Goal: Information Seeking & Learning: Learn about a topic

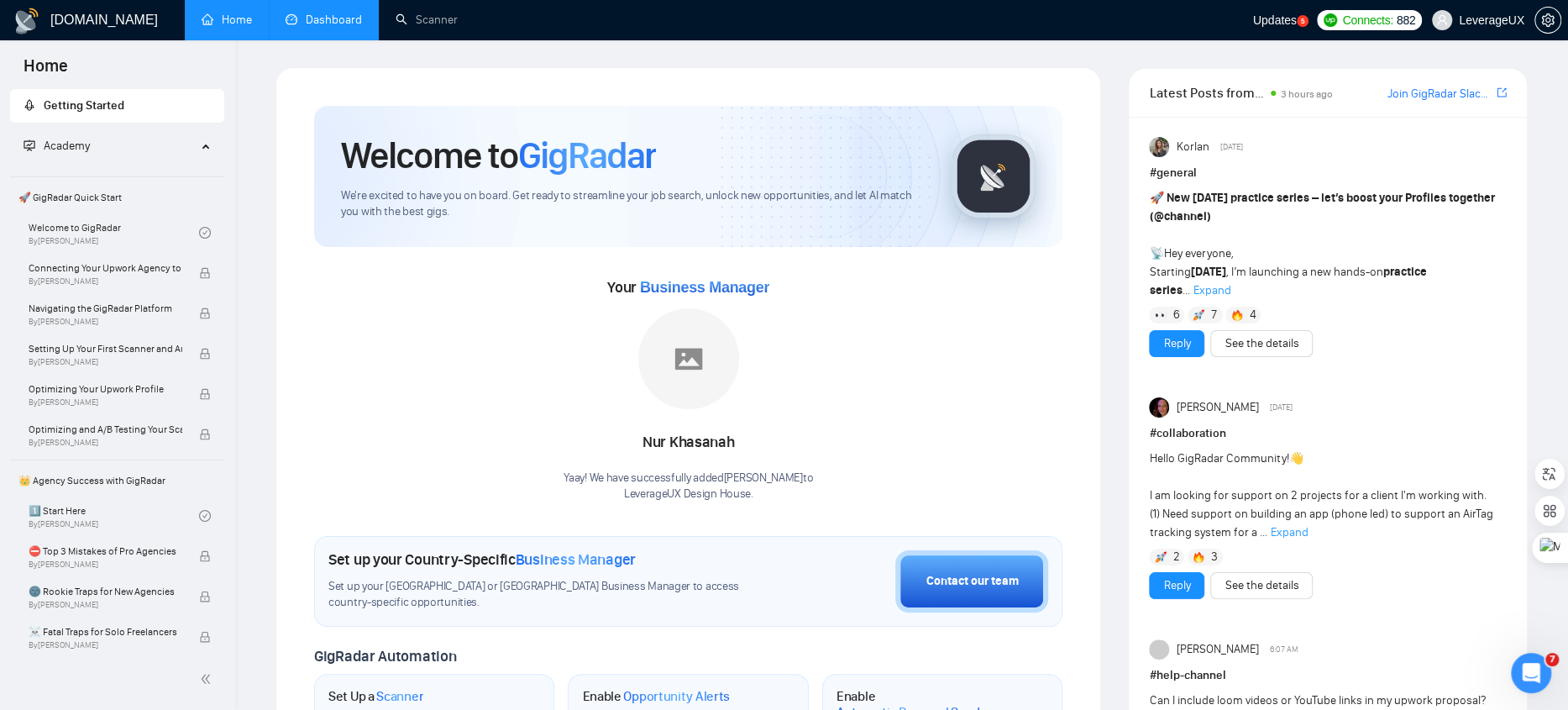
click at [324, 19] on link "Dashboard" at bounding box center [324, 19] width 77 height 14
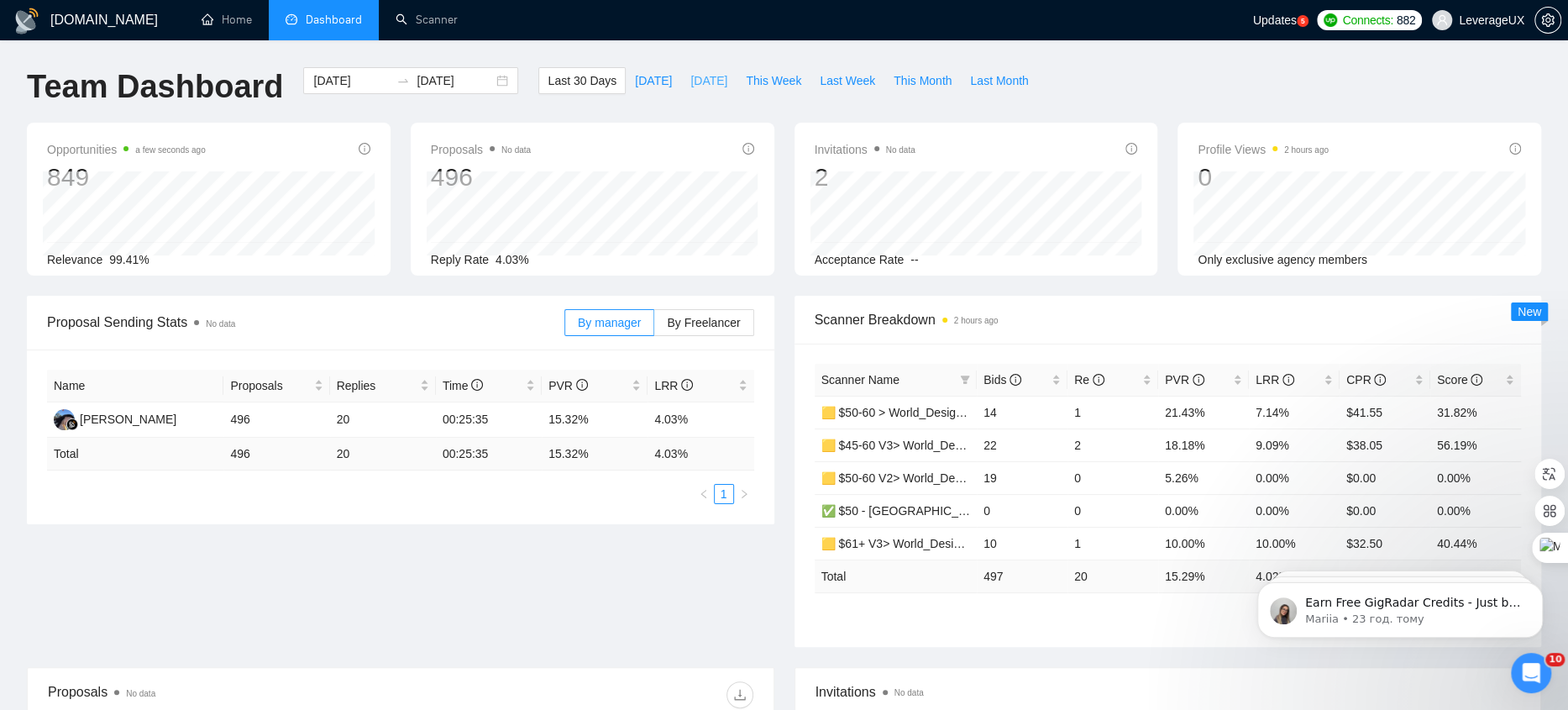
click at [709, 84] on span "[DATE]" at bounding box center [709, 80] width 36 height 18
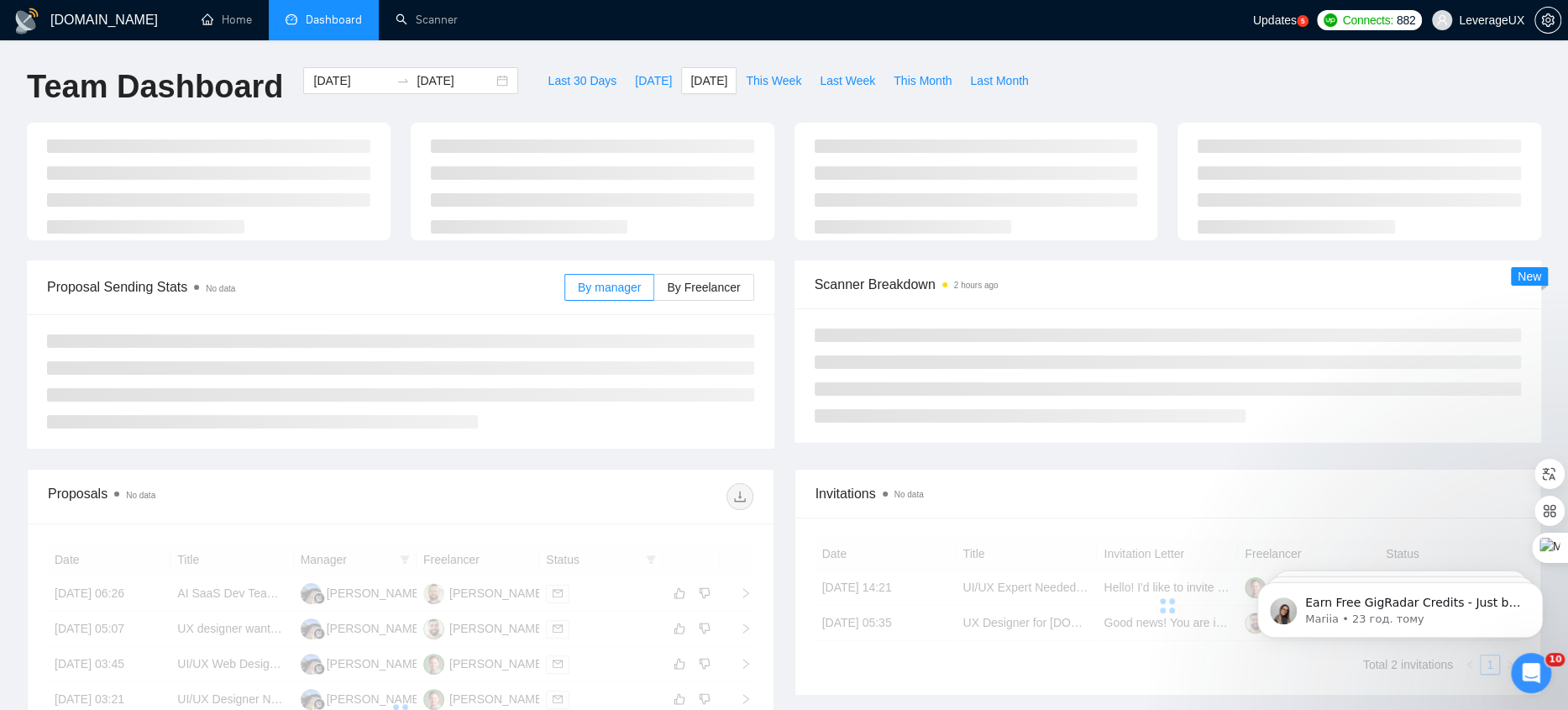
type input "[DATE]"
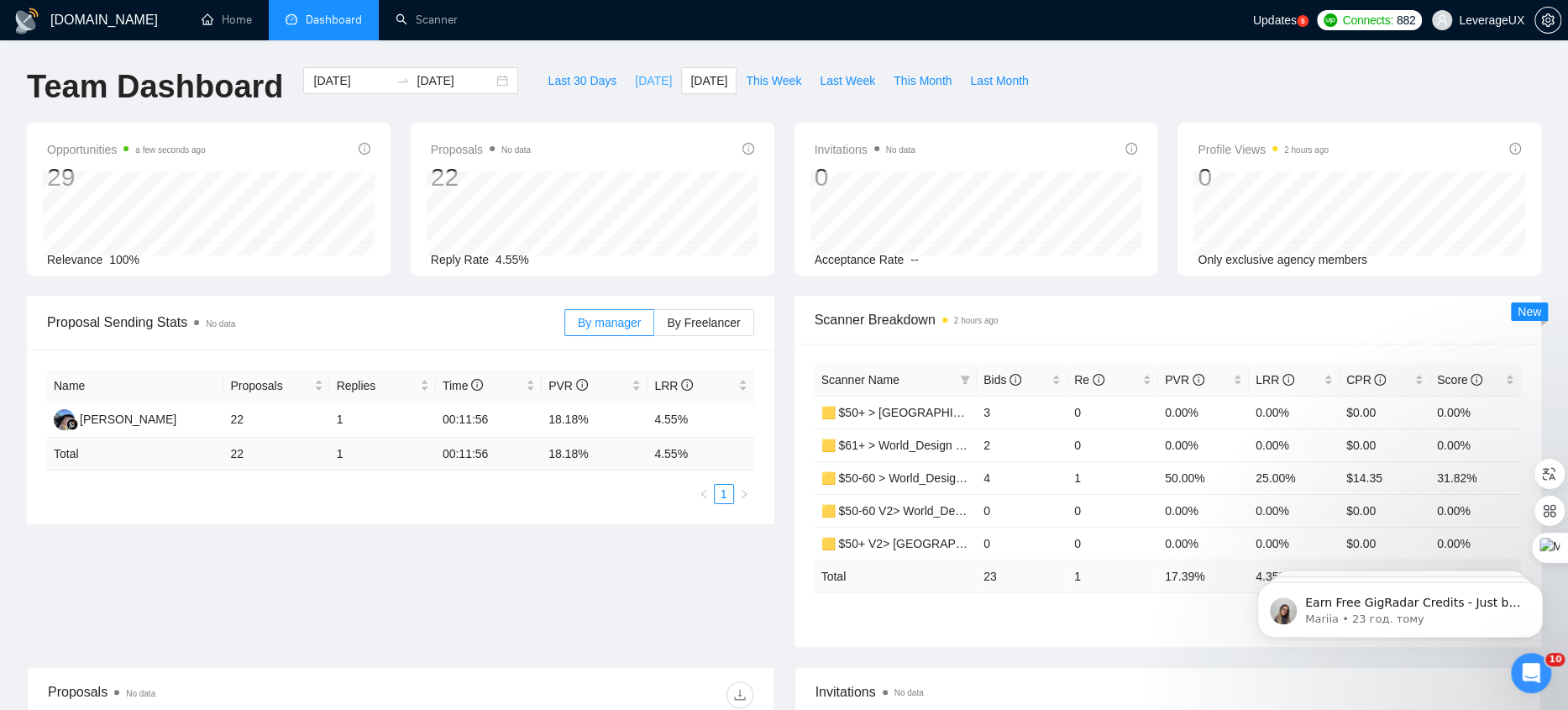
click at [635, 83] on span "[DATE]" at bounding box center [653, 80] width 36 height 18
type input "[DATE]"
click at [790, 85] on span "This Week" at bounding box center [773, 80] width 56 height 18
type input "2025-08-11"
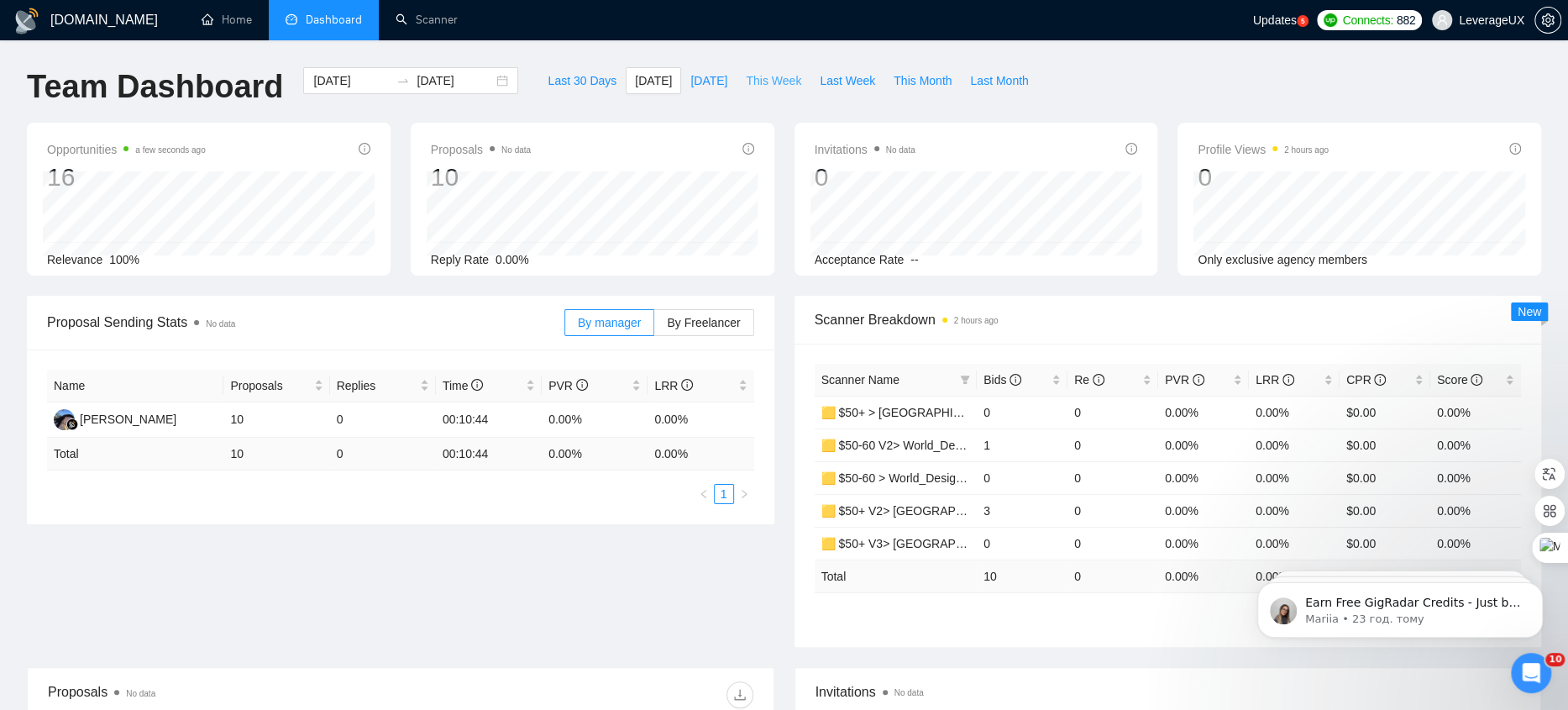
type input "2025-08-17"
click at [495, 86] on div "2025-08-11 2025-08-17" at bounding box center [411, 81] width 215 height 27
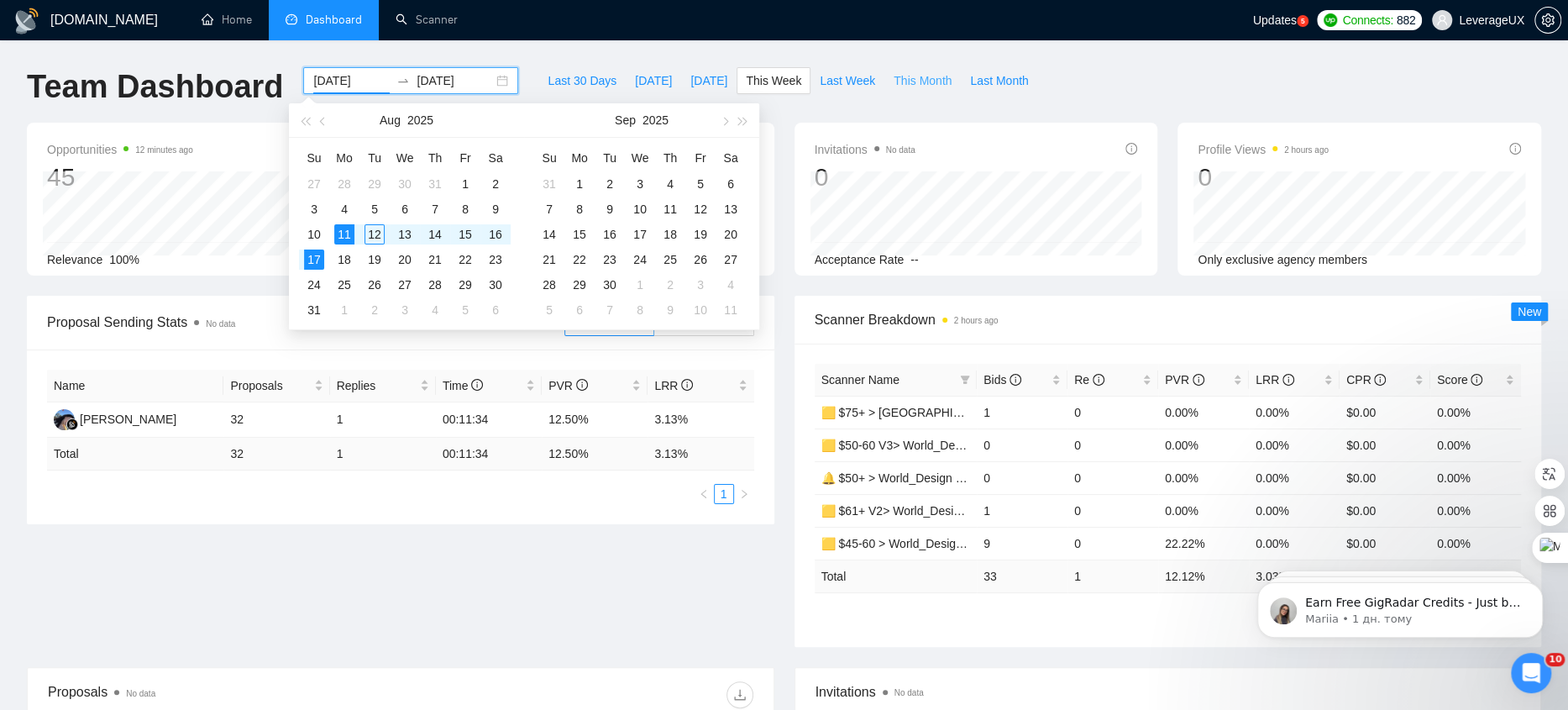
click at [912, 86] on span "This Month" at bounding box center [922, 80] width 58 height 18
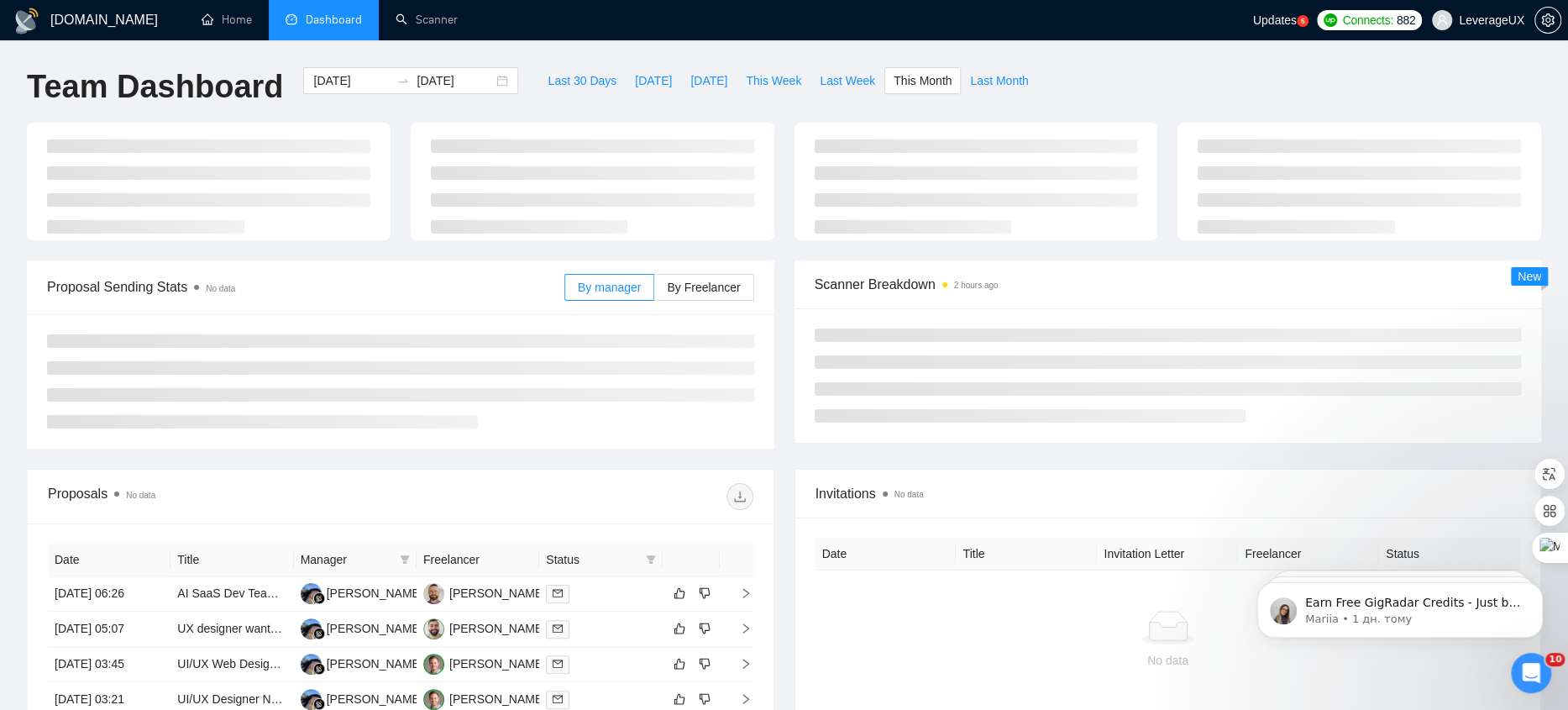
type input "[DATE]"
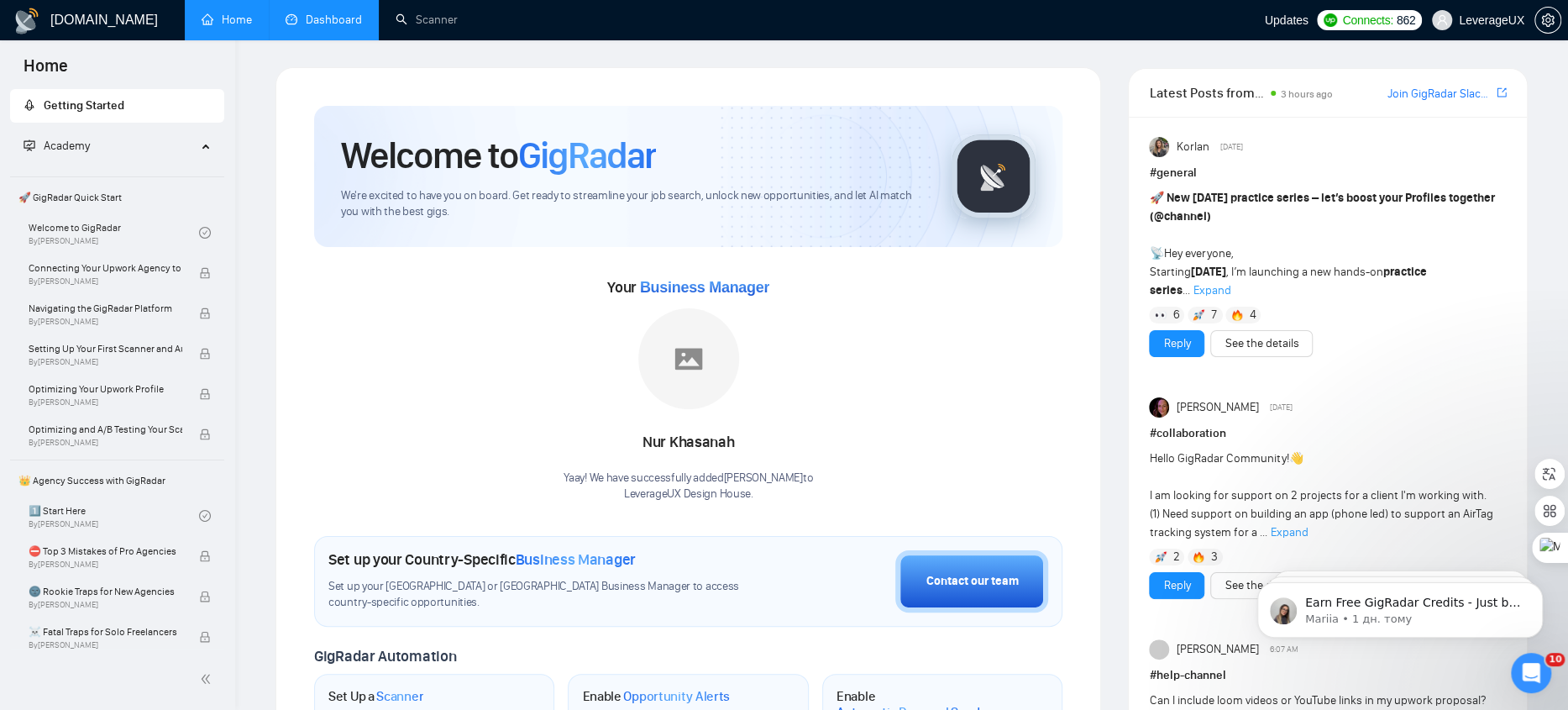
drag, startPoint x: 318, startPoint y: 23, endPoint x: 318, endPoint y: 33, distance: 10.0
click at [318, 23] on link "Dashboard" at bounding box center [324, 19] width 77 height 14
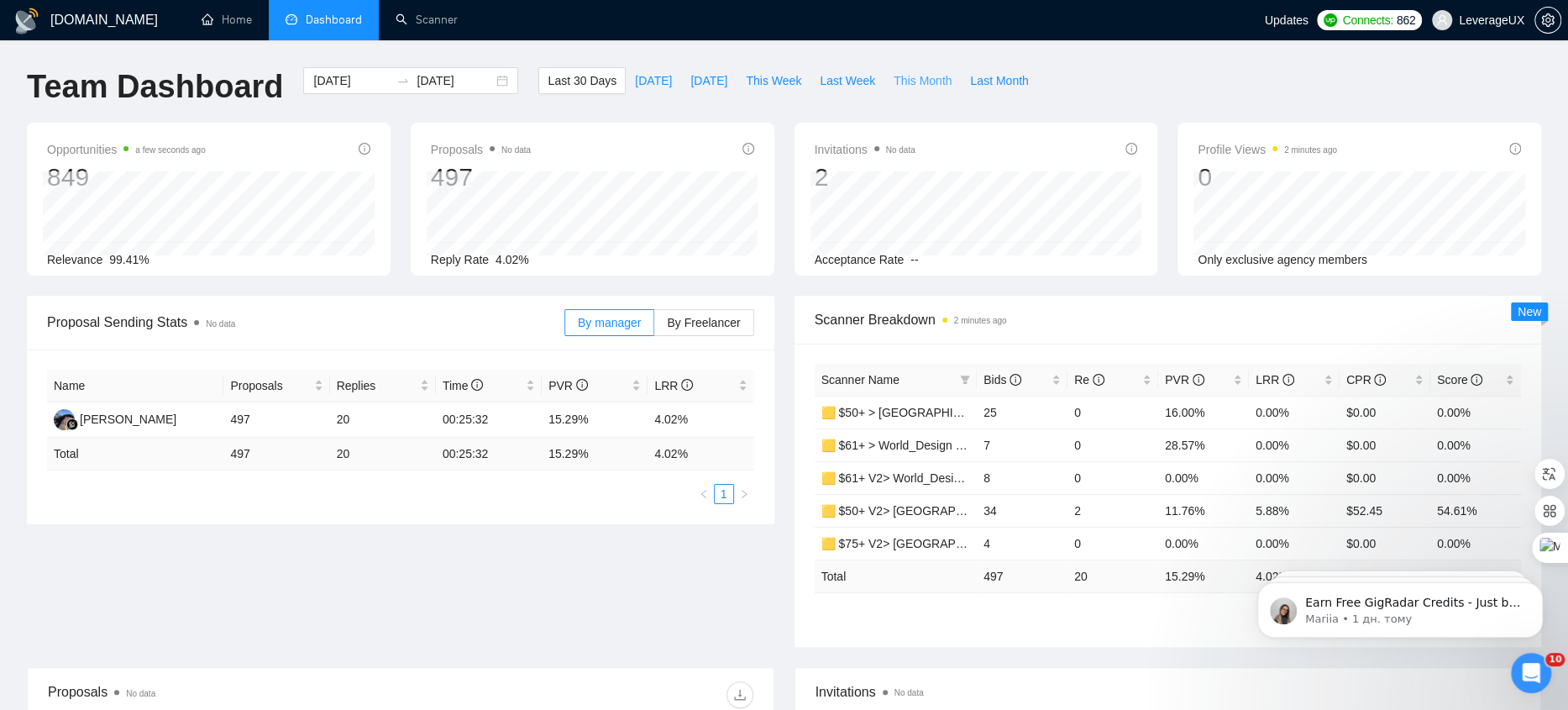
click at [912, 84] on span "This Month" at bounding box center [922, 80] width 58 height 18
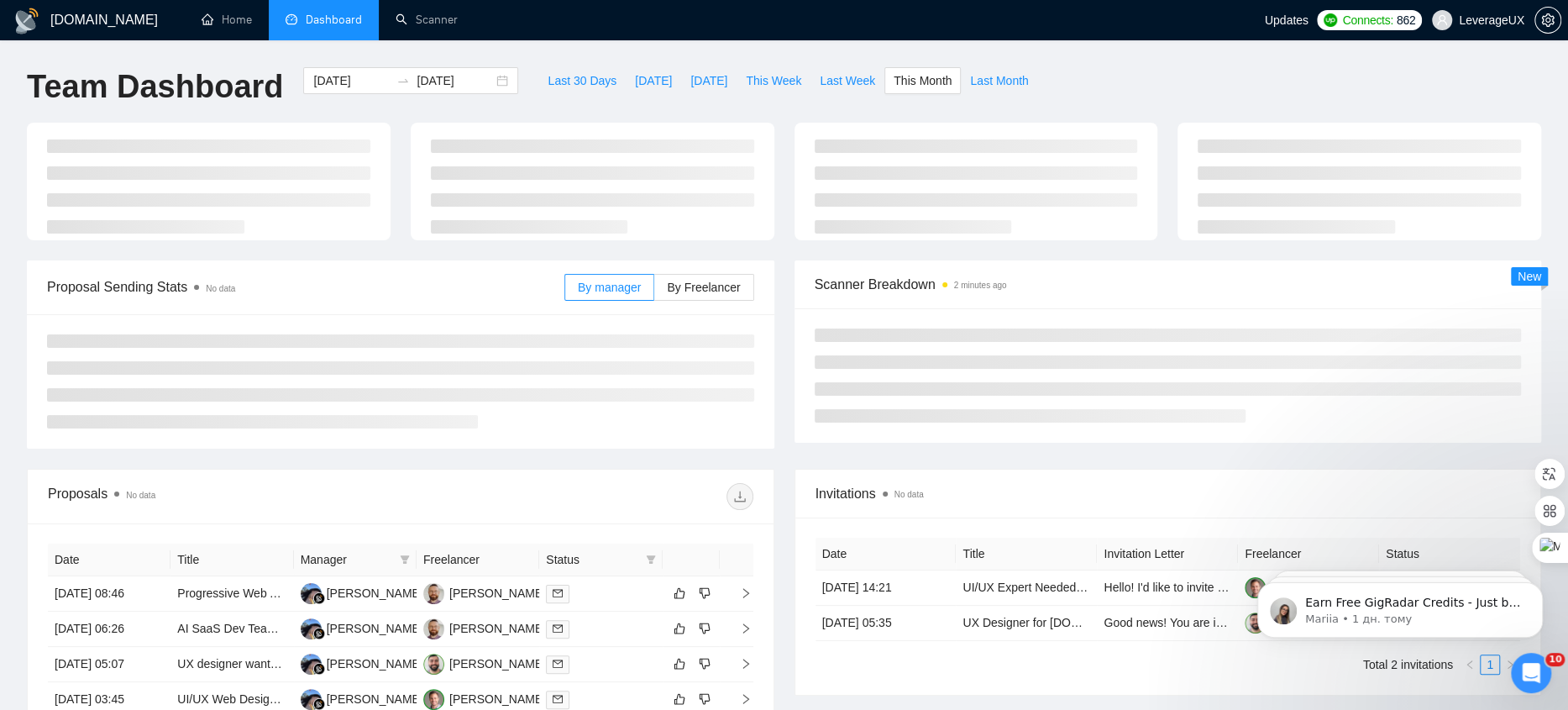
type input "[DATE]"
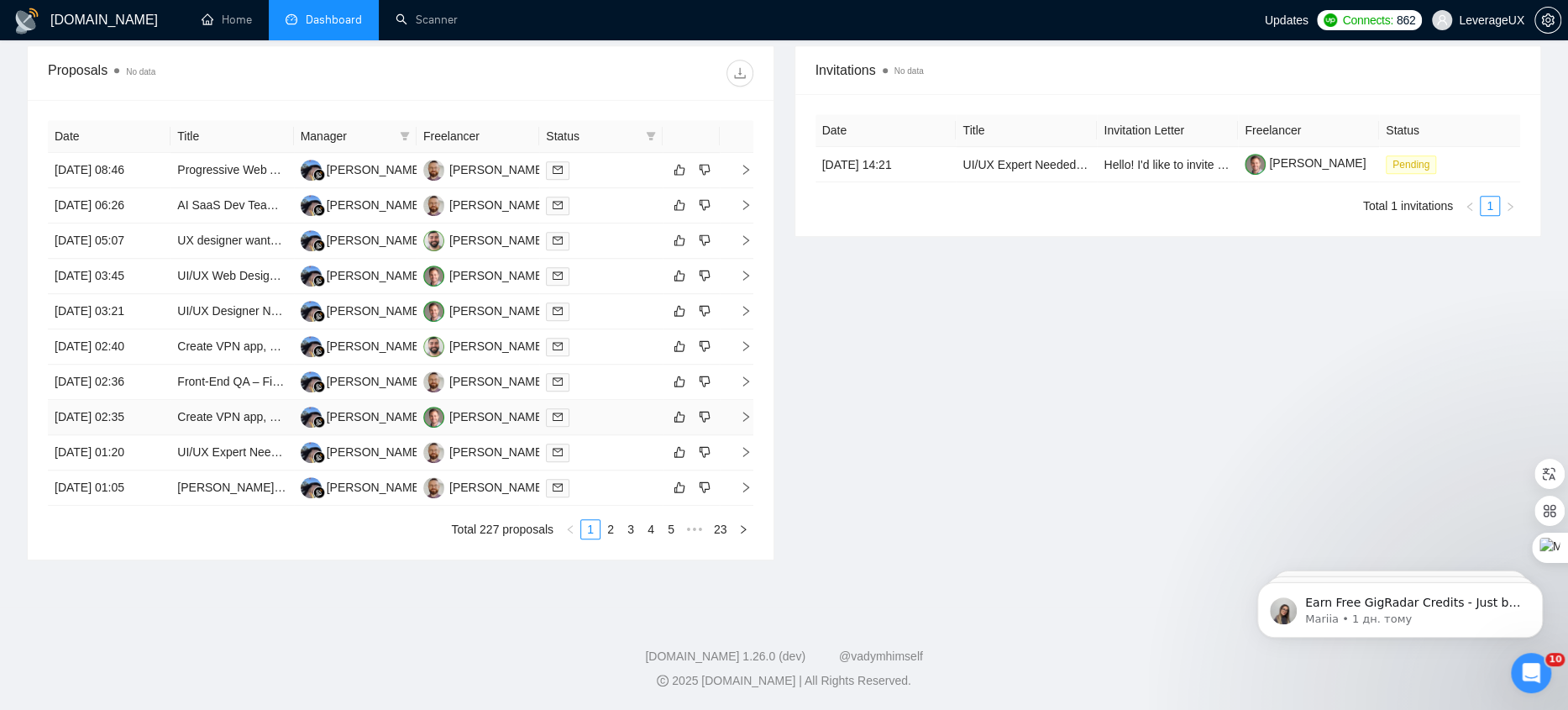
scroll to position [714, 0]
click at [607, 538] on link "2" at bounding box center [610, 528] width 18 height 18
click at [628, 531] on link "3" at bounding box center [630, 528] width 18 height 18
click at [656, 532] on link "4" at bounding box center [650, 528] width 18 height 18
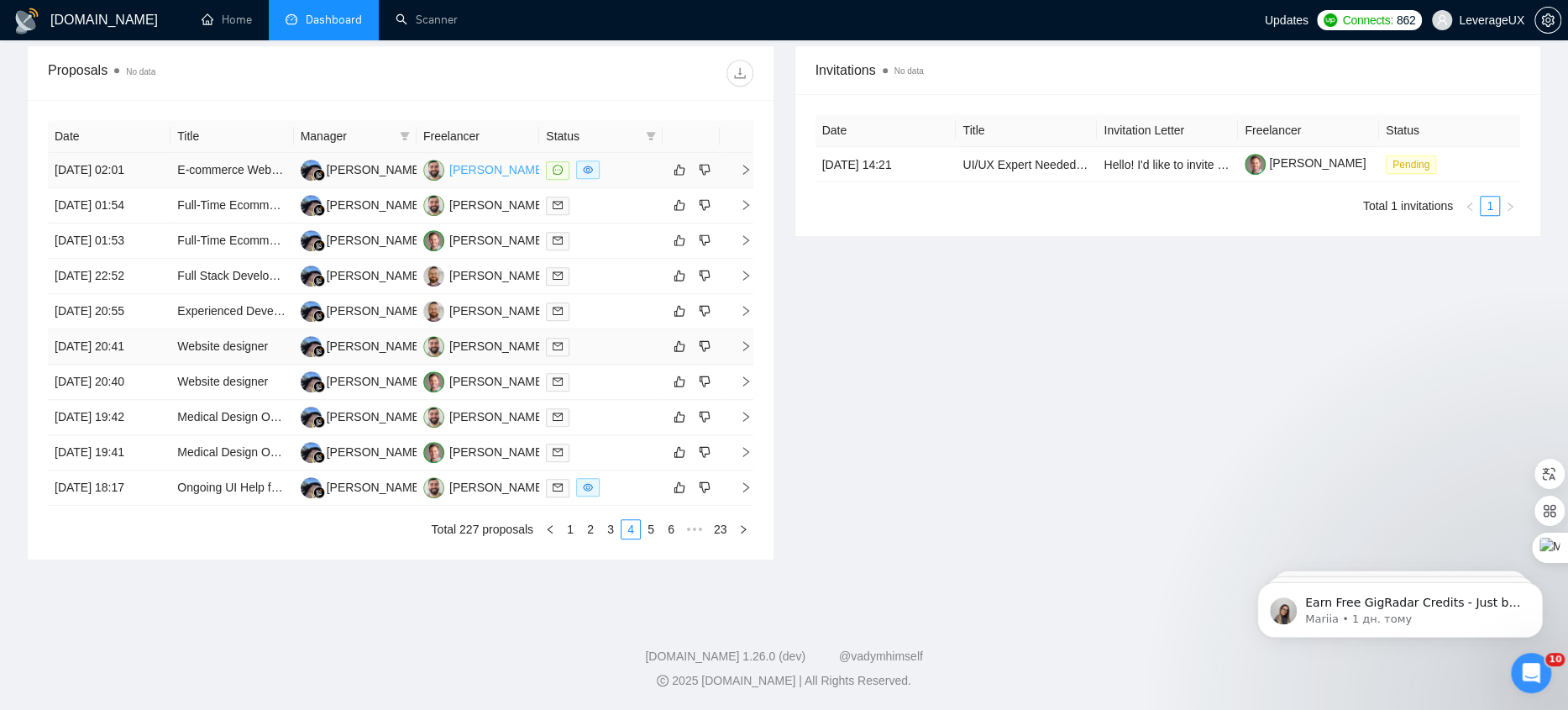
scroll to position [624, 0]
click at [746, 172] on icon "right" at bounding box center [745, 170] width 12 height 12
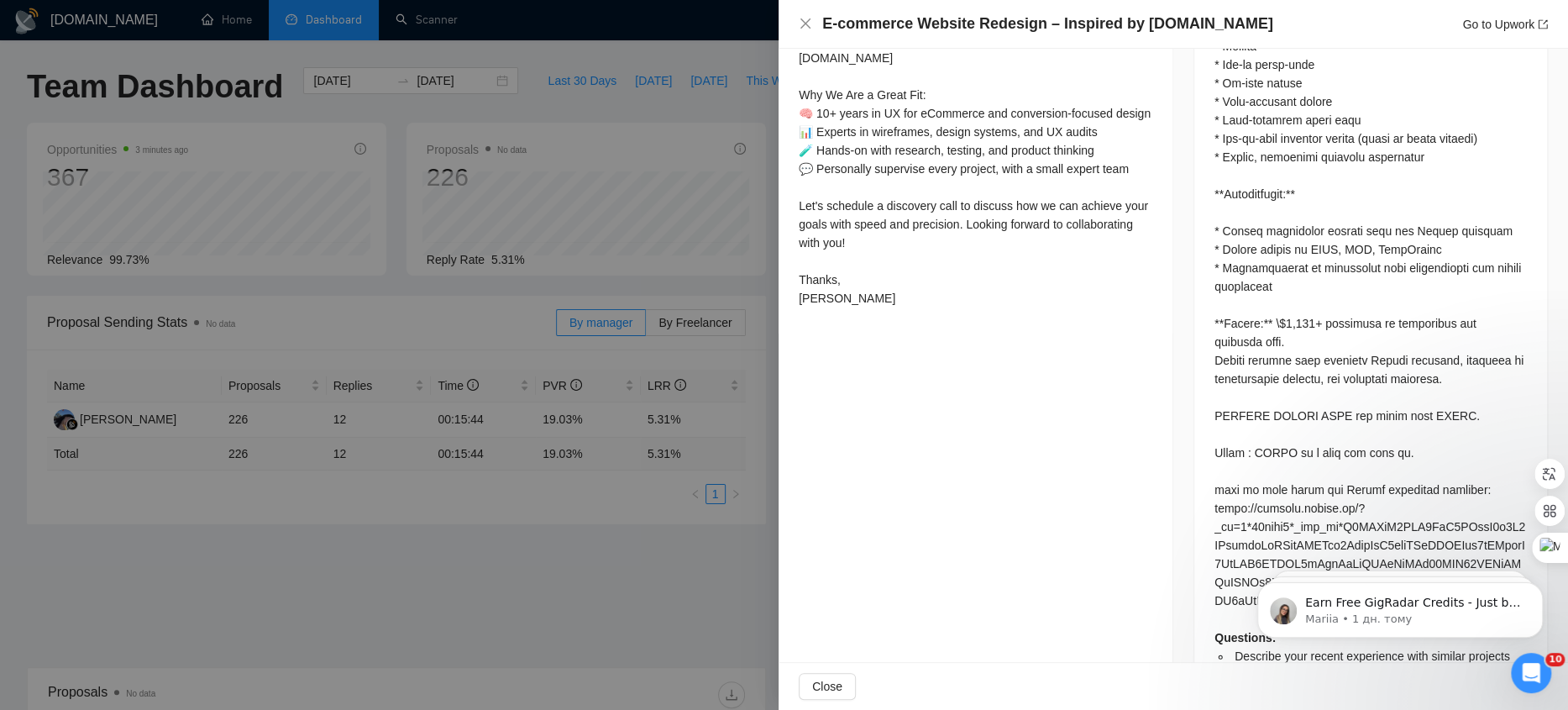
scroll to position [0, 0]
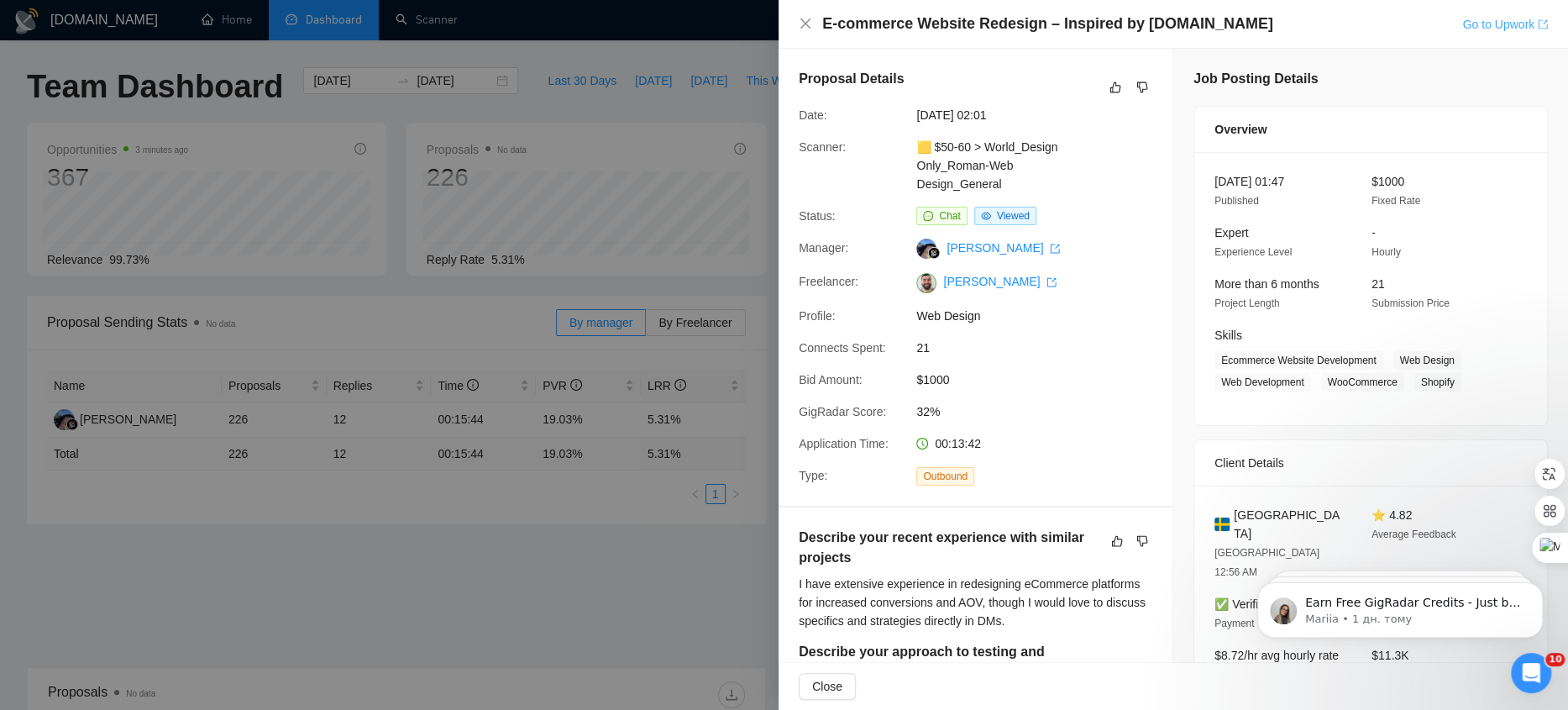
click at [1503, 27] on link "Go to Upwork" at bounding box center [1504, 24] width 85 height 13
click at [712, 75] on div at bounding box center [784, 355] width 1568 height 710
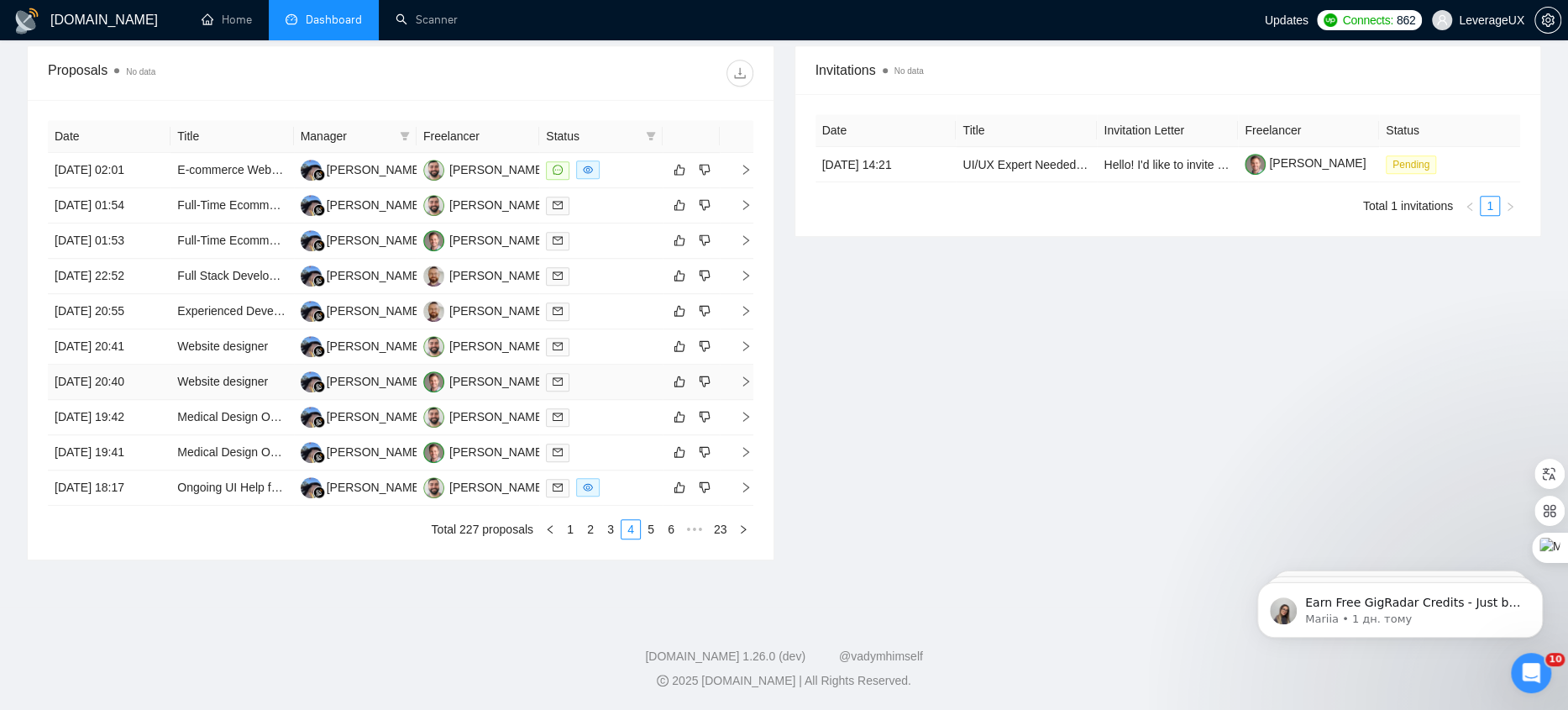
scroll to position [774, 0]
click at [646, 531] on link "5" at bounding box center [650, 528] width 18 height 18
click at [652, 536] on link "6" at bounding box center [650, 528] width 18 height 18
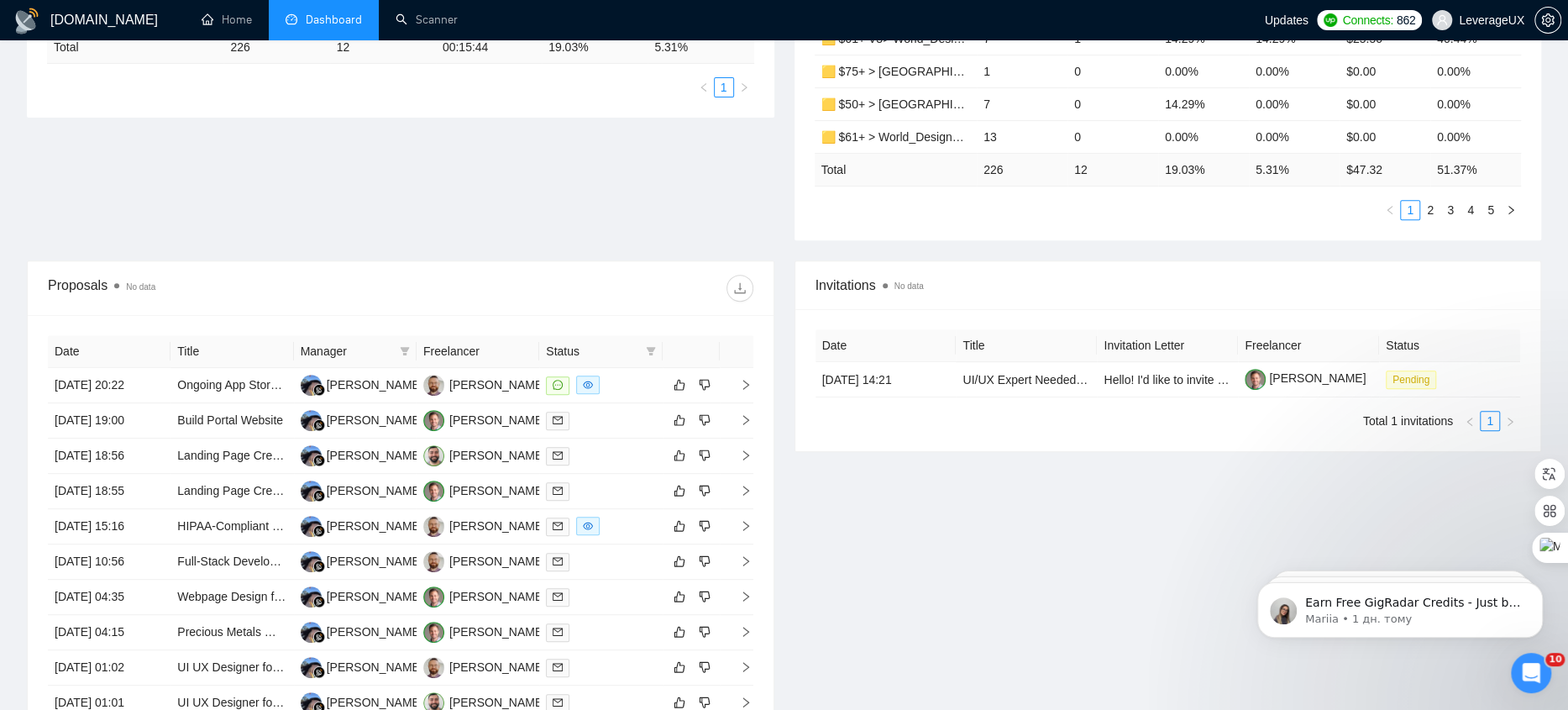
scroll to position [605, 0]
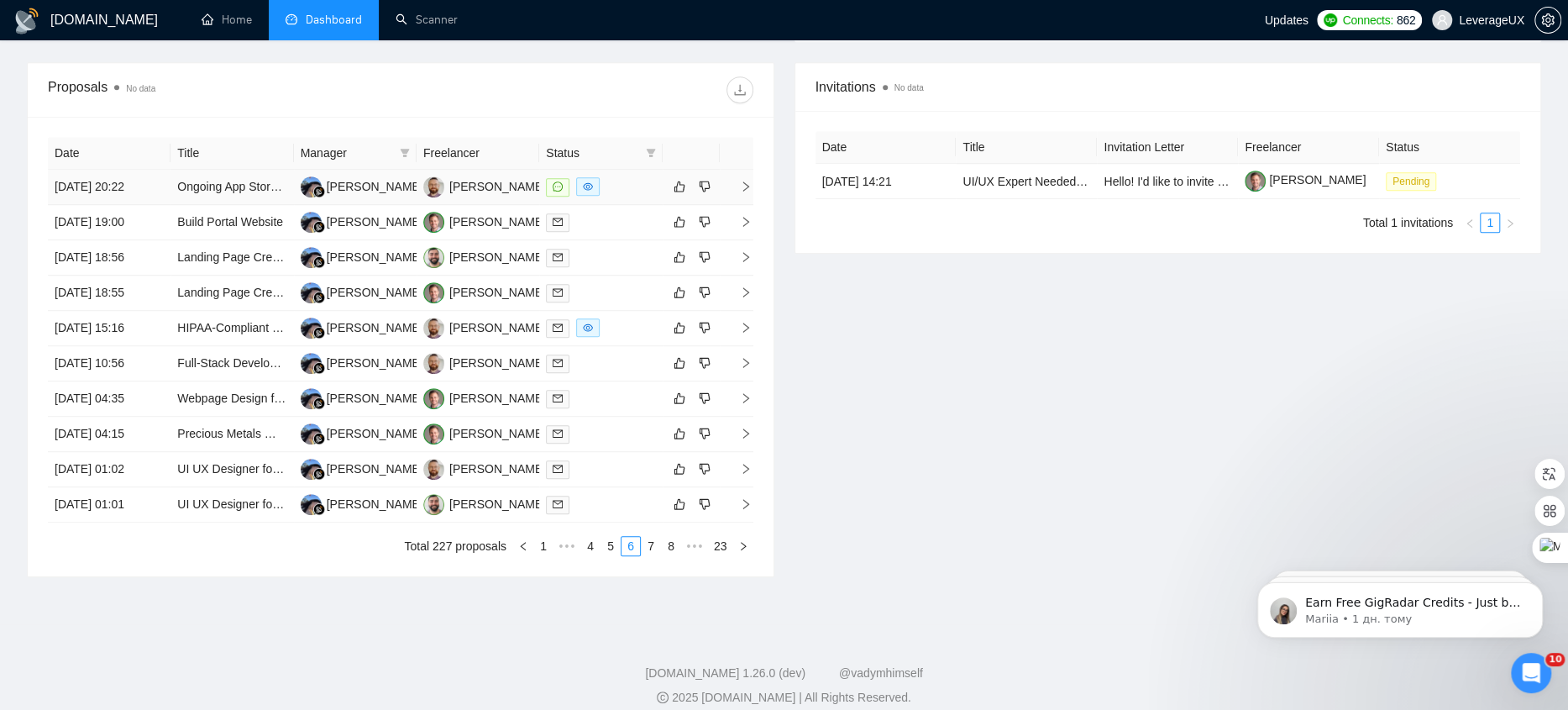
click at [751, 190] on td at bounding box center [736, 187] width 34 height 36
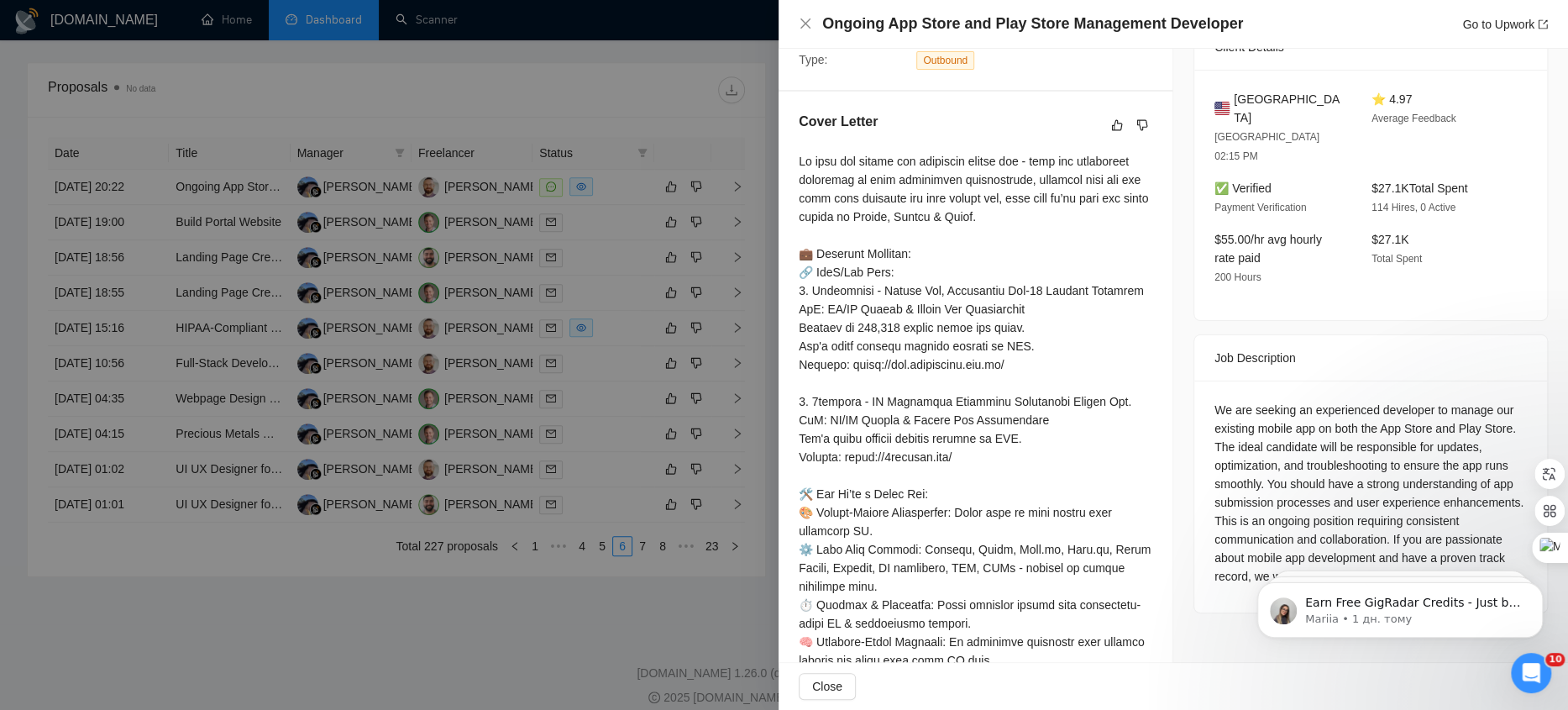
scroll to position [420, 0]
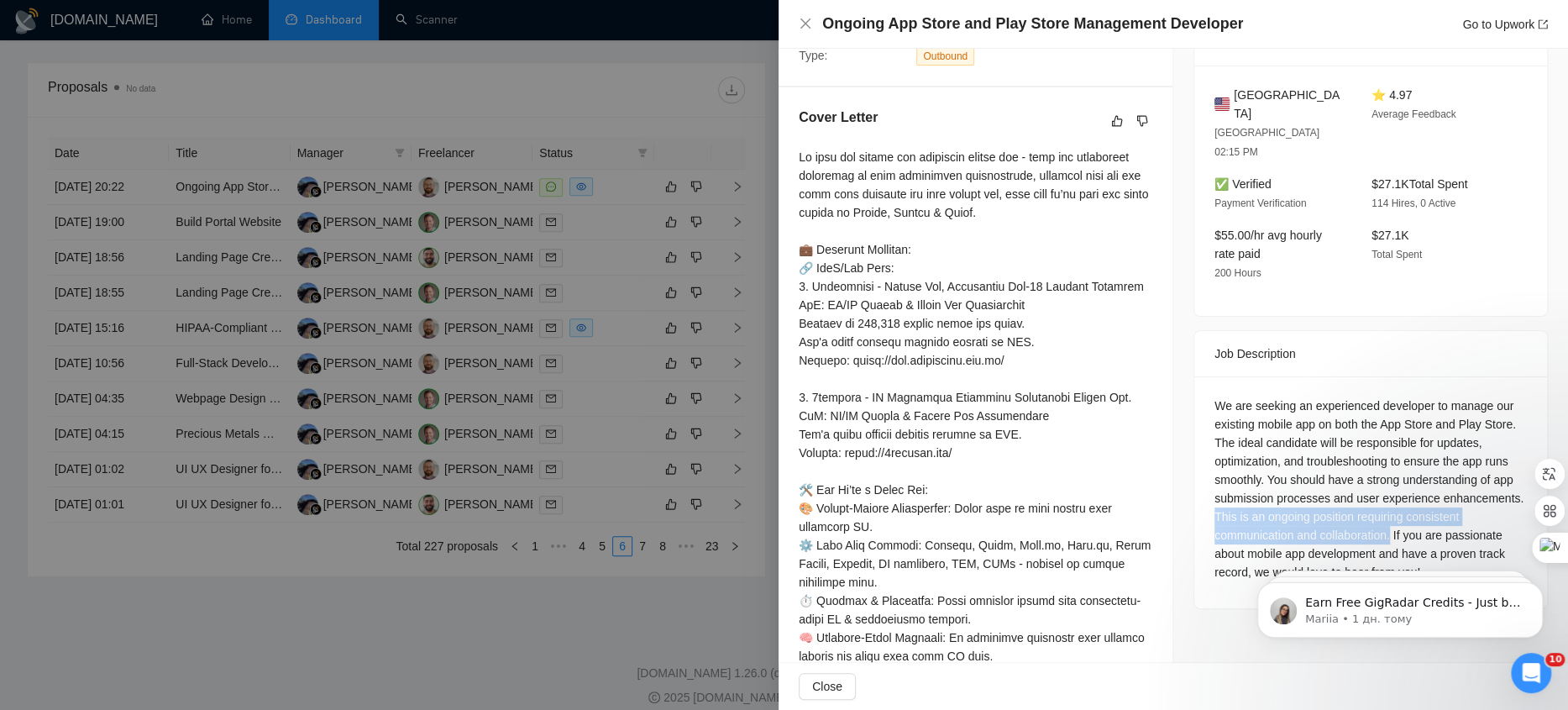
drag, startPoint x: 1508, startPoint y: 498, endPoint x: 1354, endPoint y: 472, distance: 156.2
click at [1354, 472] on div "We are seeking an experienced developer to manage our existing mobile app on bo…" at bounding box center [1369, 489] width 312 height 184
click at [1349, 417] on div "We are seeking an experienced developer to manage our existing mobile app on bo…" at bounding box center [1369, 489] width 312 height 184
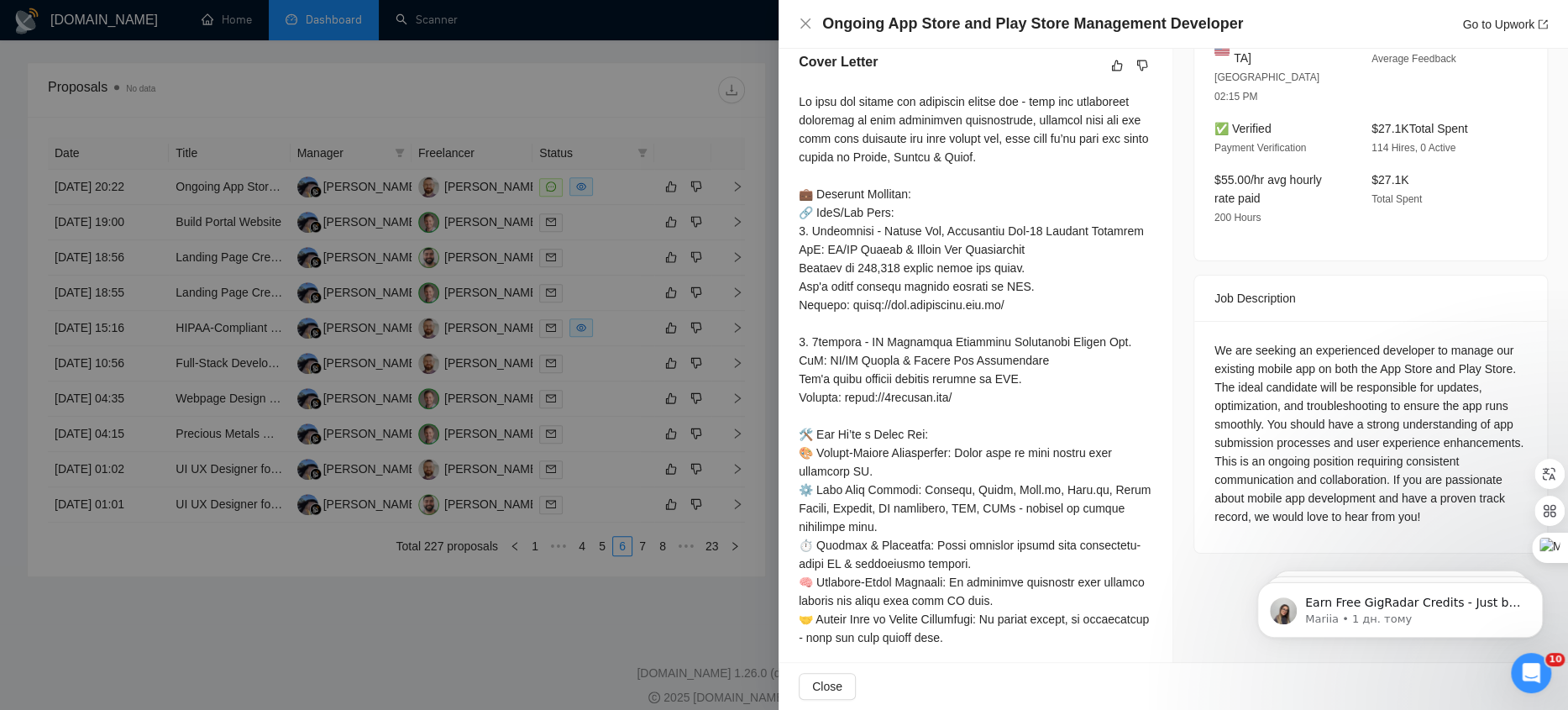
scroll to position [489, 0]
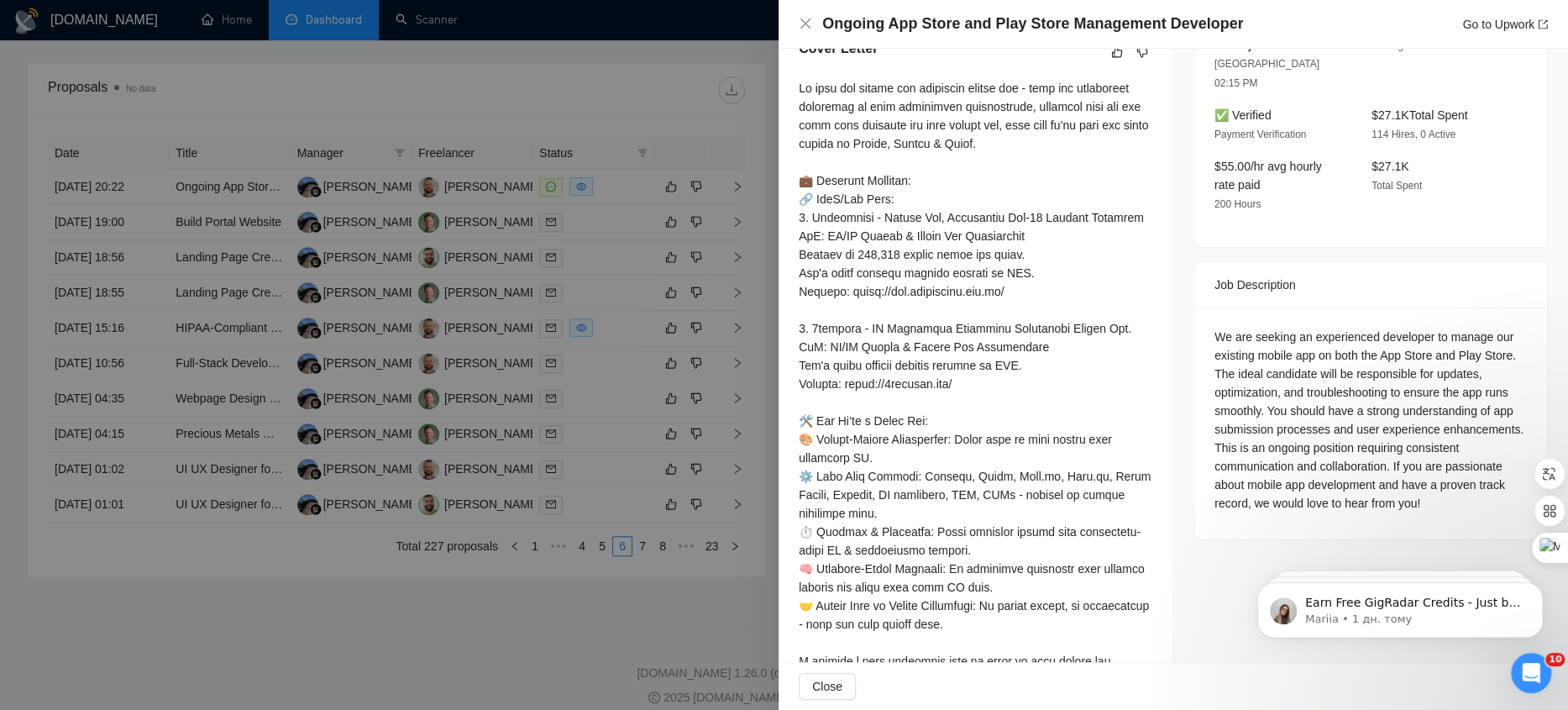
click at [599, 470] on div at bounding box center [784, 355] width 1568 height 710
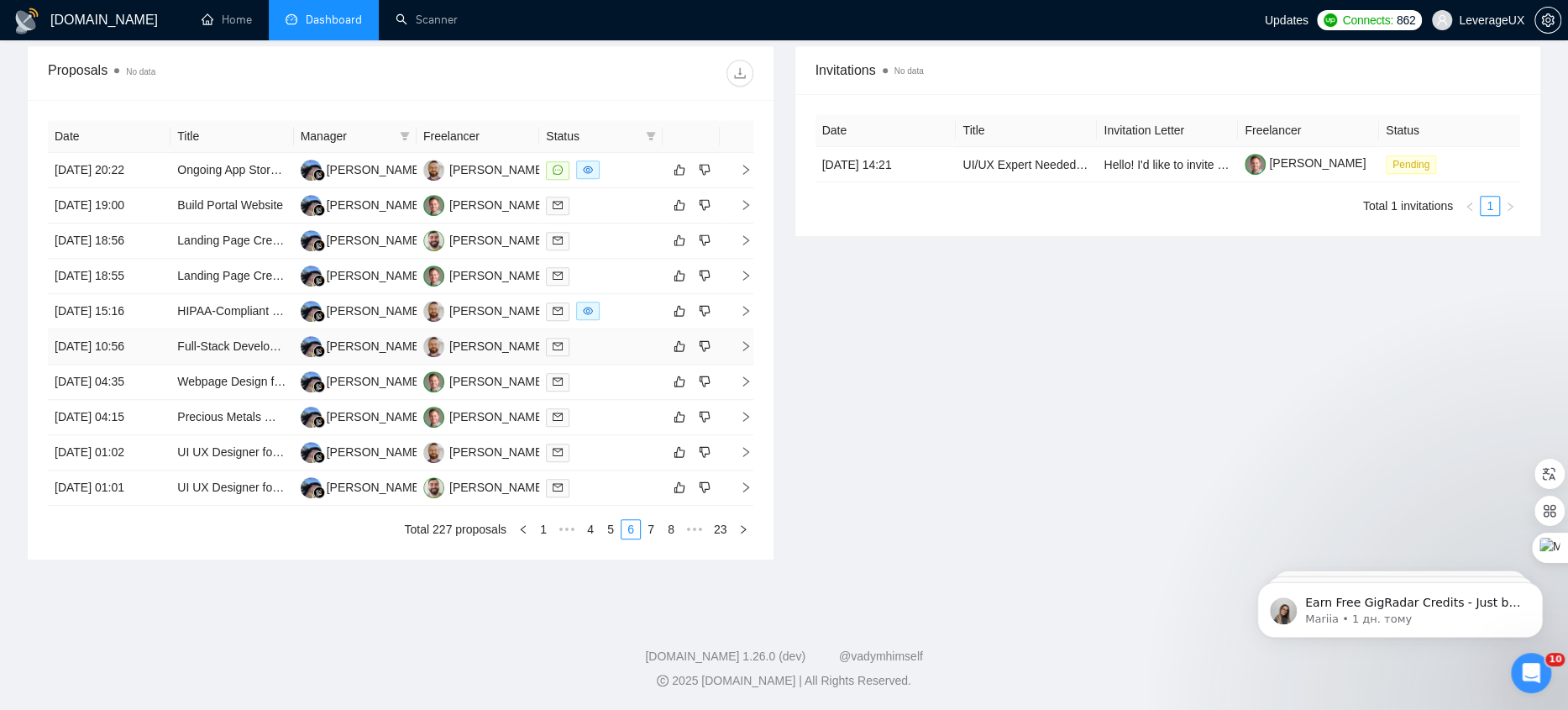
scroll to position [673, 0]
click at [652, 538] on link "7" at bounding box center [650, 528] width 18 height 18
click at [736, 493] on span "right" at bounding box center [738, 487] width 25 height 12
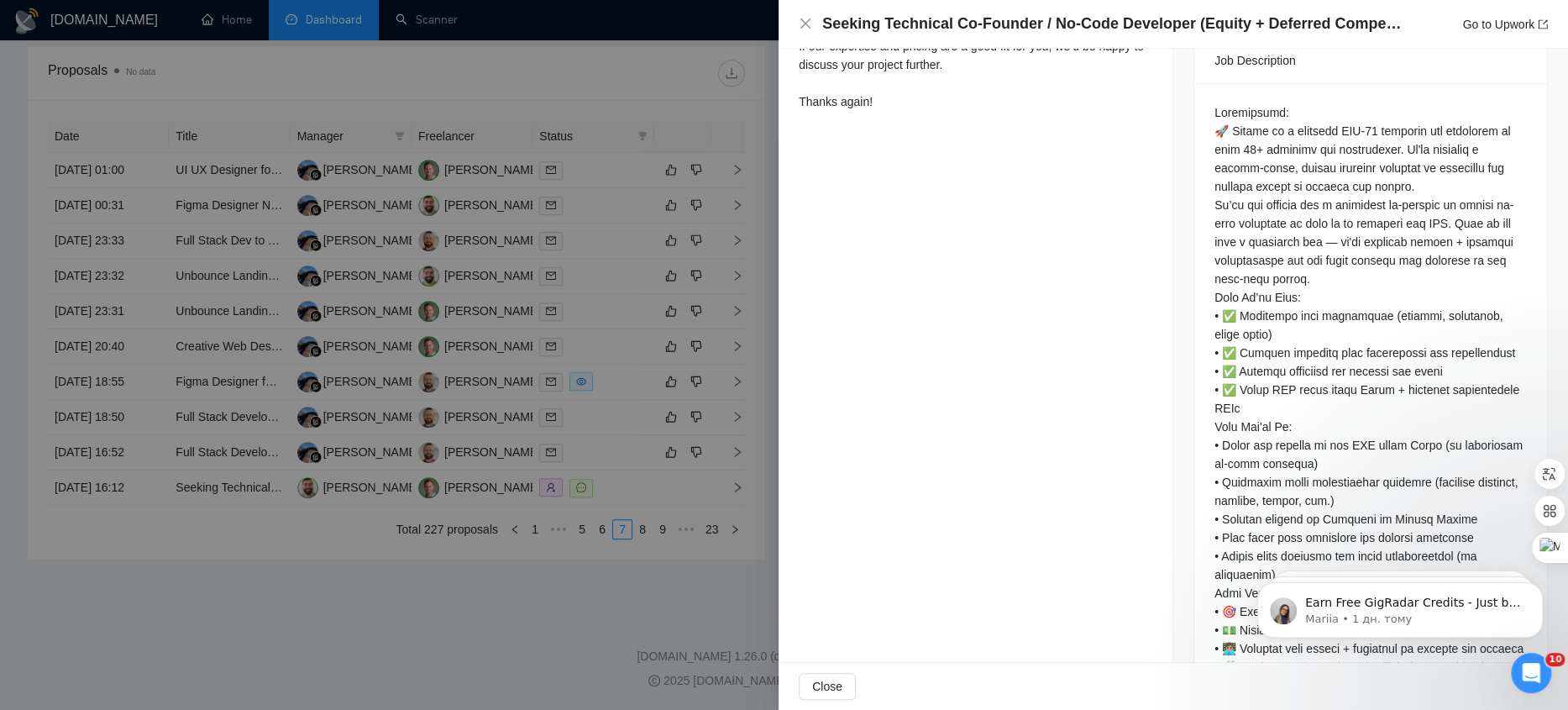
scroll to position [698, 0]
click at [1507, 29] on link "Go to Upwork" at bounding box center [1504, 24] width 85 height 13
click at [642, 629] on div at bounding box center [784, 355] width 1568 height 710
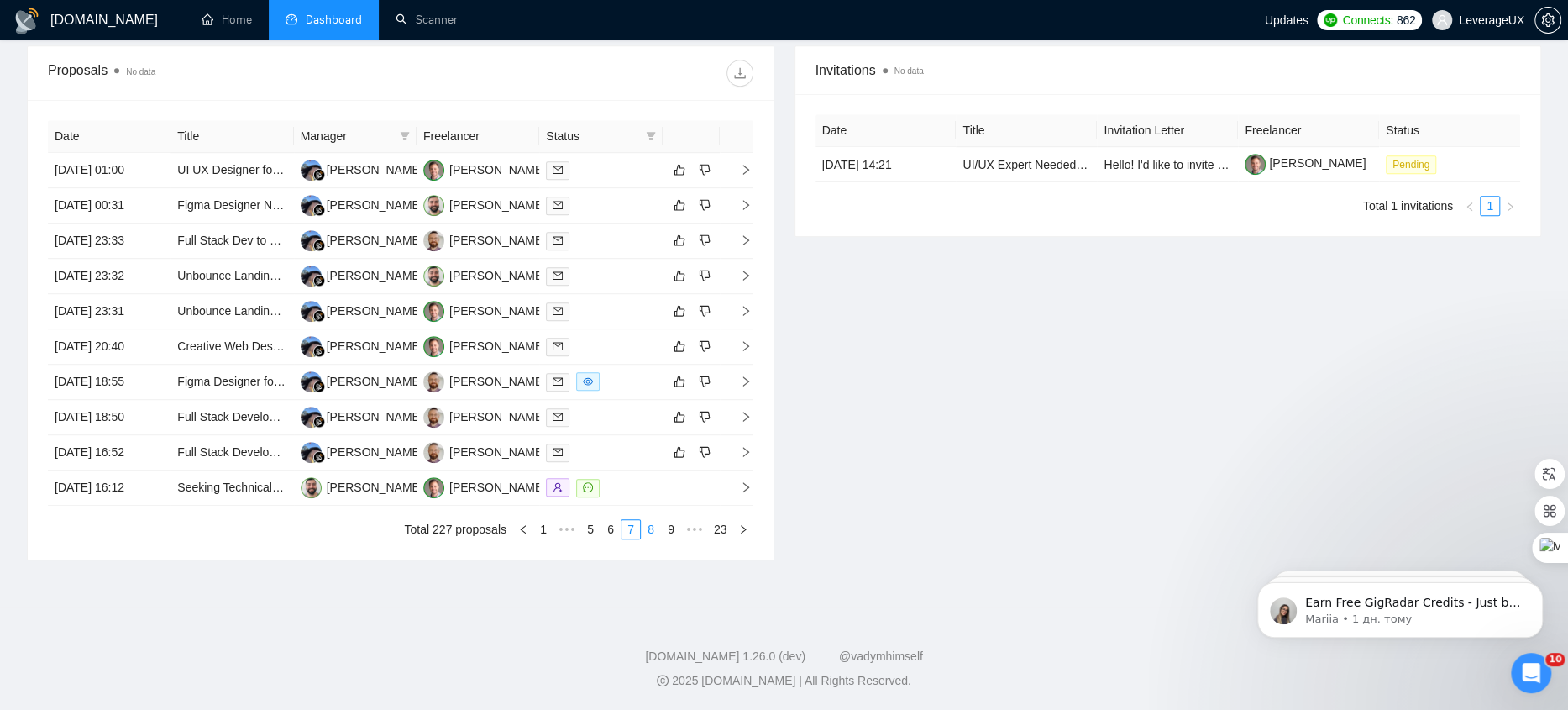
click at [655, 538] on link "8" at bounding box center [650, 528] width 18 height 18
click at [739, 164] on icon "right" at bounding box center [745, 170] width 12 height 12
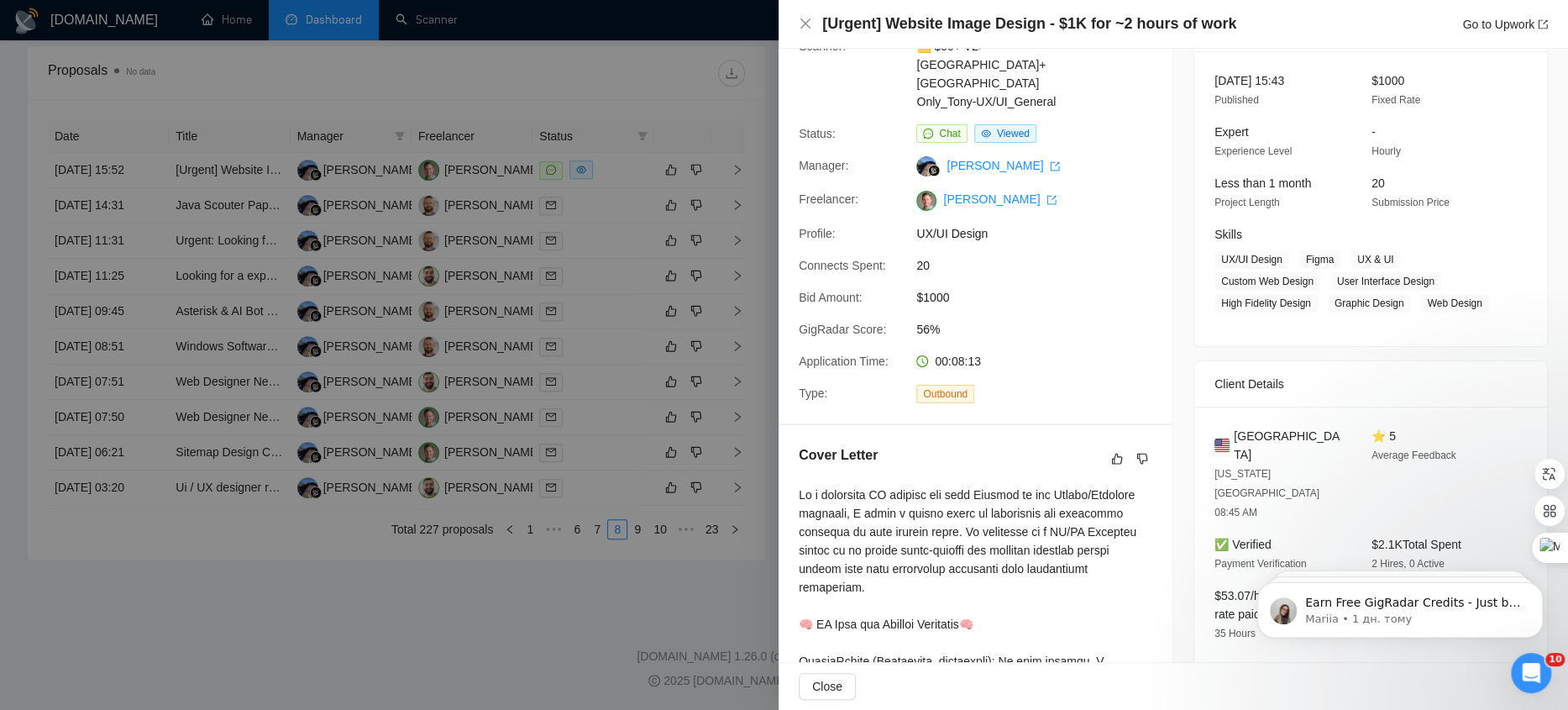
scroll to position [86, 0]
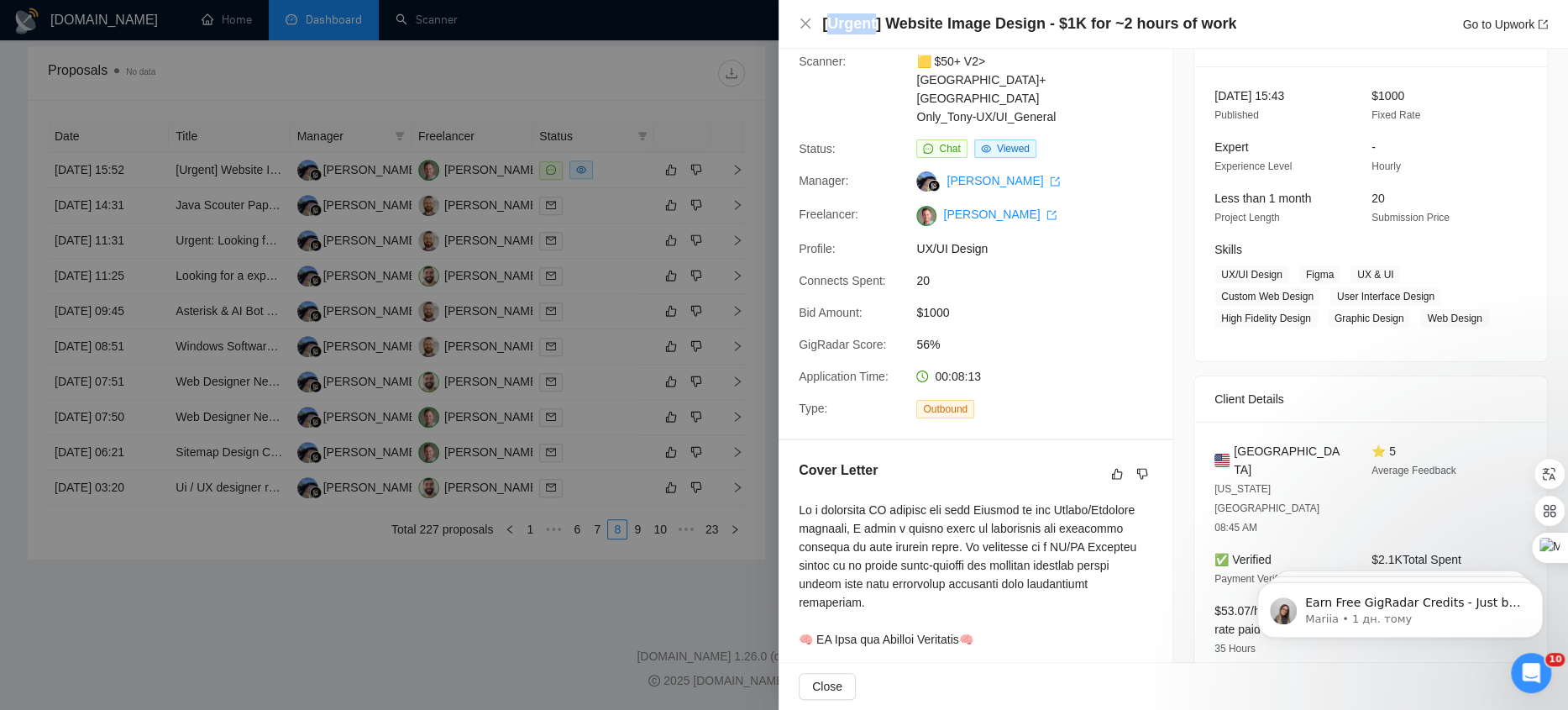
drag, startPoint x: 877, startPoint y: 23, endPoint x: 831, endPoint y: 27, distance: 46.2
click at [828, 25] on h4 "[Urgent] Website Image Design - $1K for ~2 hours of work" at bounding box center [1028, 24] width 414 height 21
copy h4 "Urgent"
click at [1481, 26] on link "Go to Upwork" at bounding box center [1504, 24] width 85 height 13
click at [1110, 304] on span "$1000" at bounding box center [1042, 312] width 252 height 18
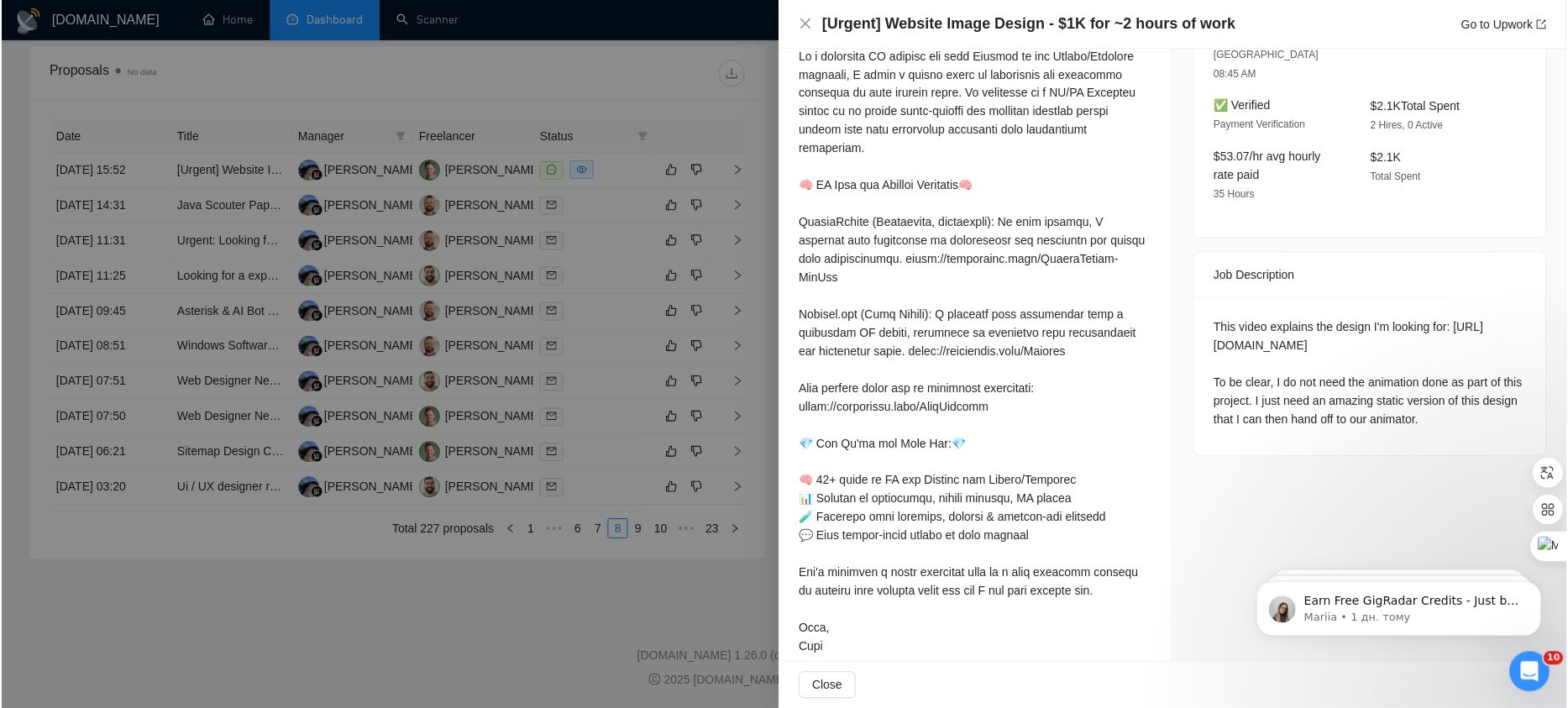
scroll to position [541, 0]
click at [583, 403] on div at bounding box center [784, 354] width 1568 height 710
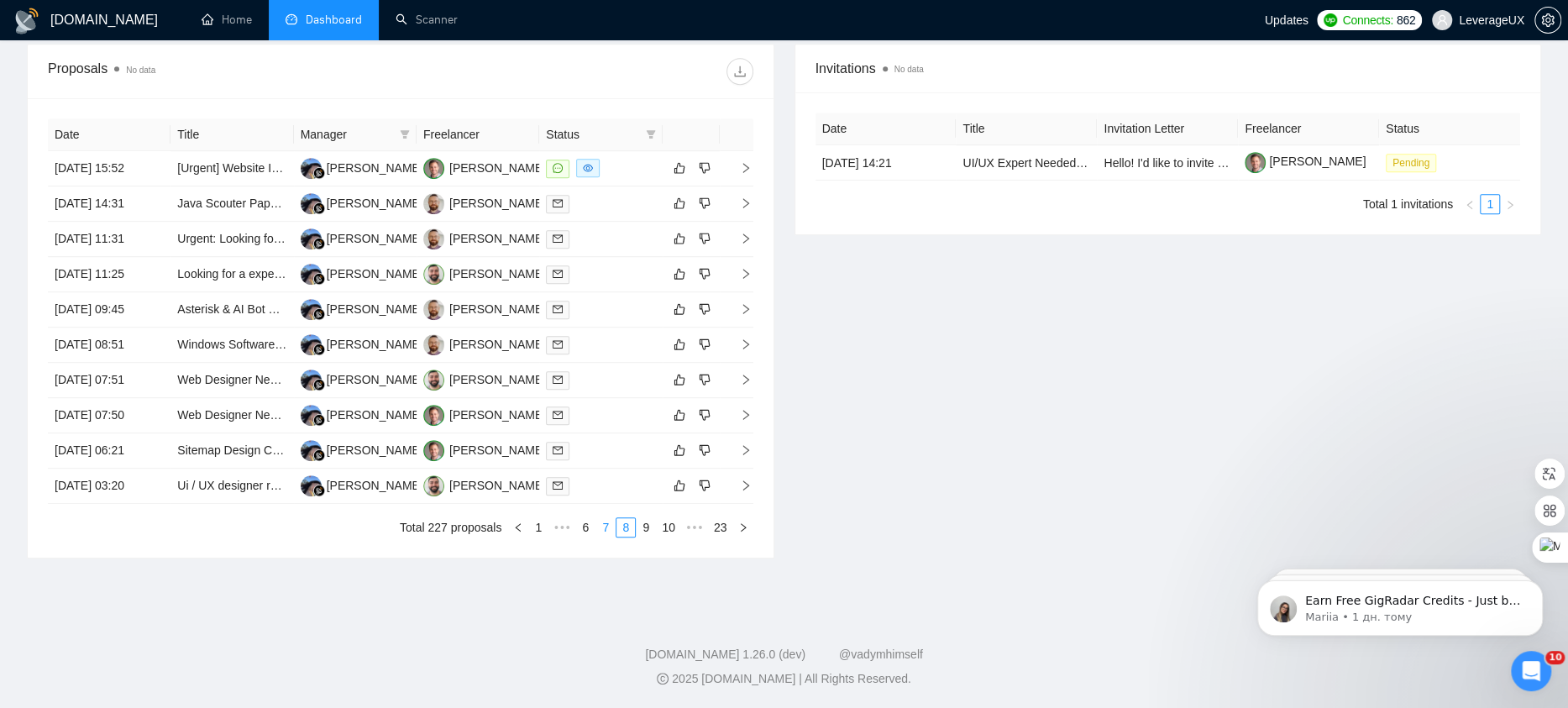
click at [598, 536] on link "7" at bounding box center [605, 527] width 18 height 18
click at [739, 492] on icon "right" at bounding box center [745, 485] width 12 height 12
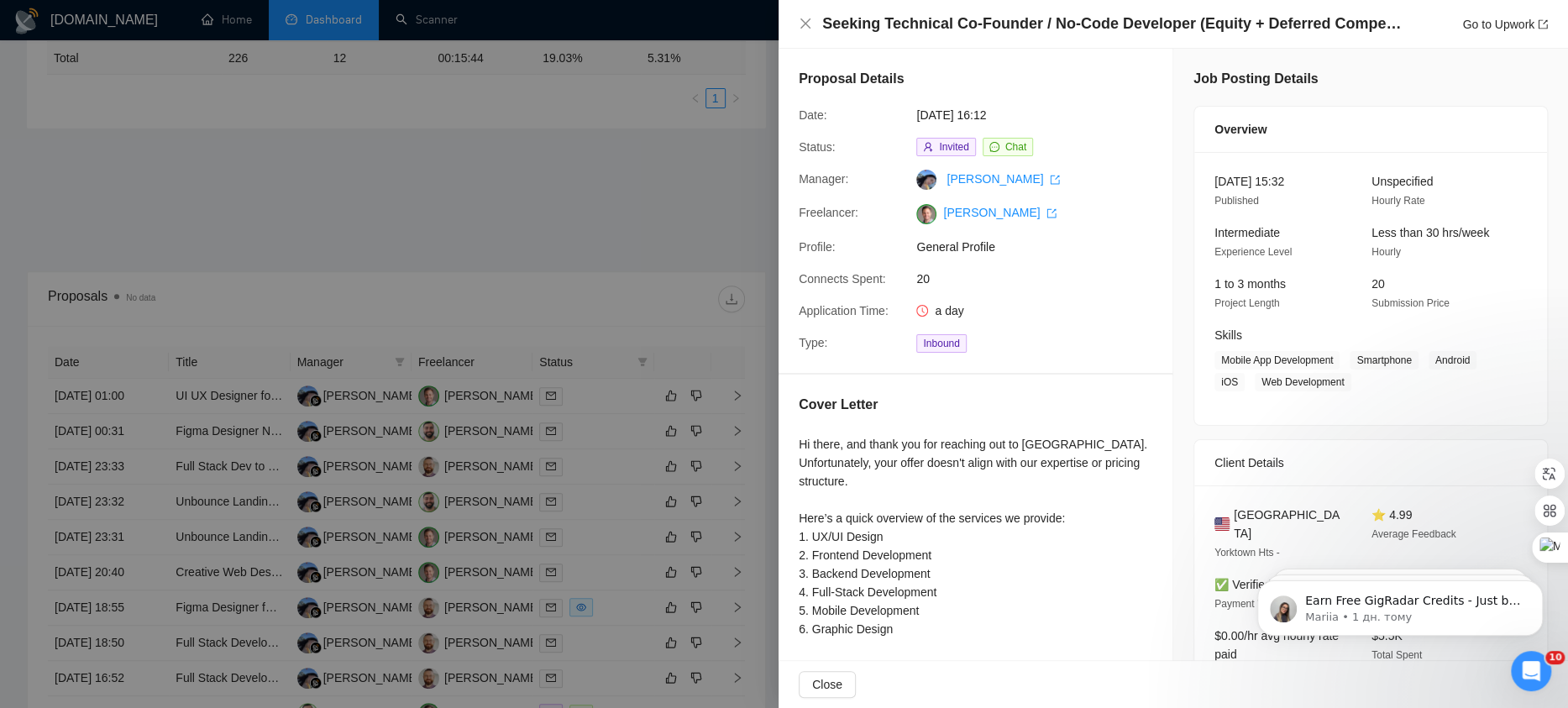
scroll to position [318, 0]
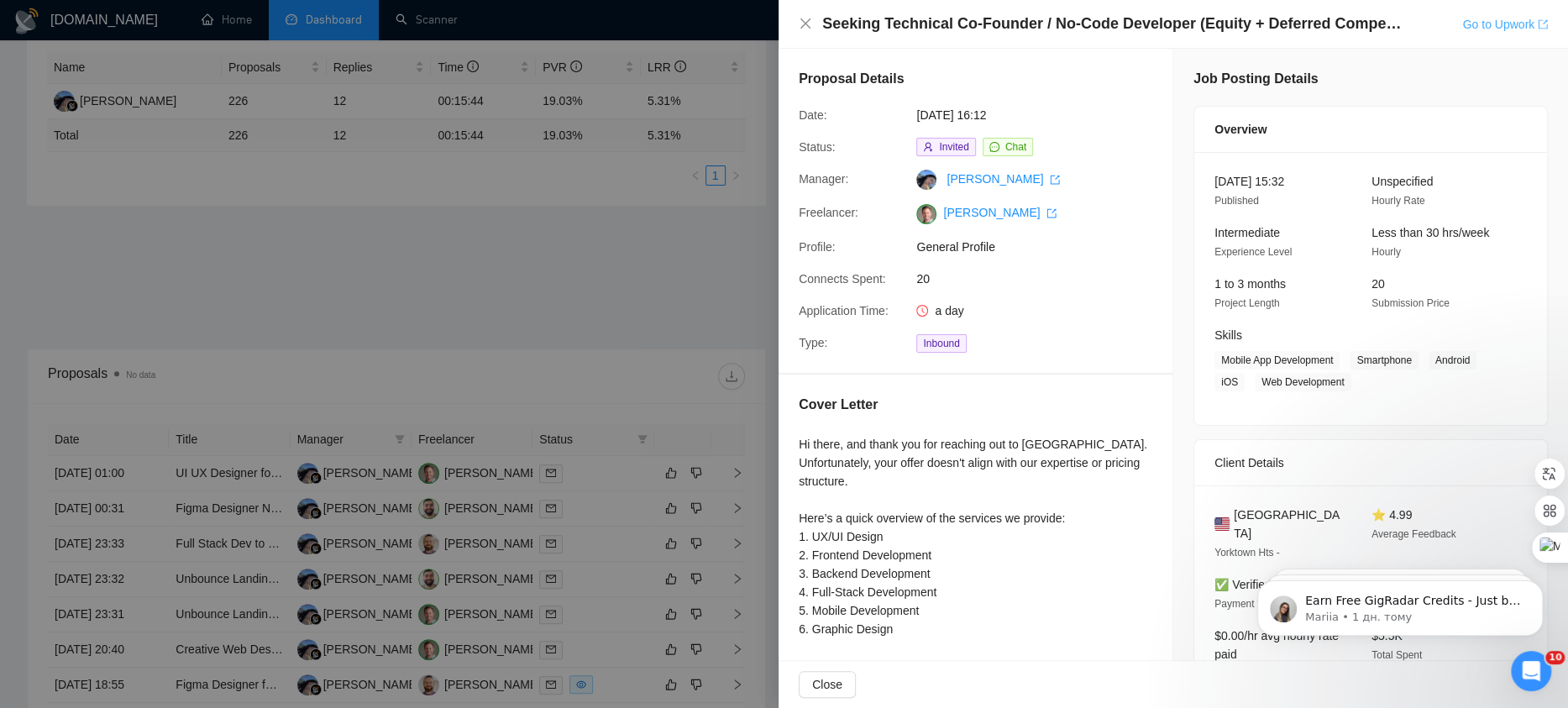
click at [1504, 20] on link "Go to Upwork" at bounding box center [1504, 24] width 85 height 13
click at [639, 232] on div at bounding box center [784, 354] width 1568 height 708
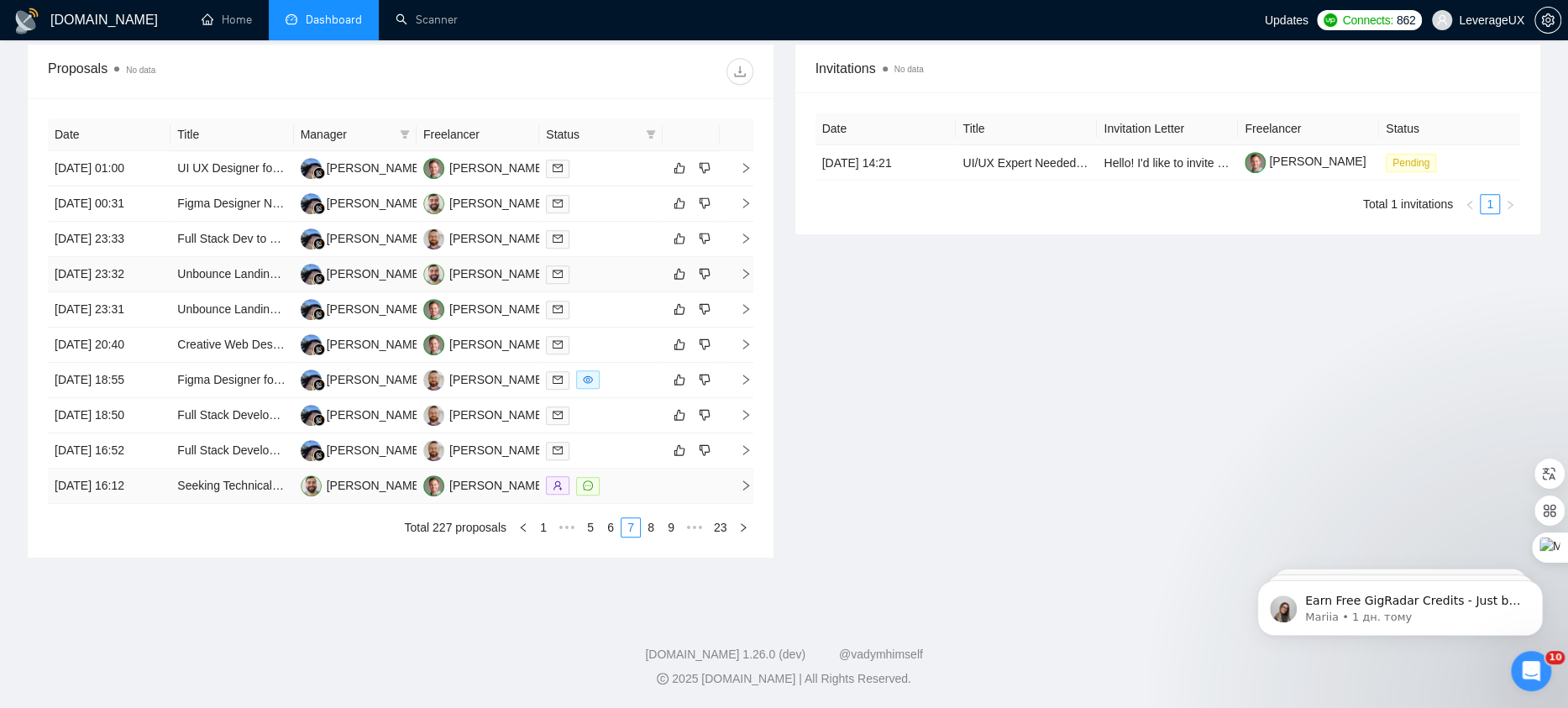
scroll to position [776, 0]
click at [650, 525] on link "8" at bounding box center [650, 527] width 18 height 18
click at [644, 537] on link "9" at bounding box center [645, 527] width 18 height 18
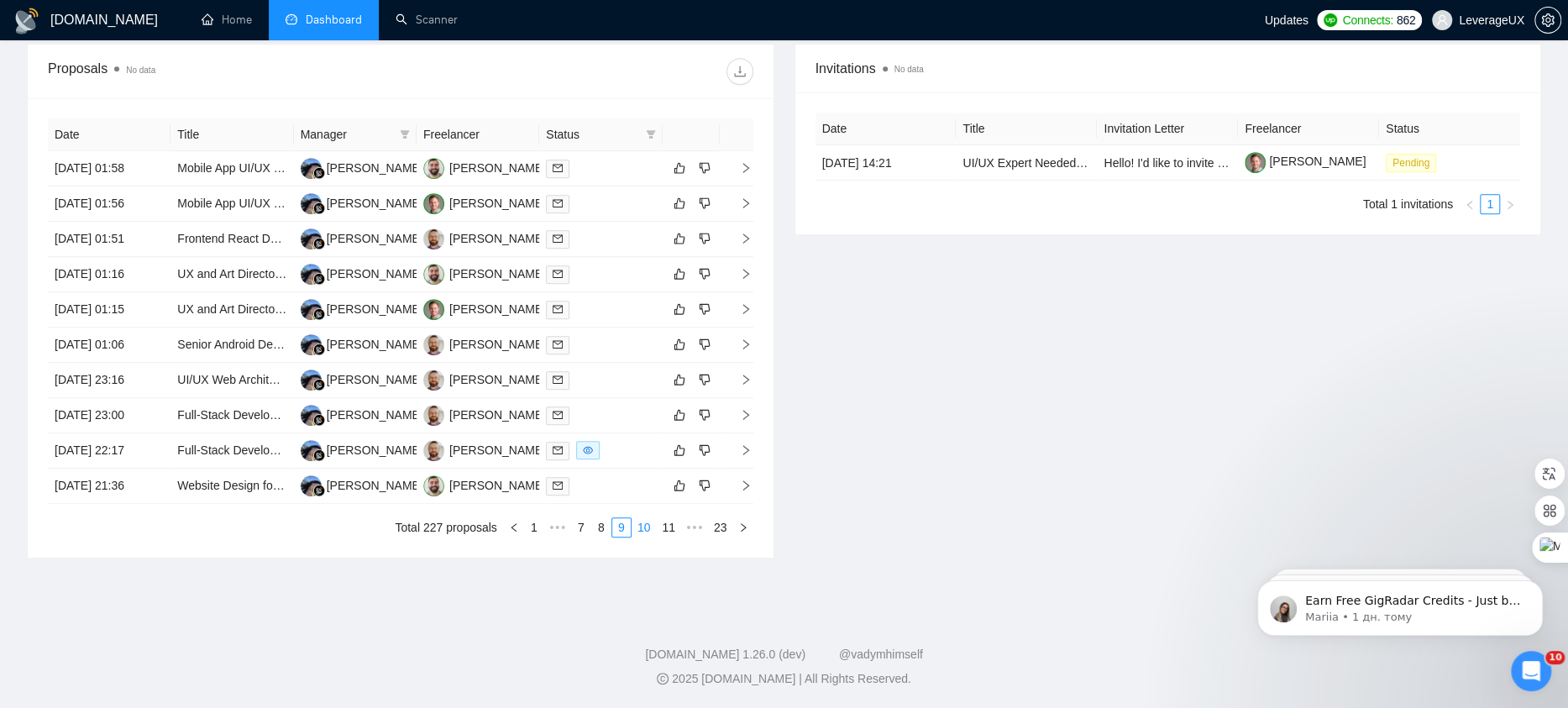
click at [642, 535] on link "10" at bounding box center [643, 527] width 23 height 18
click at [745, 480] on icon "right" at bounding box center [745, 485] width 6 height 10
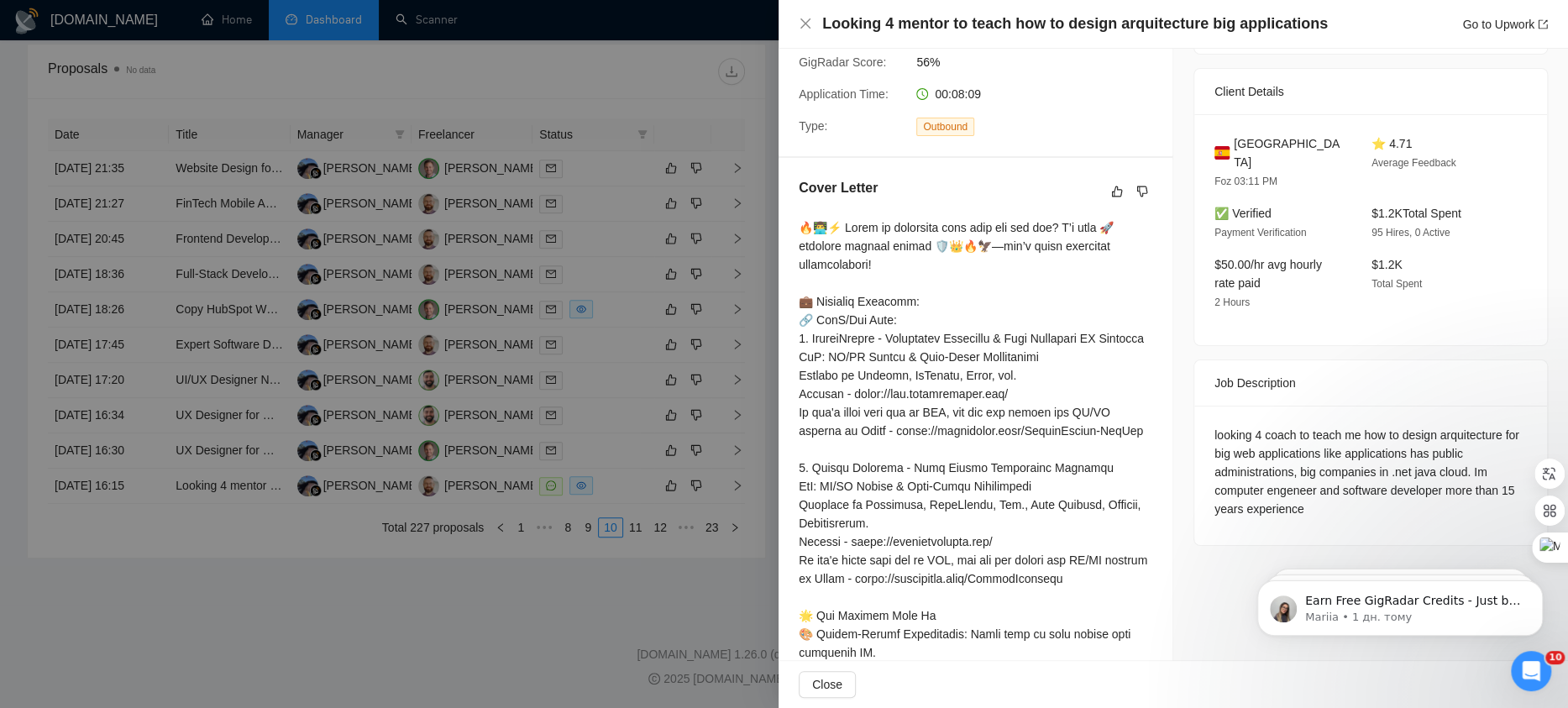
scroll to position [354, 0]
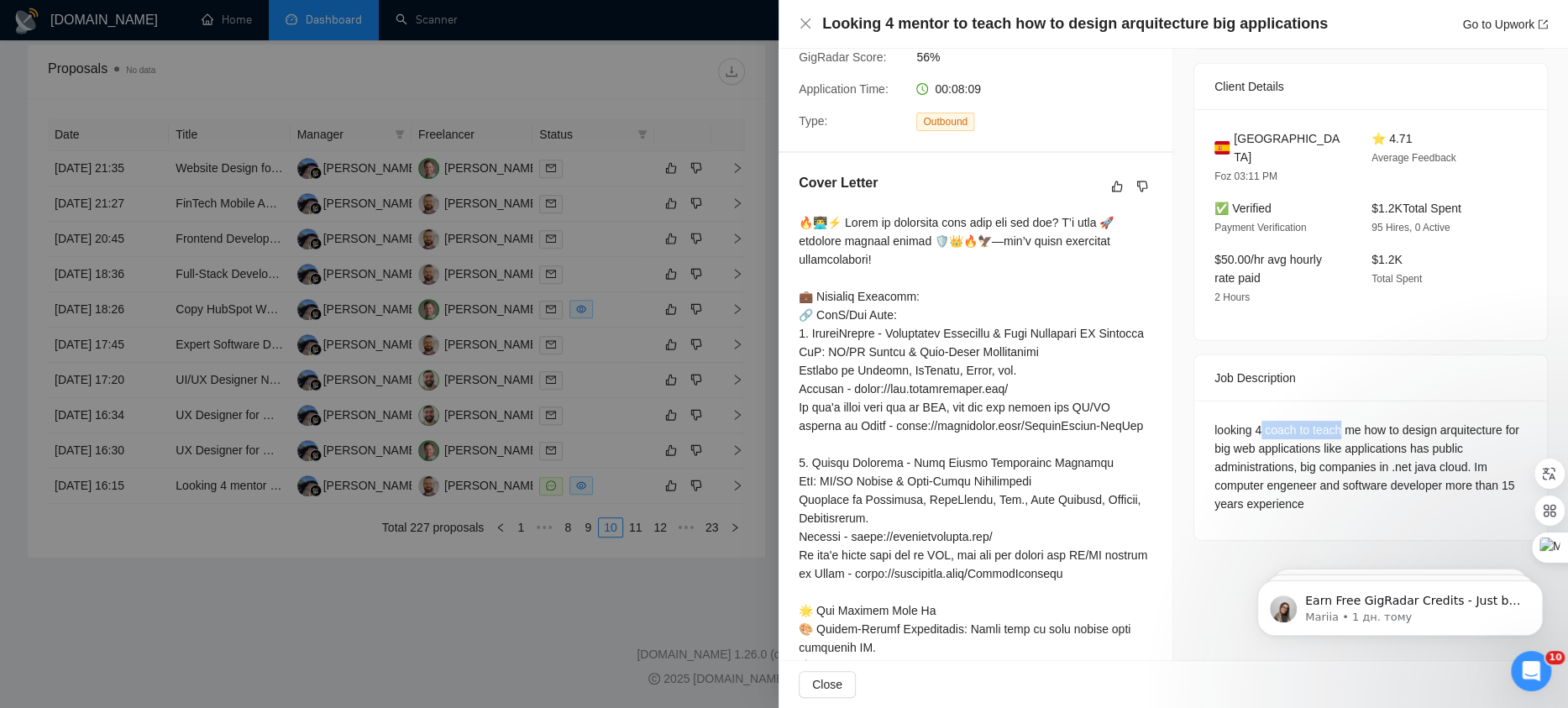
drag, startPoint x: 1256, startPoint y: 410, endPoint x: 1339, endPoint y: 410, distance: 83.0
click at [1339, 421] on div "looking 4 coach to teach me how to design arquitecture for big web applications…" at bounding box center [1369, 467] width 312 height 92
copy div "coach to teach"
click at [1317, 480] on div "looking 4 coach to teach me how to design arquitecture for big web applications…" at bounding box center [1369, 467] width 312 height 92
click at [1484, 27] on link "Go to Upwork" at bounding box center [1504, 24] width 85 height 13
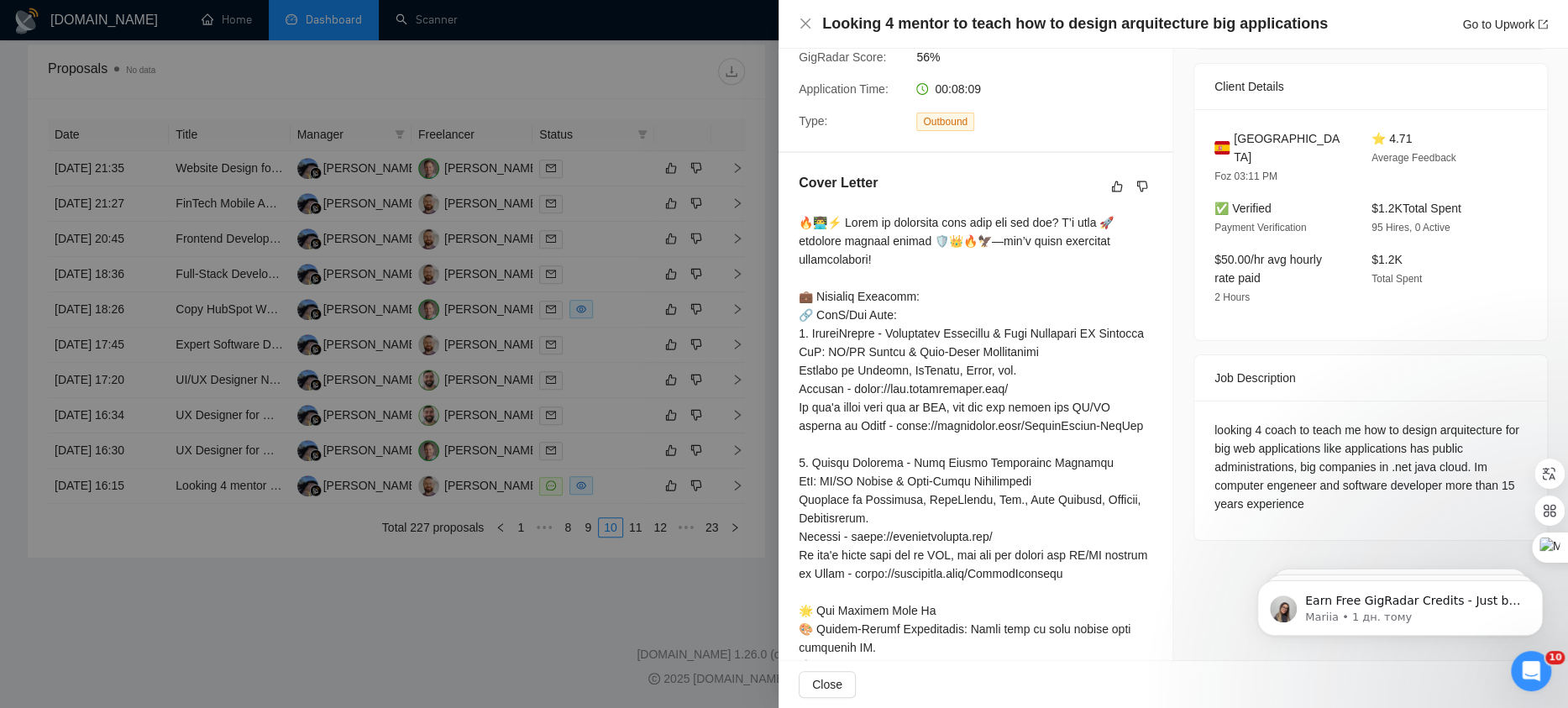
click at [602, 569] on div at bounding box center [784, 354] width 1568 height 708
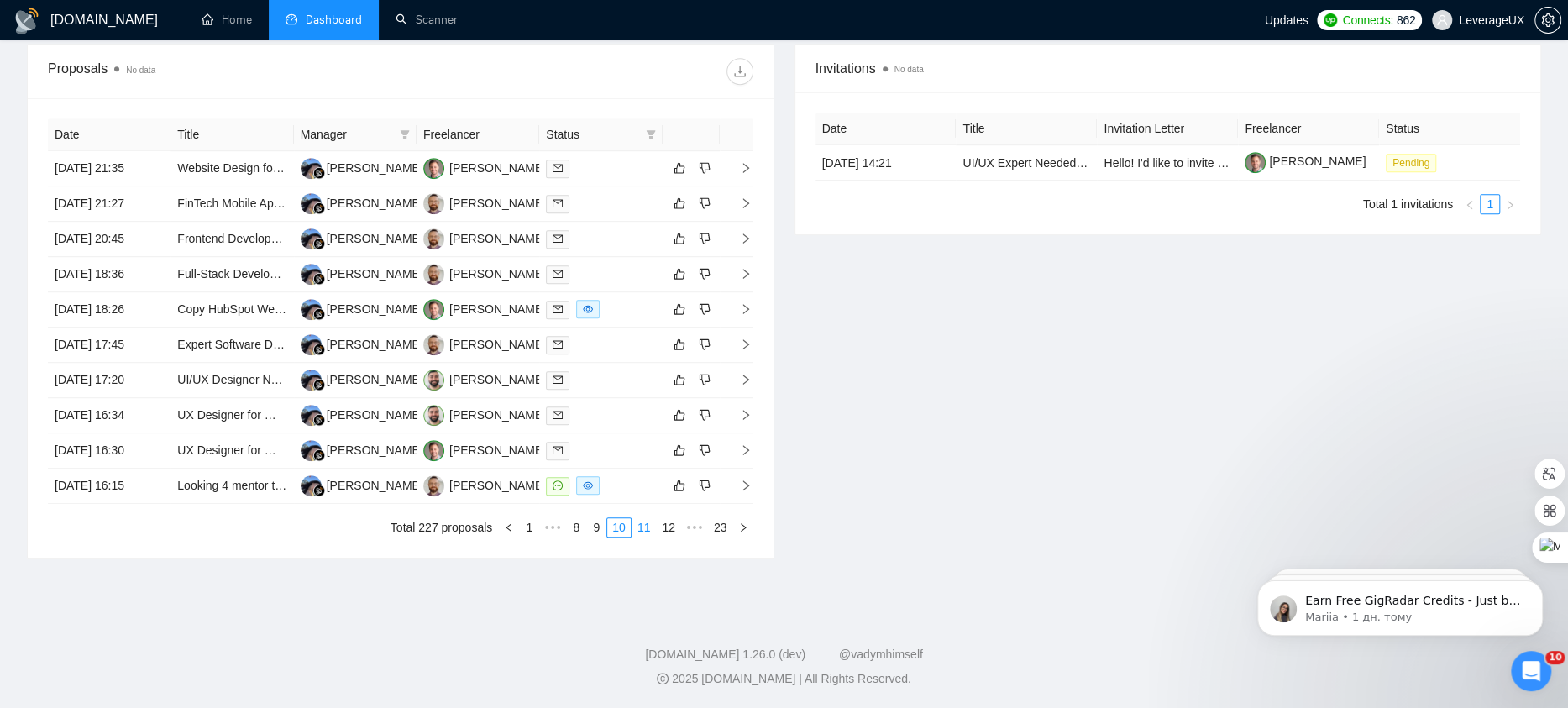
click at [642, 525] on link "11" at bounding box center [643, 527] width 23 height 18
click at [639, 537] on link "12" at bounding box center [643, 527] width 23 height 18
click at [644, 537] on link "13" at bounding box center [643, 527] width 23 height 18
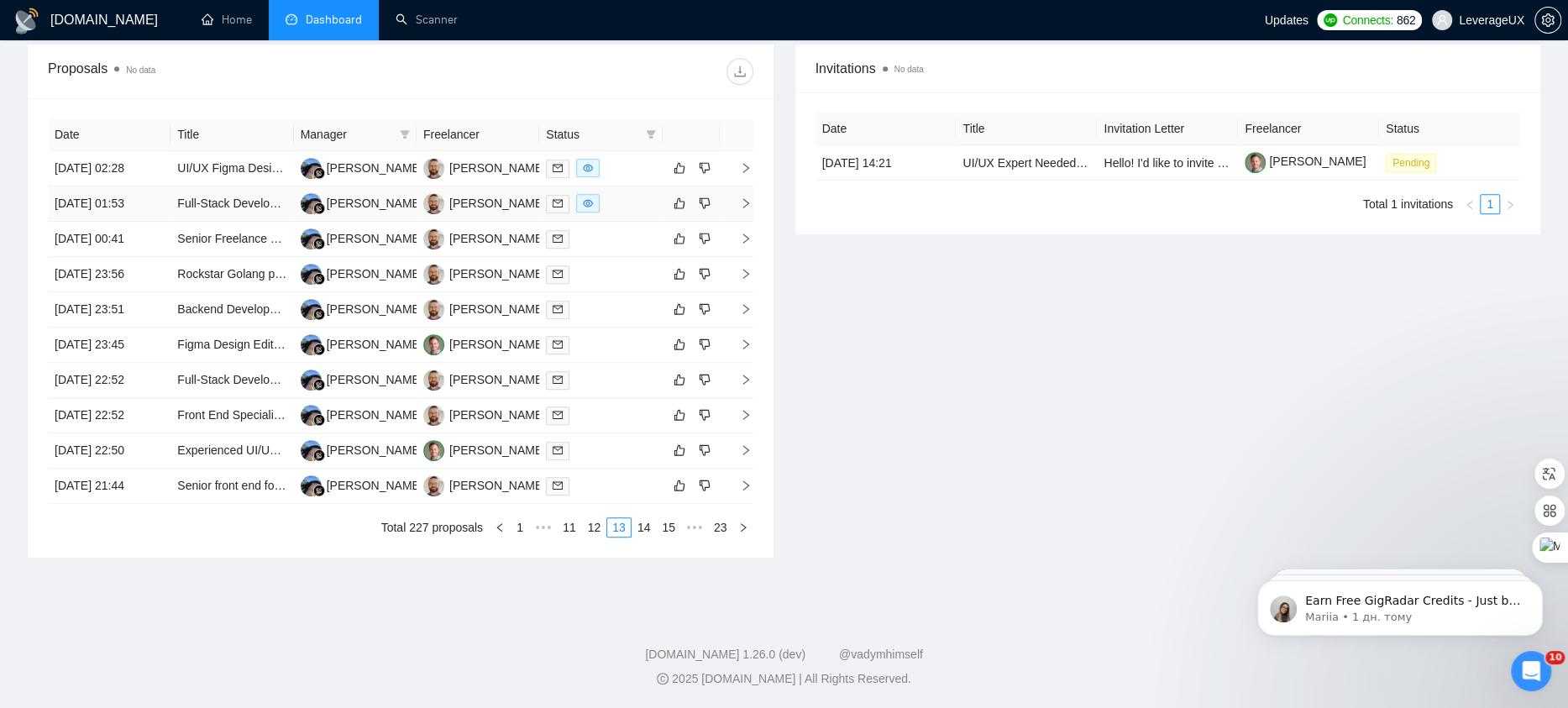
scroll to position [705, 0]
click at [639, 537] on link "14" at bounding box center [643, 527] width 23 height 18
click at [644, 537] on link "15" at bounding box center [643, 527] width 23 height 18
click at [747, 304] on icon "right" at bounding box center [745, 309] width 12 height 12
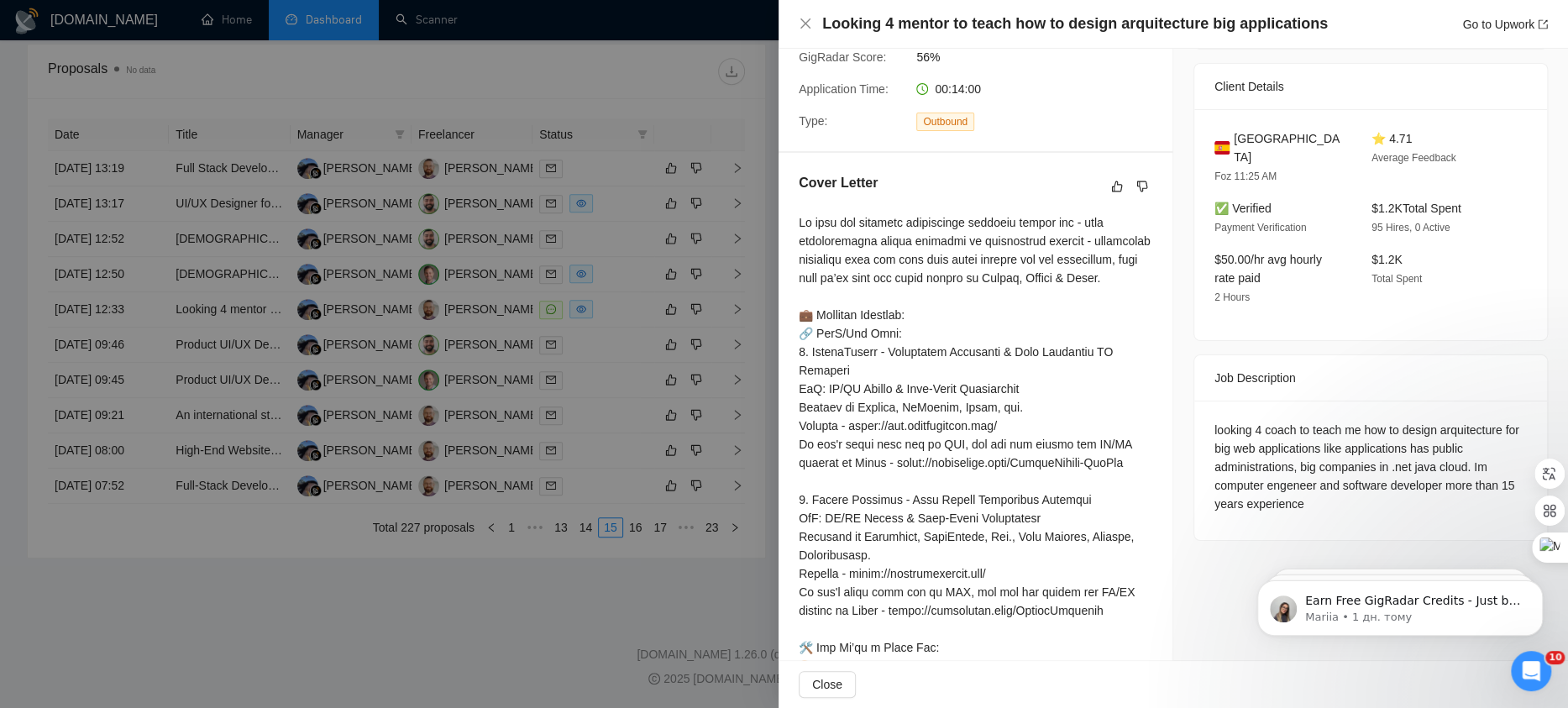
scroll to position [358, 0]
click at [583, 429] on div at bounding box center [784, 354] width 1568 height 708
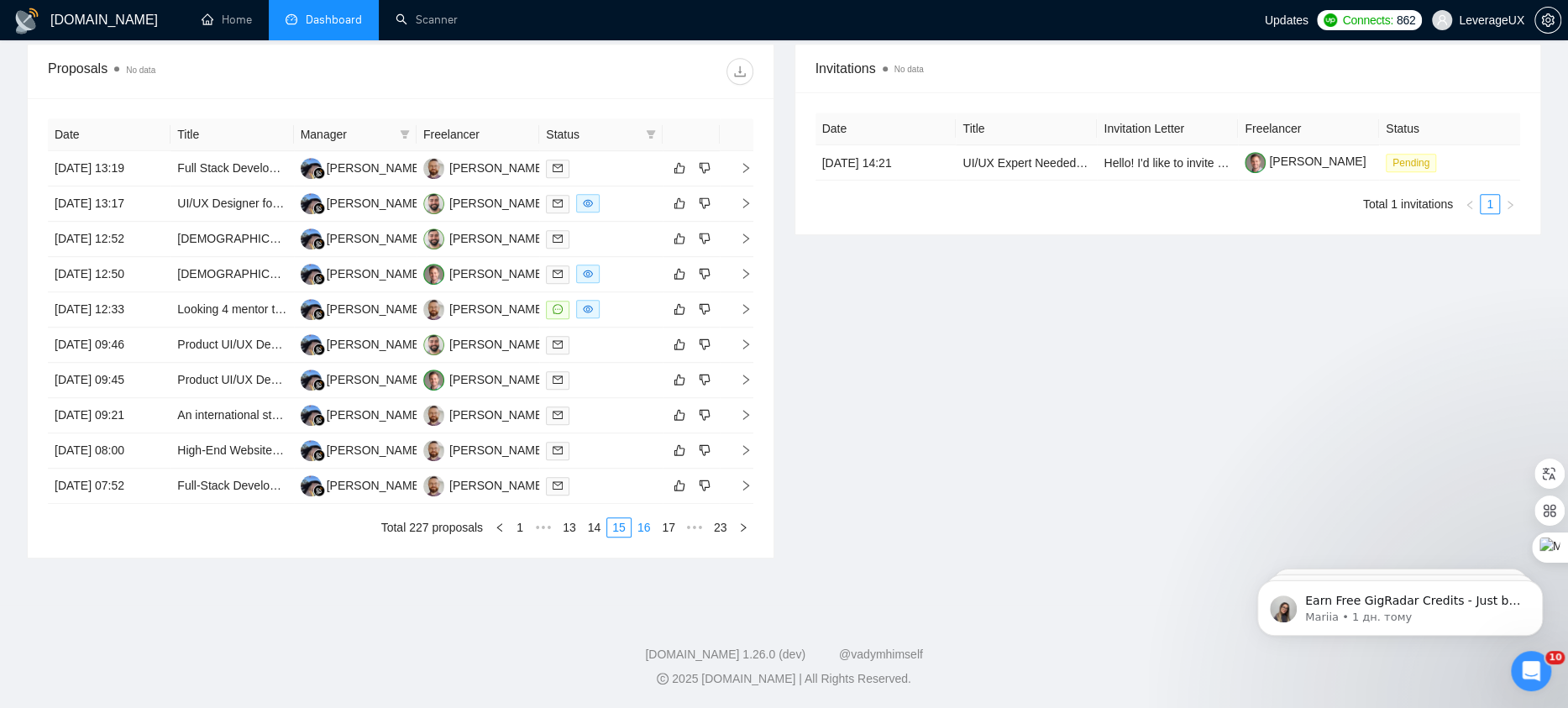
click at [647, 537] on link "16" at bounding box center [643, 527] width 23 height 18
click at [740, 456] on icon "right" at bounding box center [745, 451] width 12 height 12
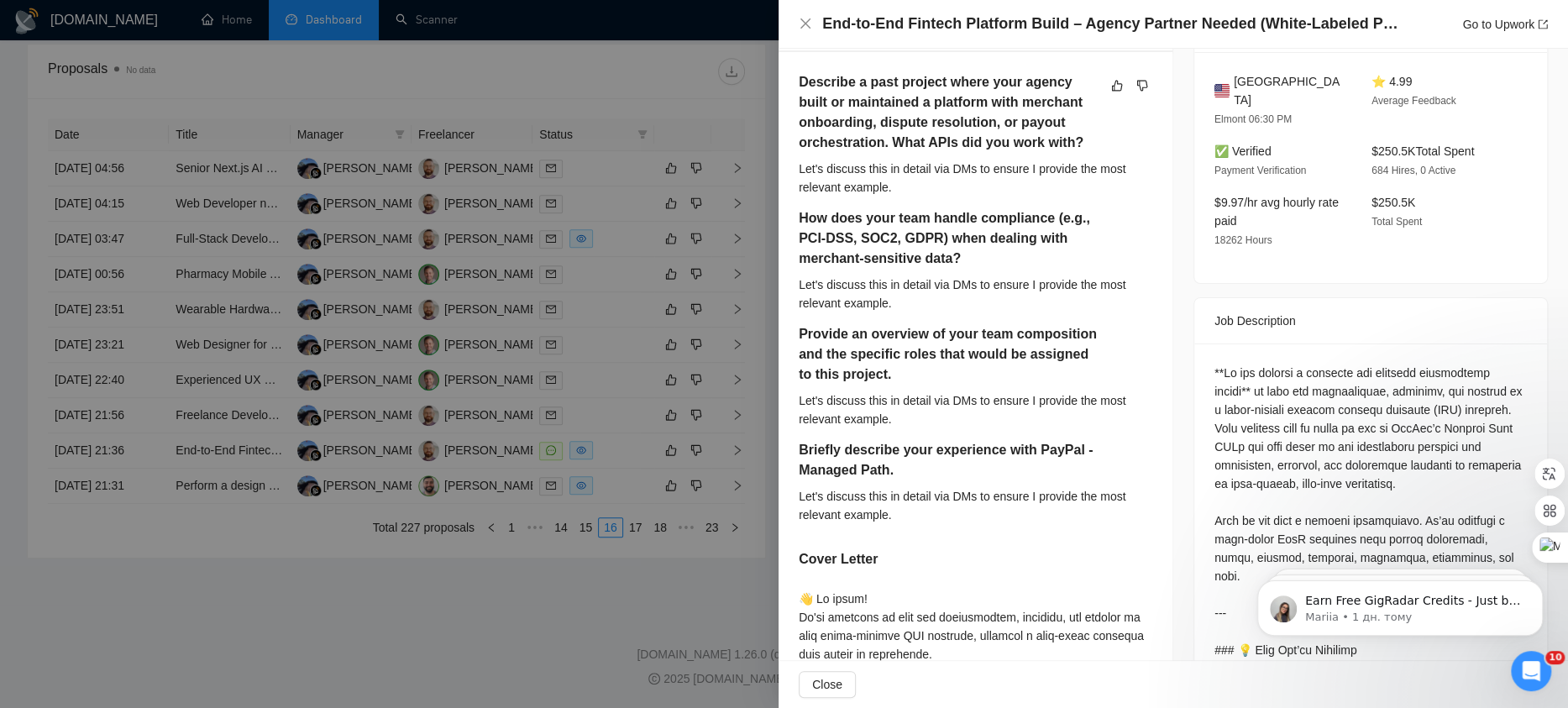
scroll to position [483, 0]
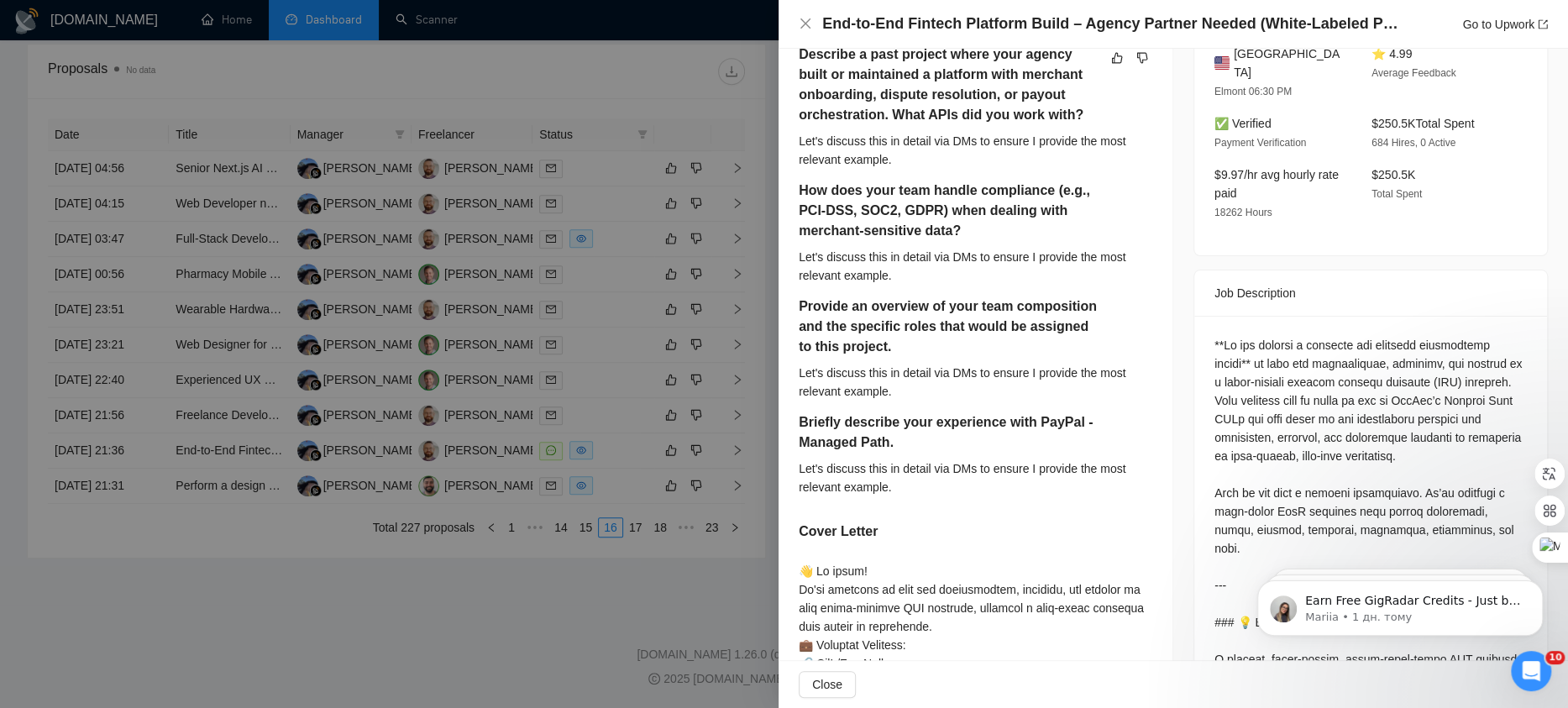
click at [633, 376] on div at bounding box center [784, 354] width 1568 height 708
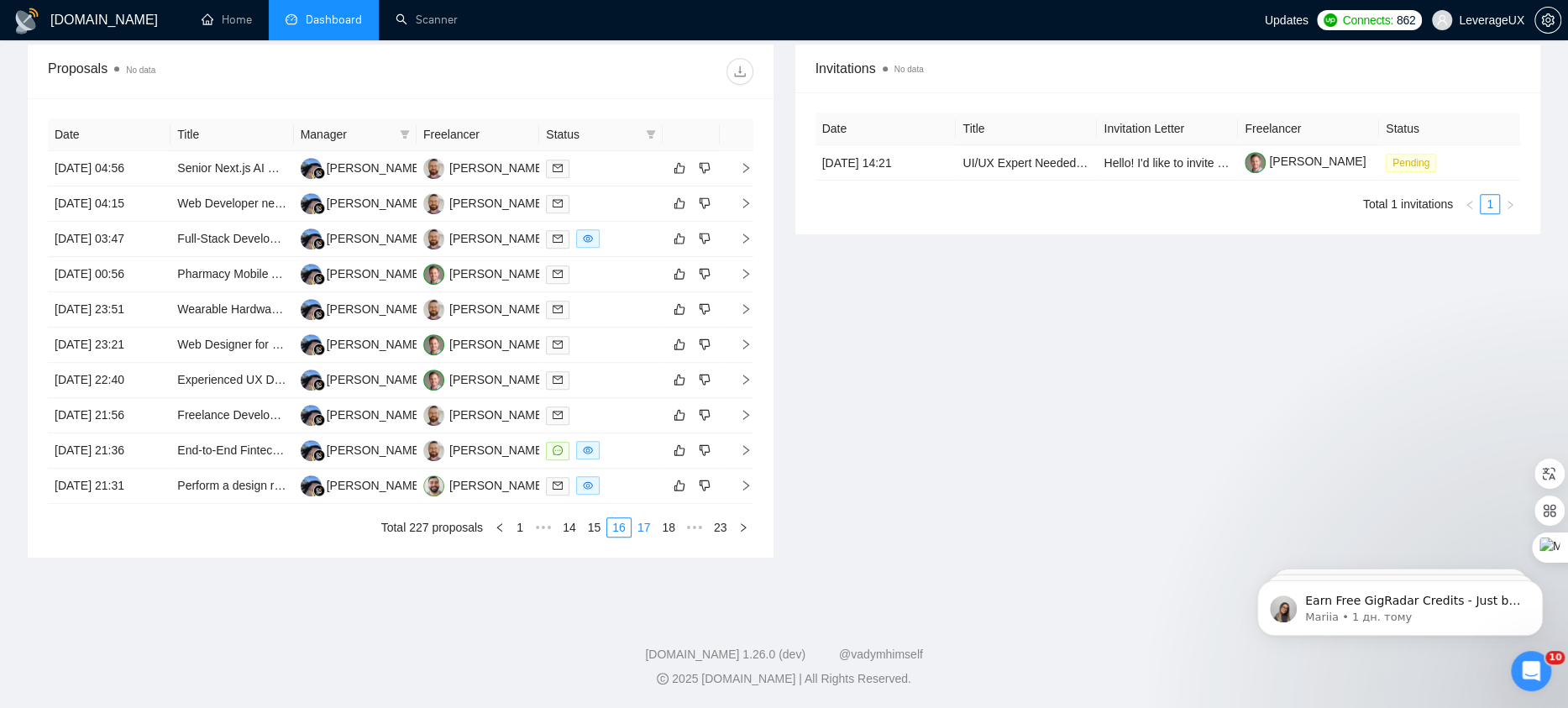
click at [644, 537] on link "17" at bounding box center [643, 527] width 23 height 18
click at [648, 537] on link "18" at bounding box center [643, 527] width 23 height 18
click at [735, 162] on span "right" at bounding box center [738, 168] width 25 height 12
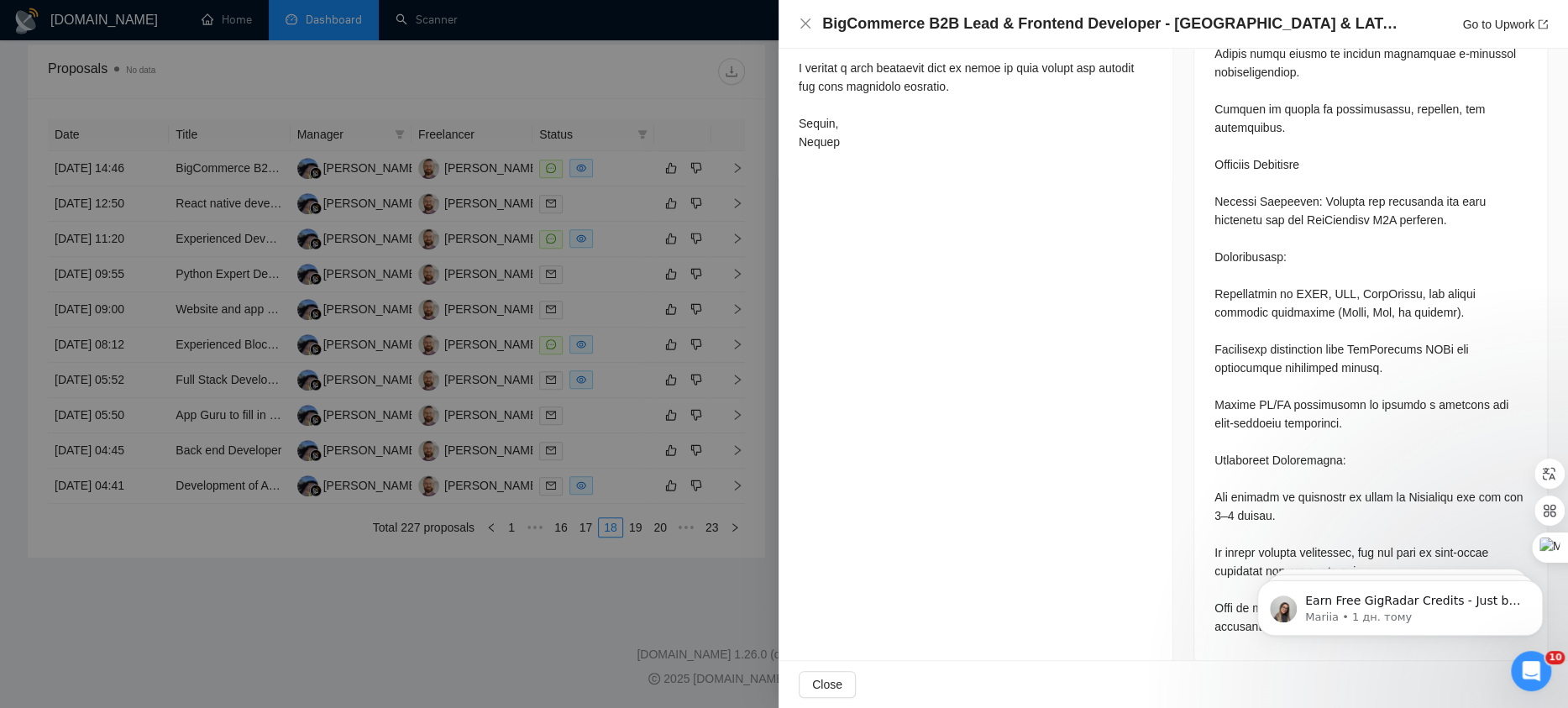
scroll to position [776, 0]
drag, startPoint x: 1384, startPoint y: 555, endPoint x: 1202, endPoint y: 527, distance: 184.1
click html "Earn Free GigRadar Credits - Just by Sharing Your Story! 💬 Want more credits fo…"
drag, startPoint x: 2440, startPoint y: 1074, endPoint x: 1376, endPoint y: 545, distance: 1188.2
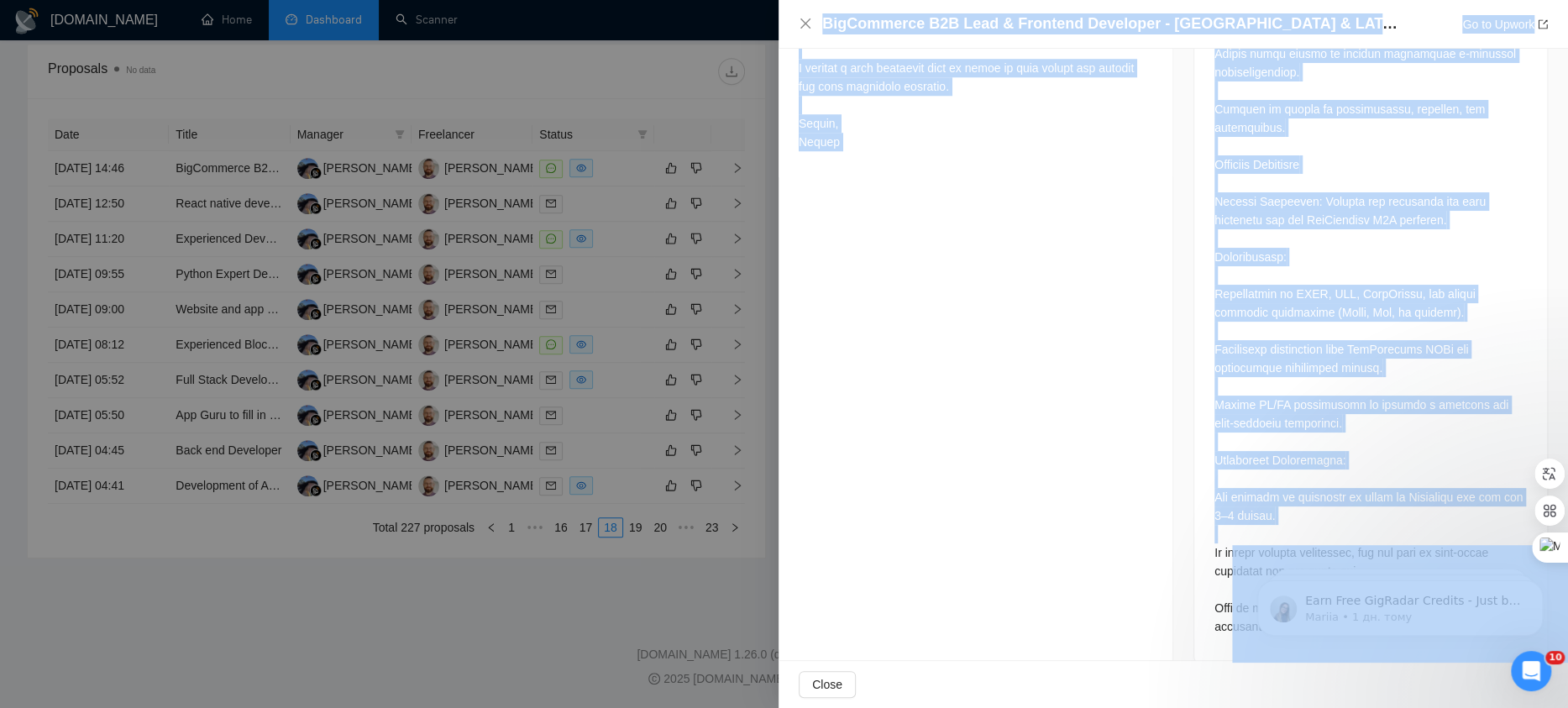
click at [1298, 520] on div at bounding box center [1369, 128] width 312 height 1016
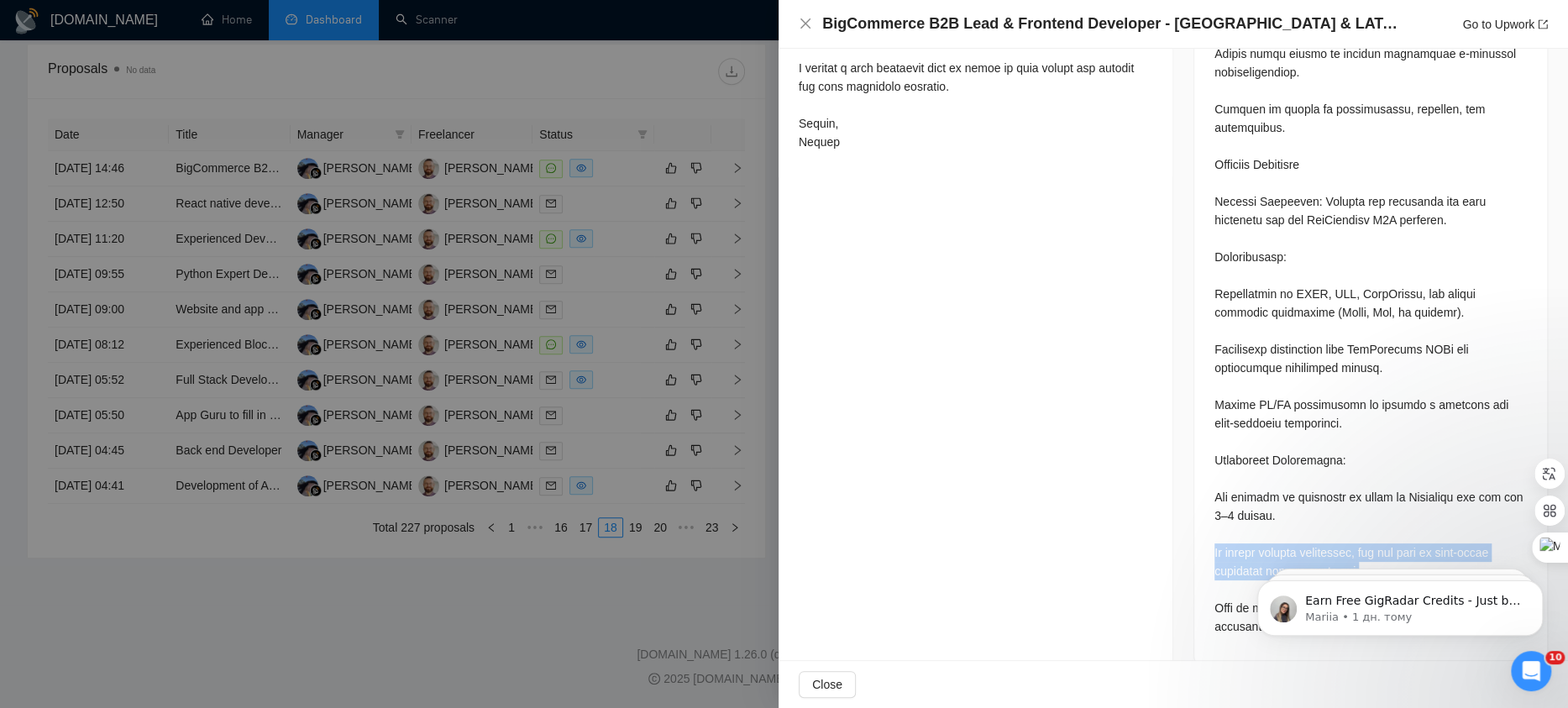
drag, startPoint x: 1208, startPoint y: 528, endPoint x: 1381, endPoint y: 545, distance: 173.8
click at [1289, 491] on div at bounding box center [1369, 128] width 312 height 1016
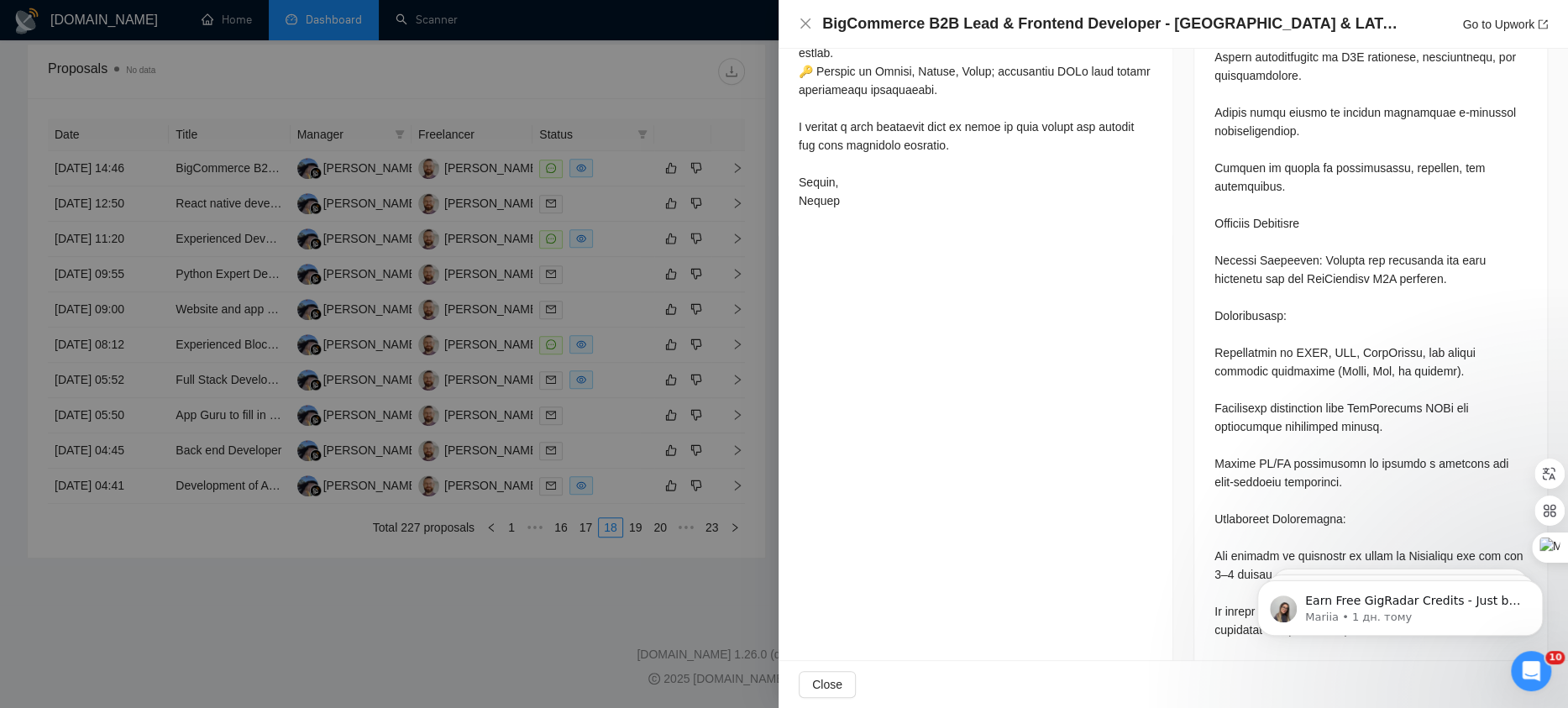
scroll to position [1083, 0]
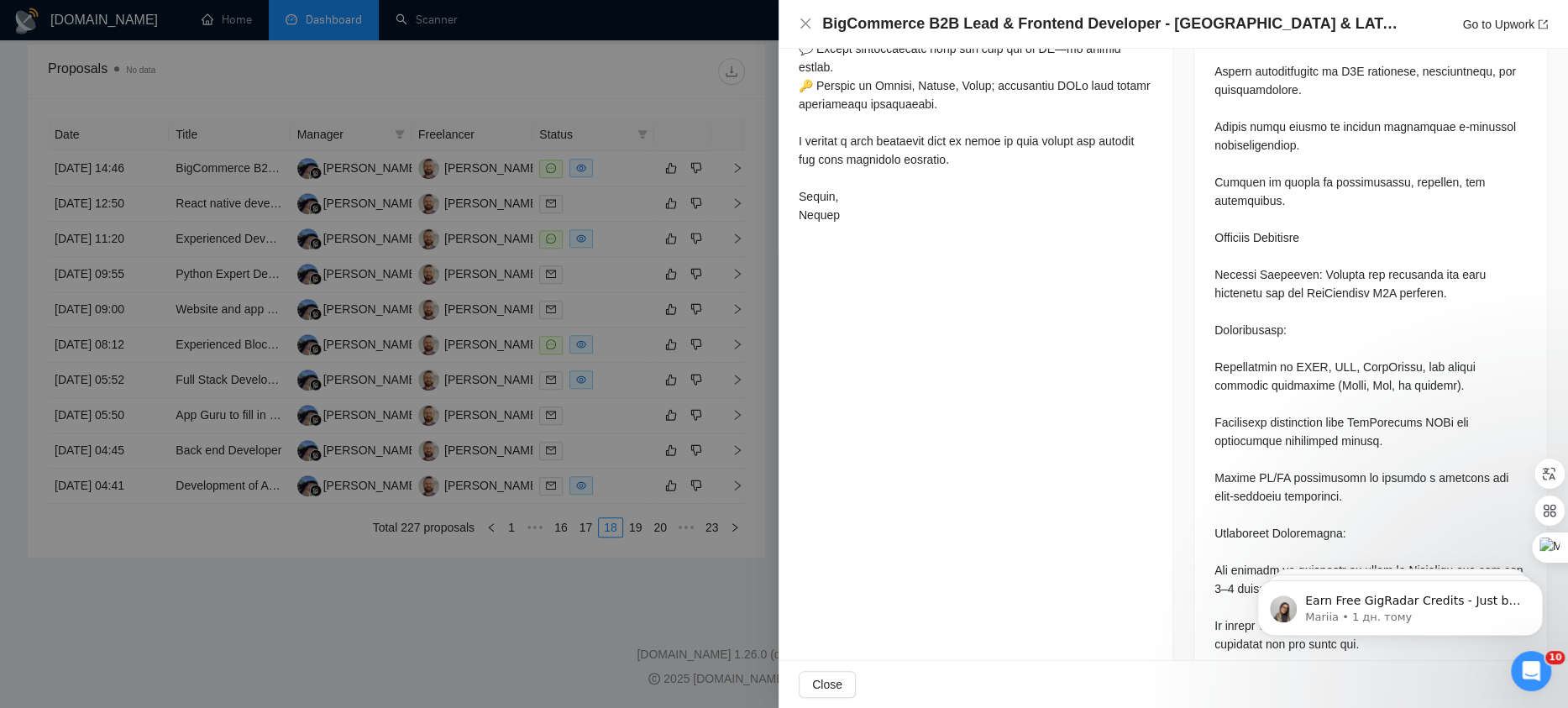
click at [629, 362] on div at bounding box center [784, 354] width 1568 height 708
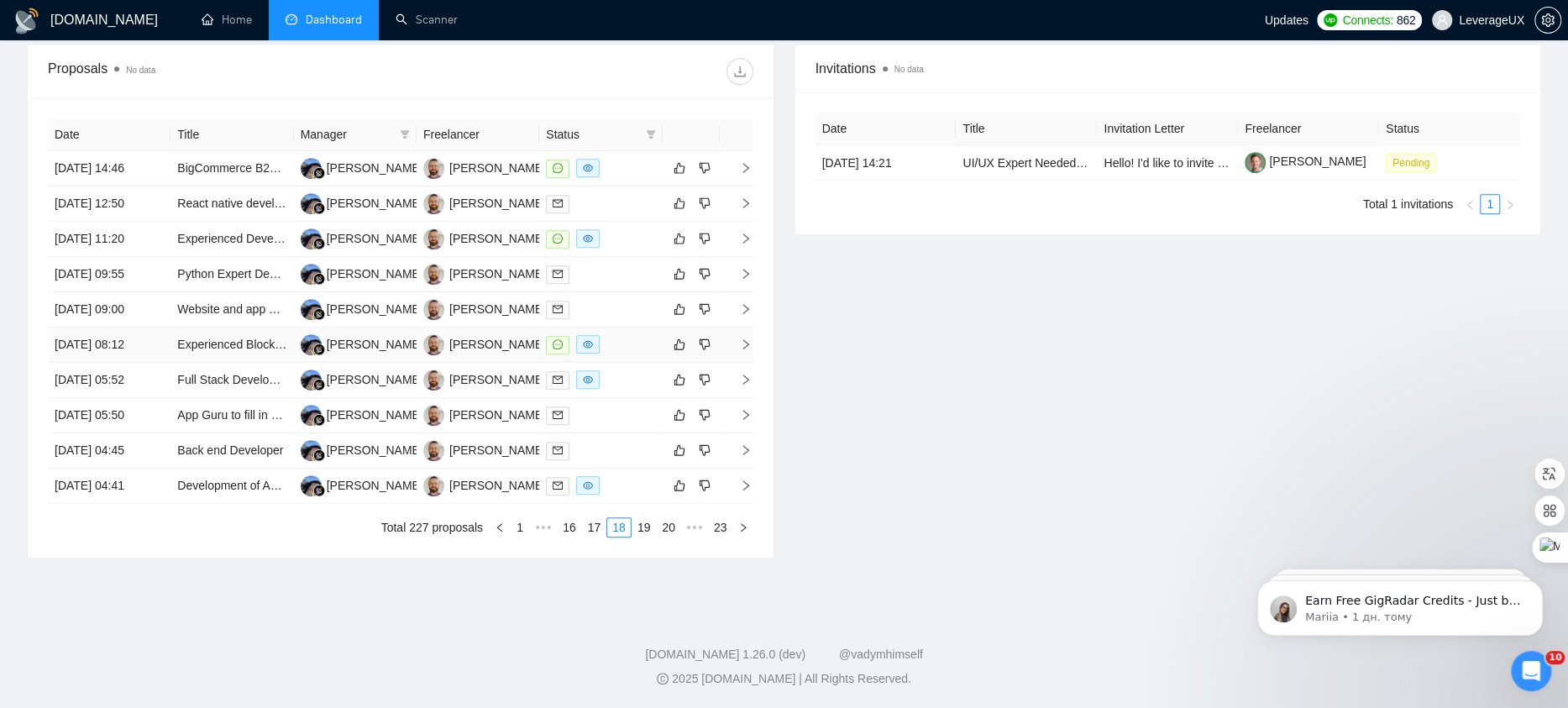
click at [736, 338] on span "right" at bounding box center [738, 344] width 25 height 12
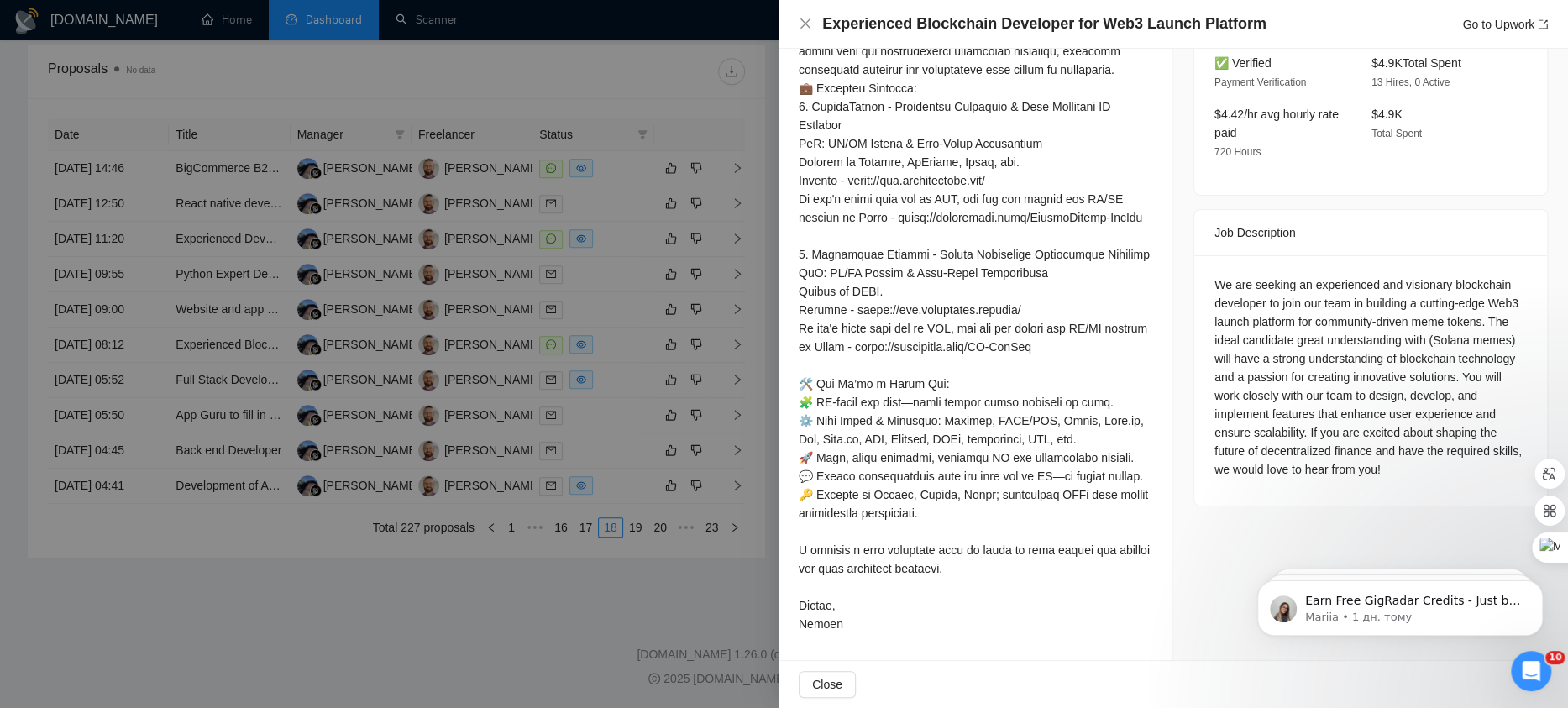
click at [620, 420] on div at bounding box center [784, 354] width 1568 height 708
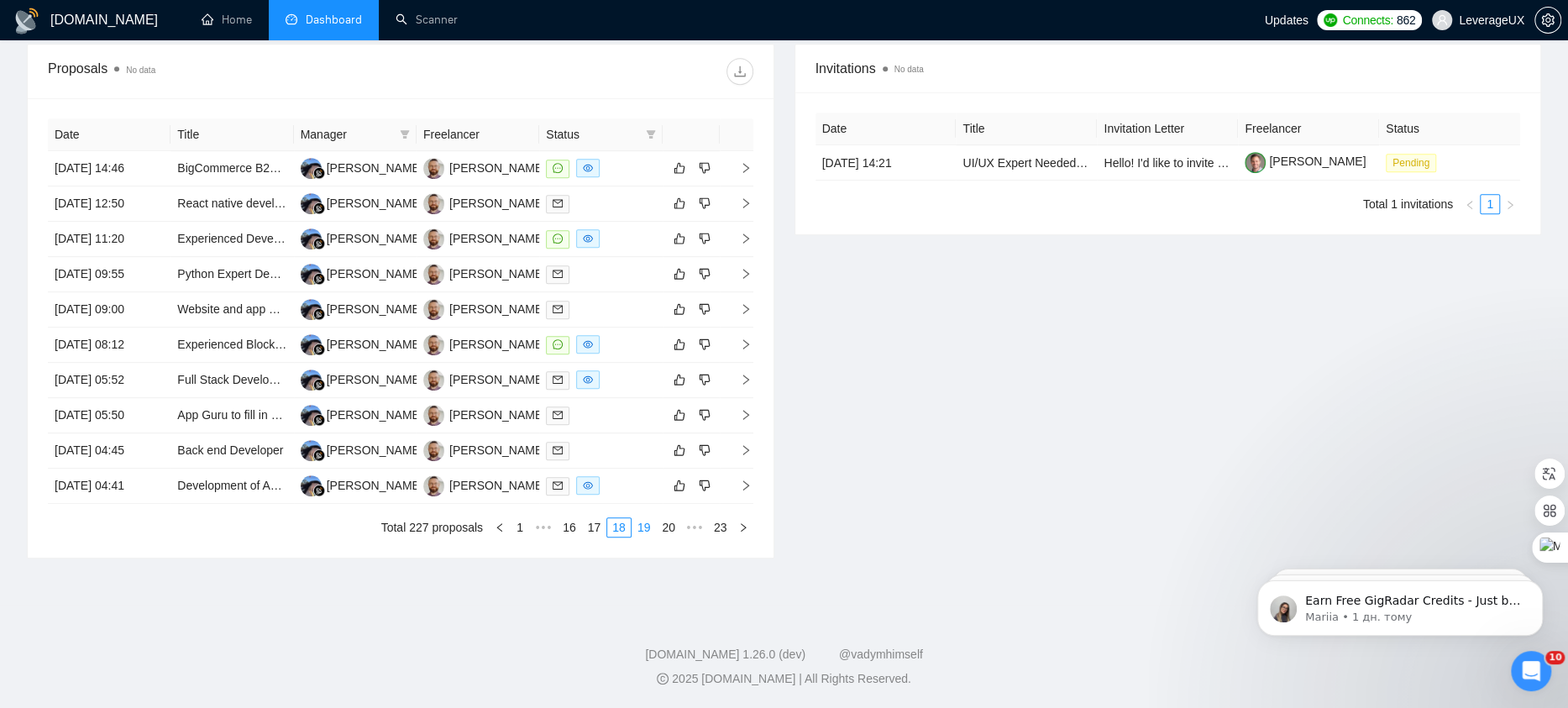
click at [639, 528] on link "19" at bounding box center [643, 527] width 23 height 18
click at [741, 398] on td at bounding box center [736, 415] width 34 height 36
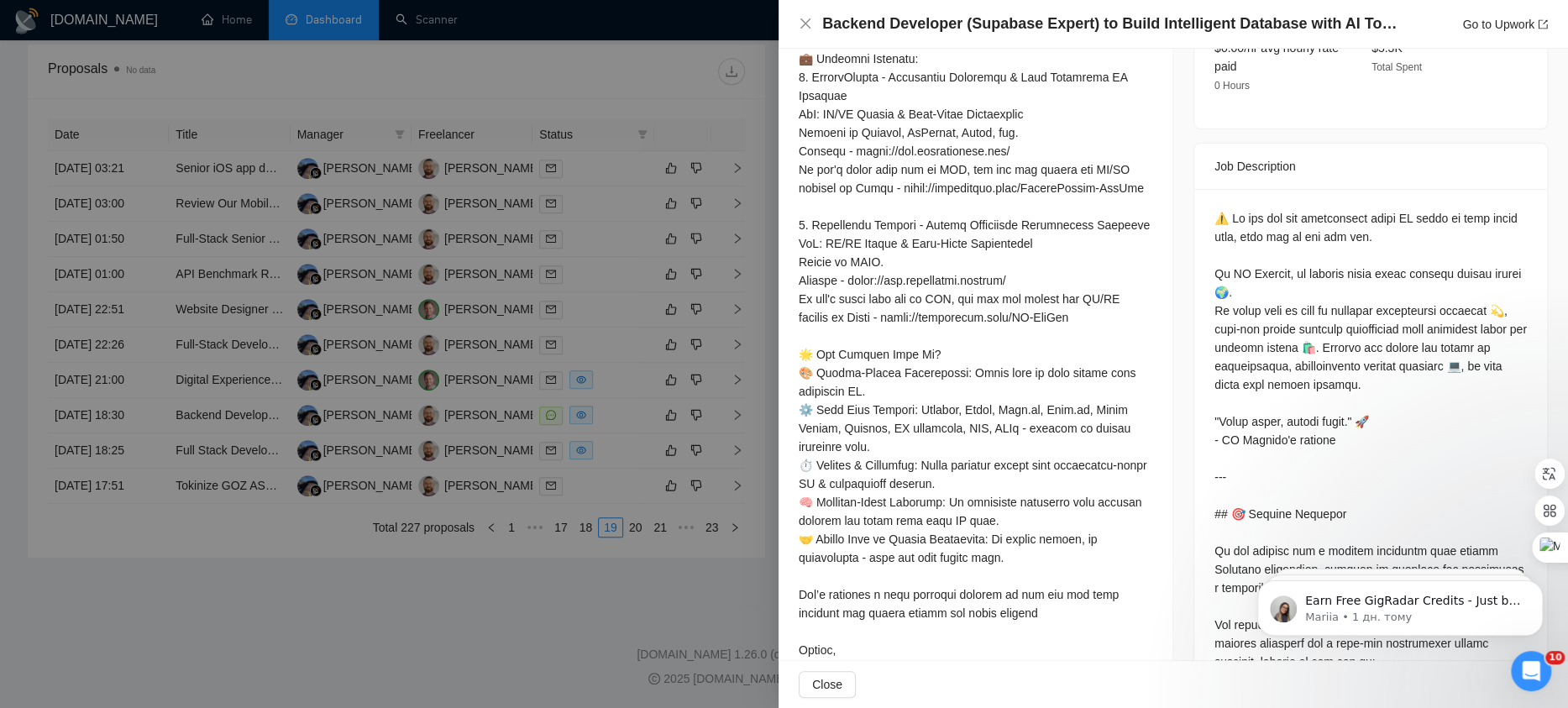
scroll to position [643, 0]
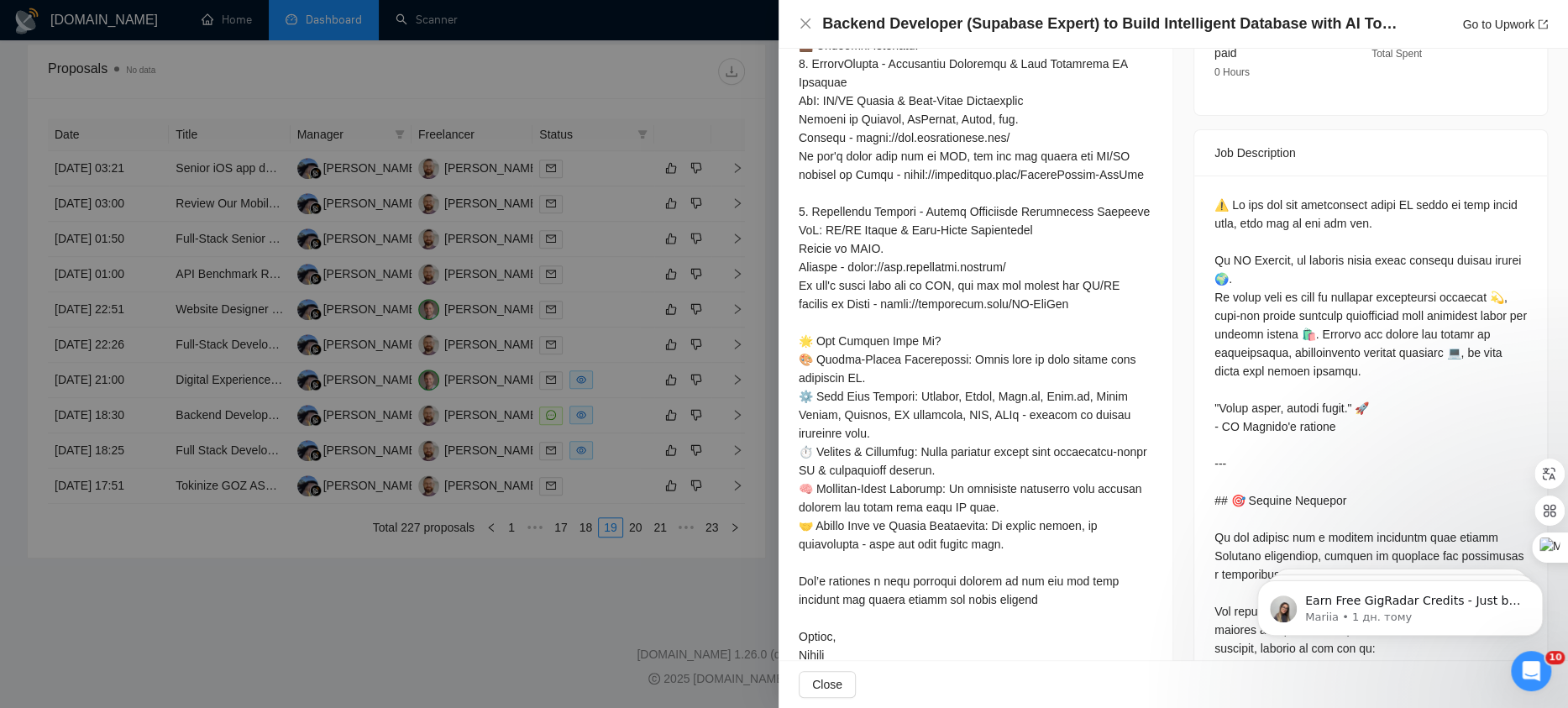
click at [984, 204] on div at bounding box center [976, 294] width 353 height 739
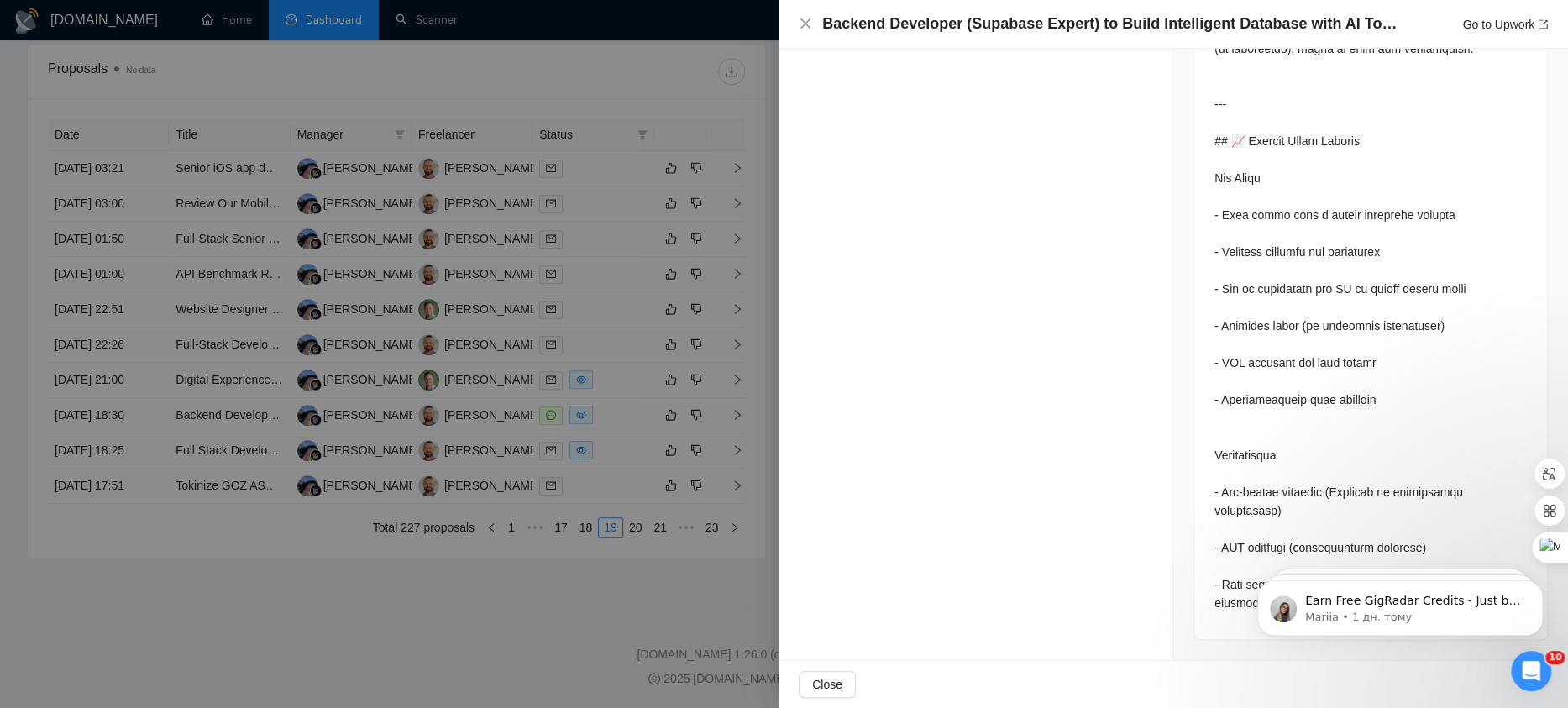
scroll to position [2752, 0]
click at [647, 443] on div at bounding box center [784, 354] width 1568 height 708
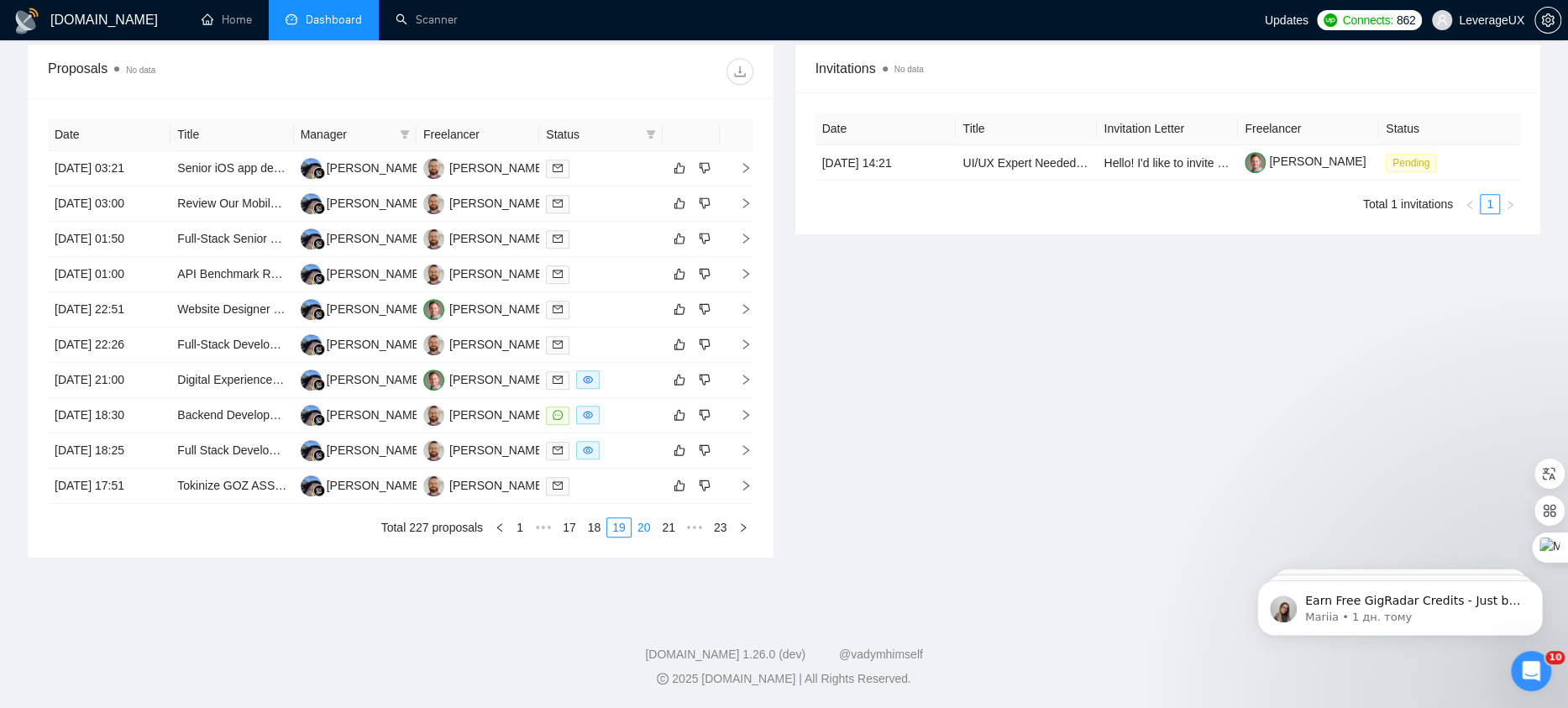
click at [645, 532] on link "20" at bounding box center [643, 527] width 23 height 18
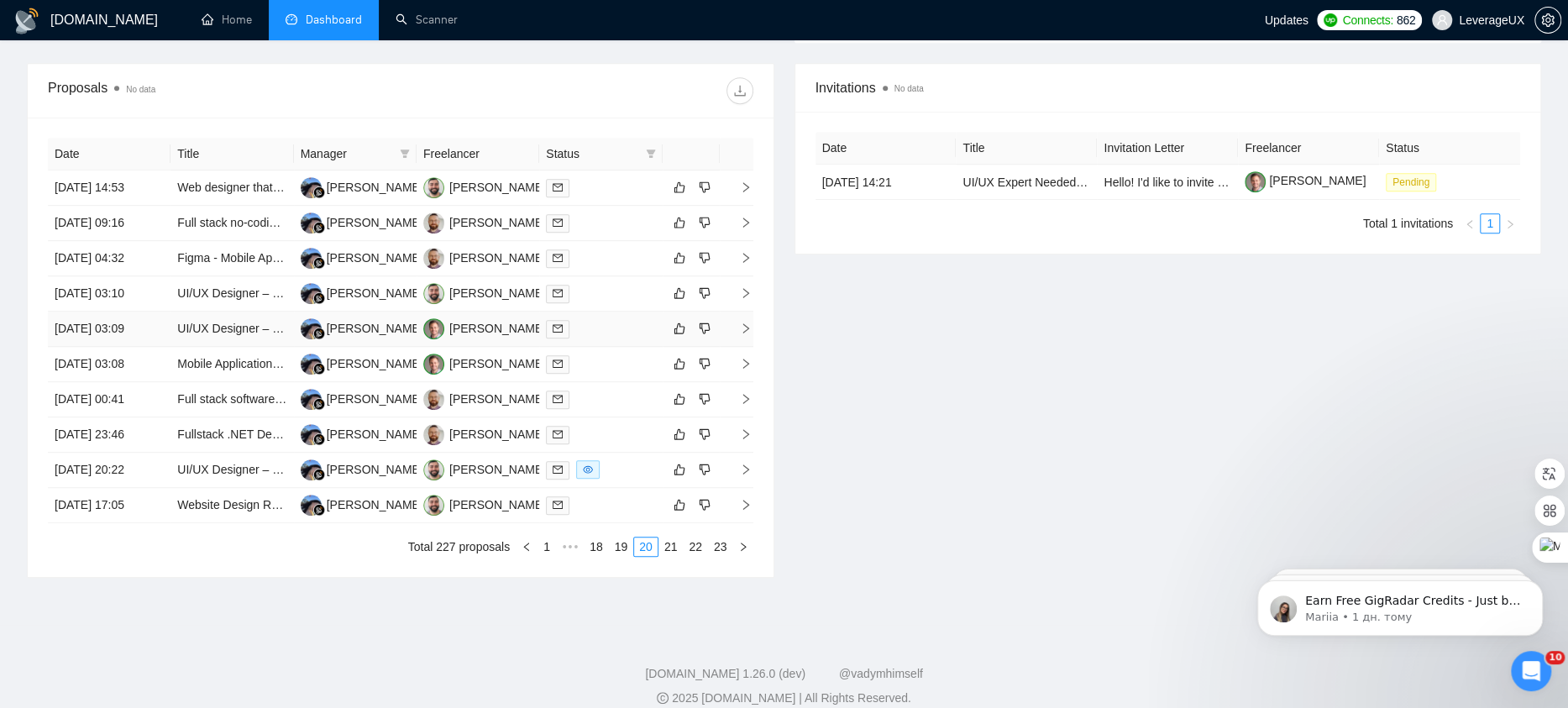
scroll to position [776, 0]
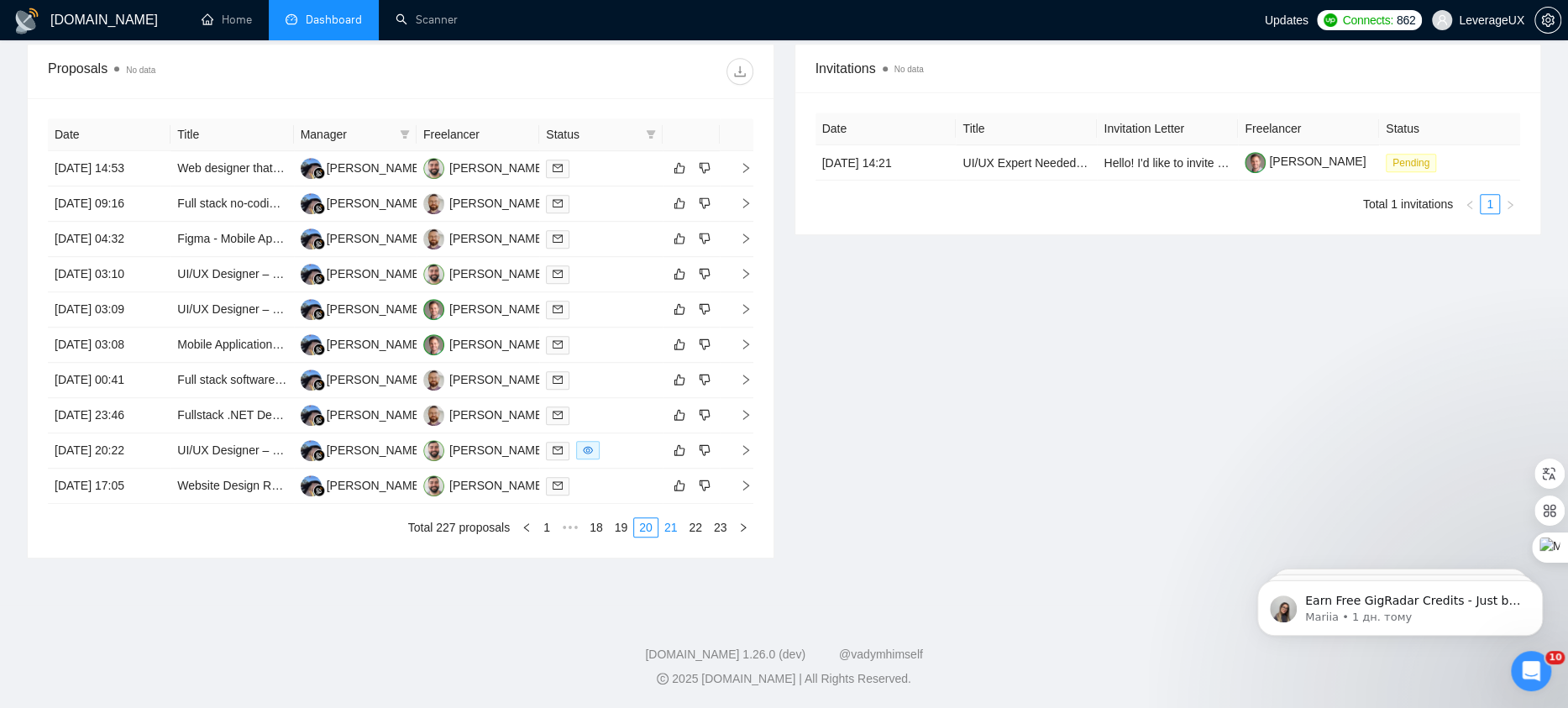
click at [672, 529] on link "21" at bounding box center [670, 527] width 23 height 18
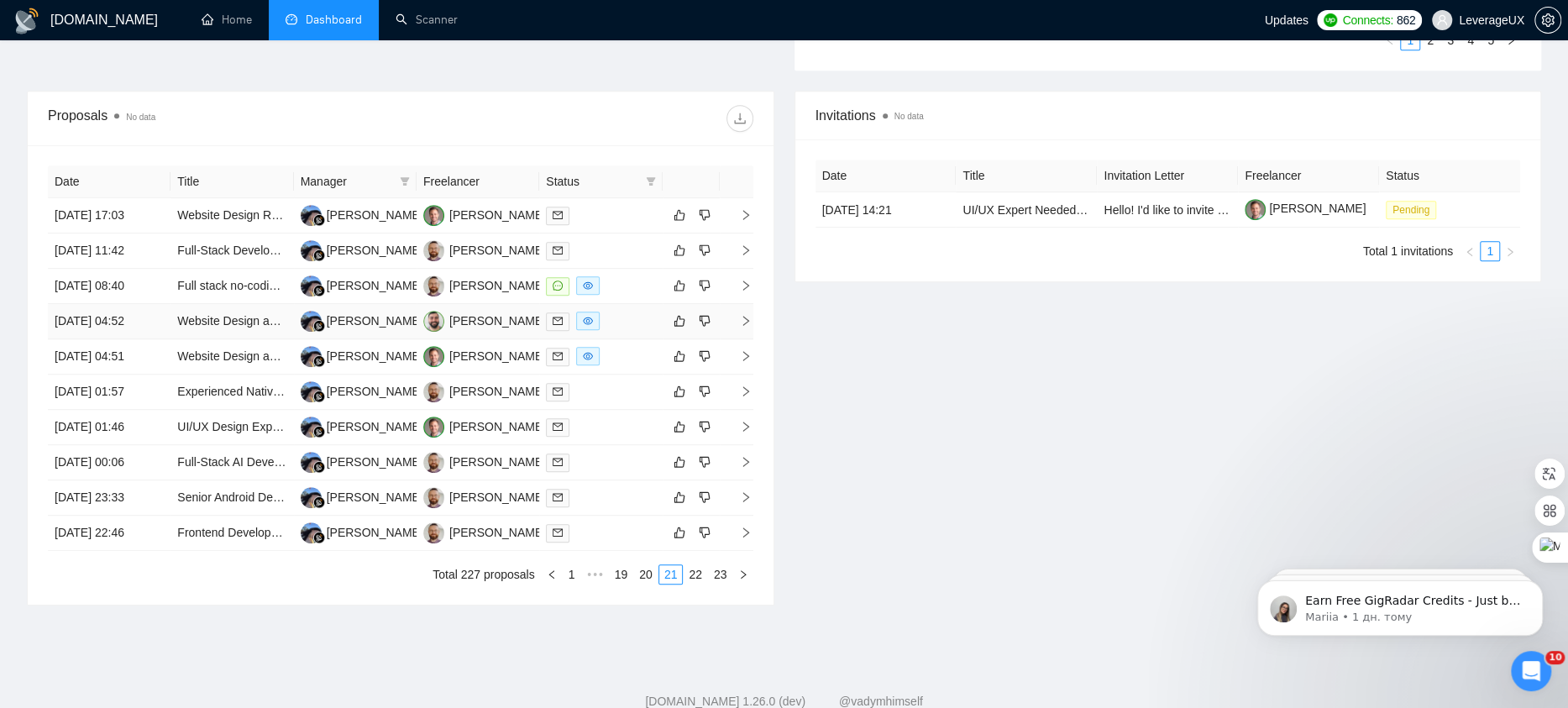
scroll to position [583, 0]
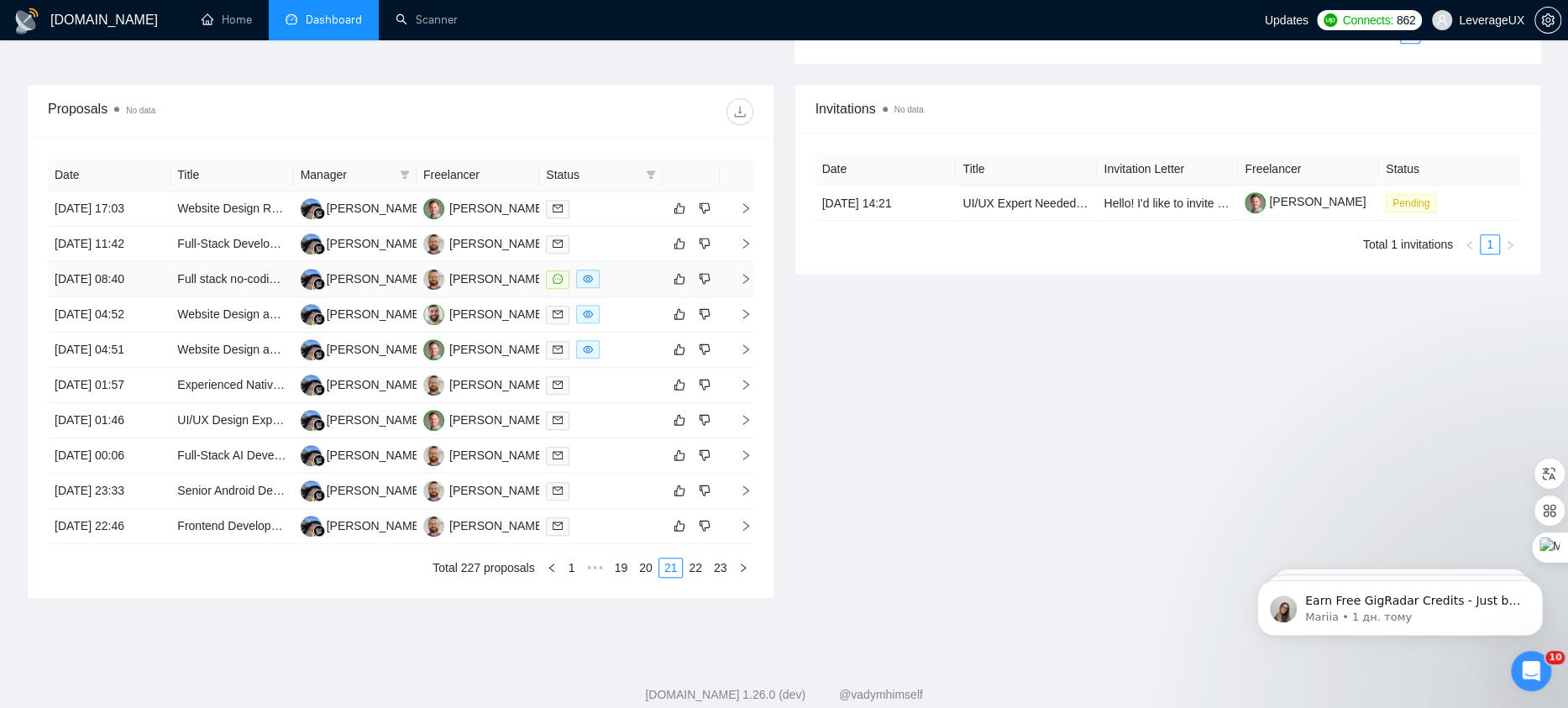
click at [747, 284] on icon "right" at bounding box center [745, 279] width 12 height 12
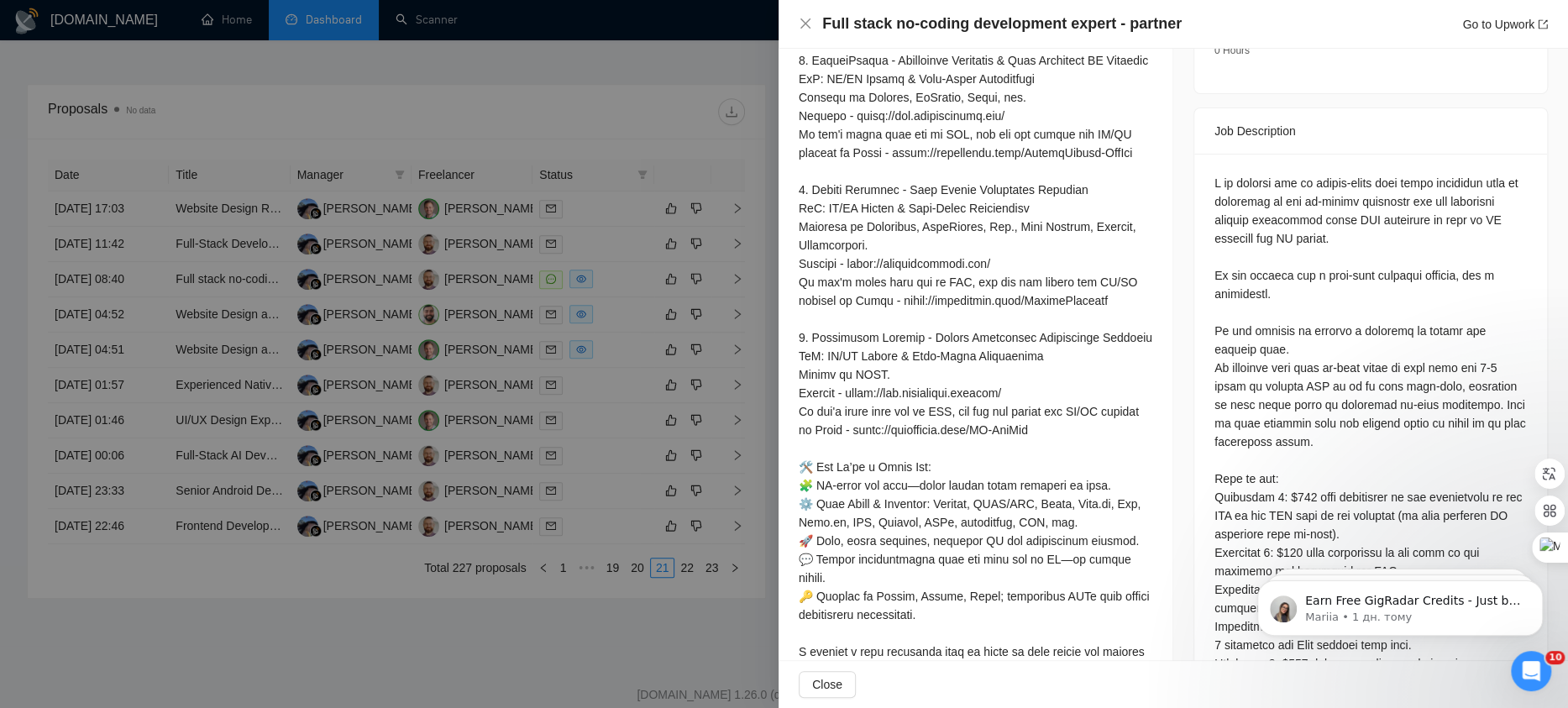
scroll to position [666, 0]
drag, startPoint x: 1218, startPoint y: 163, endPoint x: 1409, endPoint y: 162, distance: 191.0
drag, startPoint x: 1351, startPoint y: 159, endPoint x: 1293, endPoint y: 163, distance: 58.1
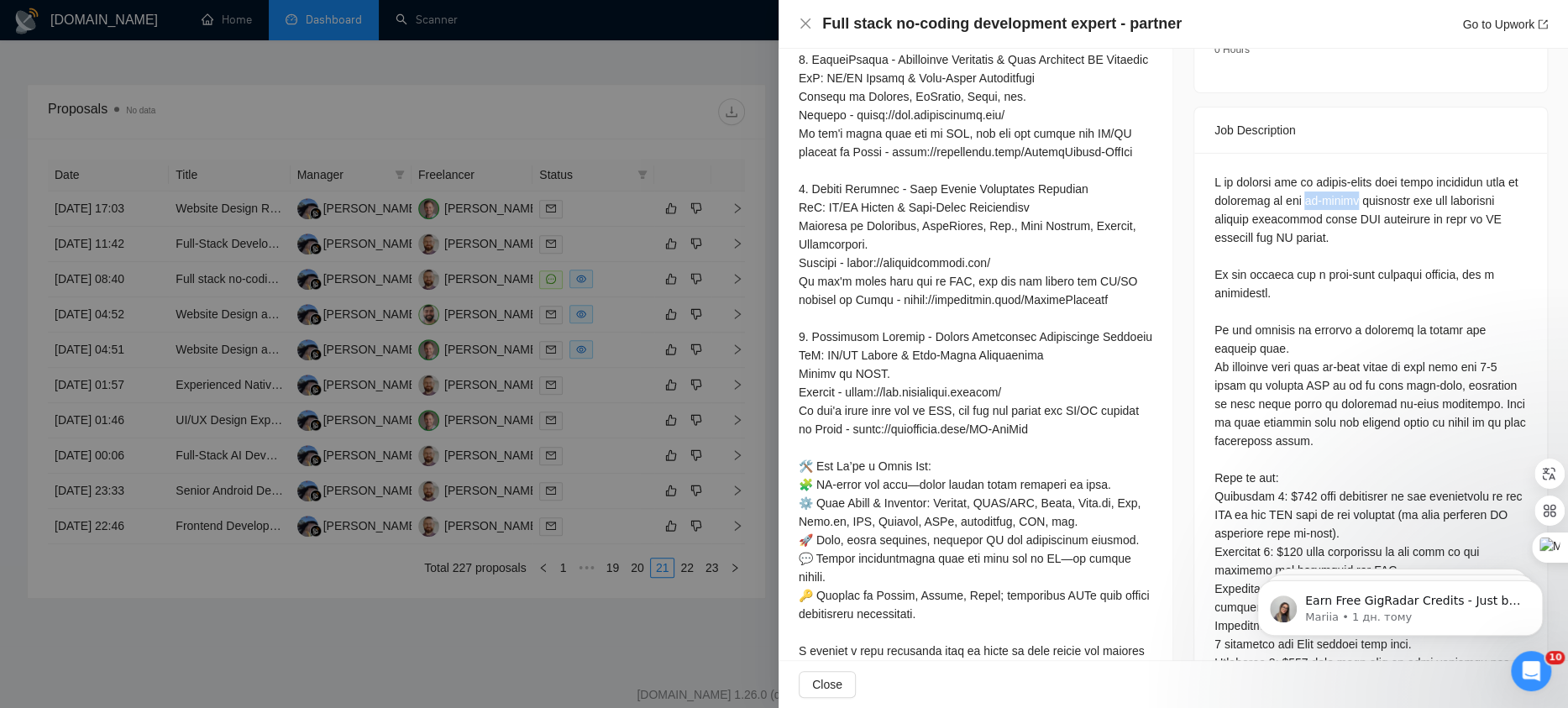
copy div "no-coding"
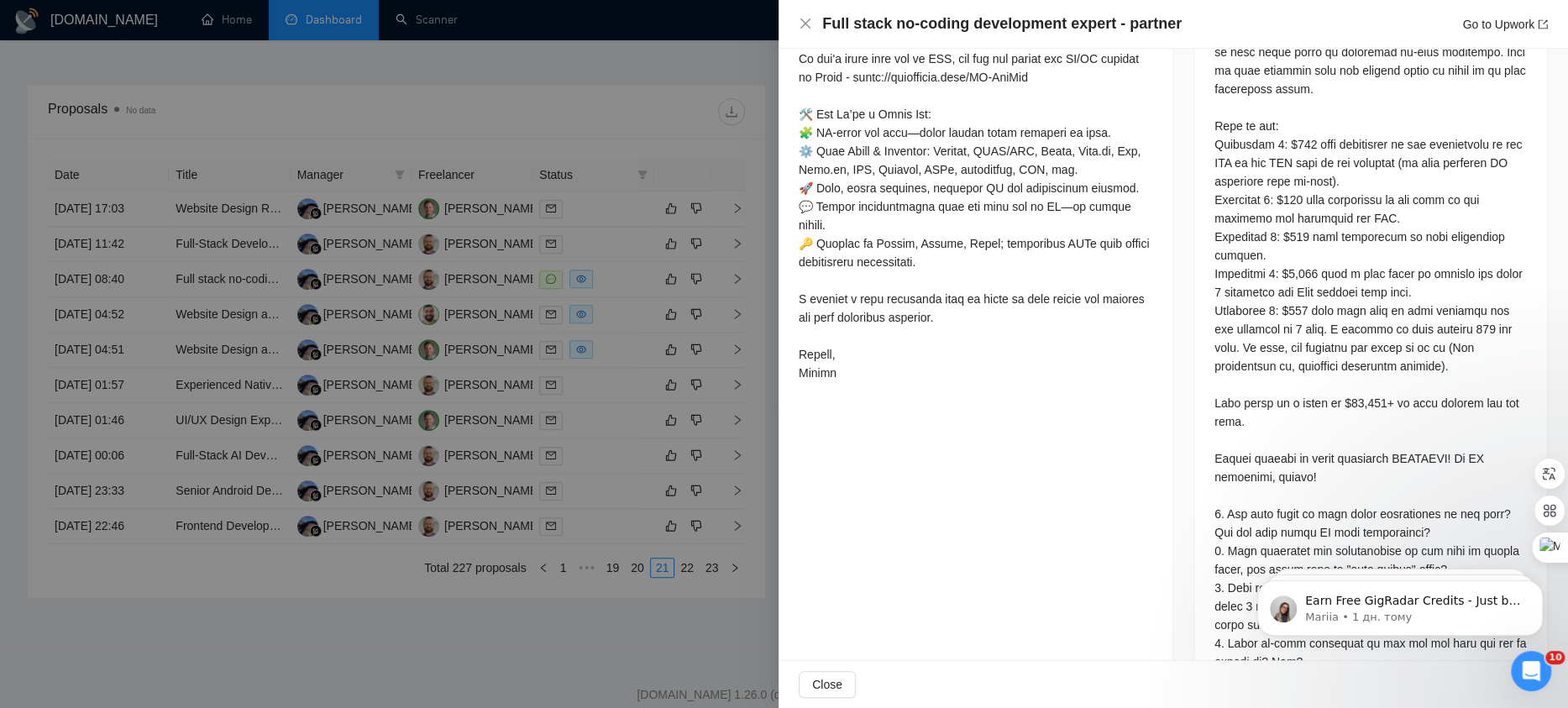
scroll to position [1008, 0]
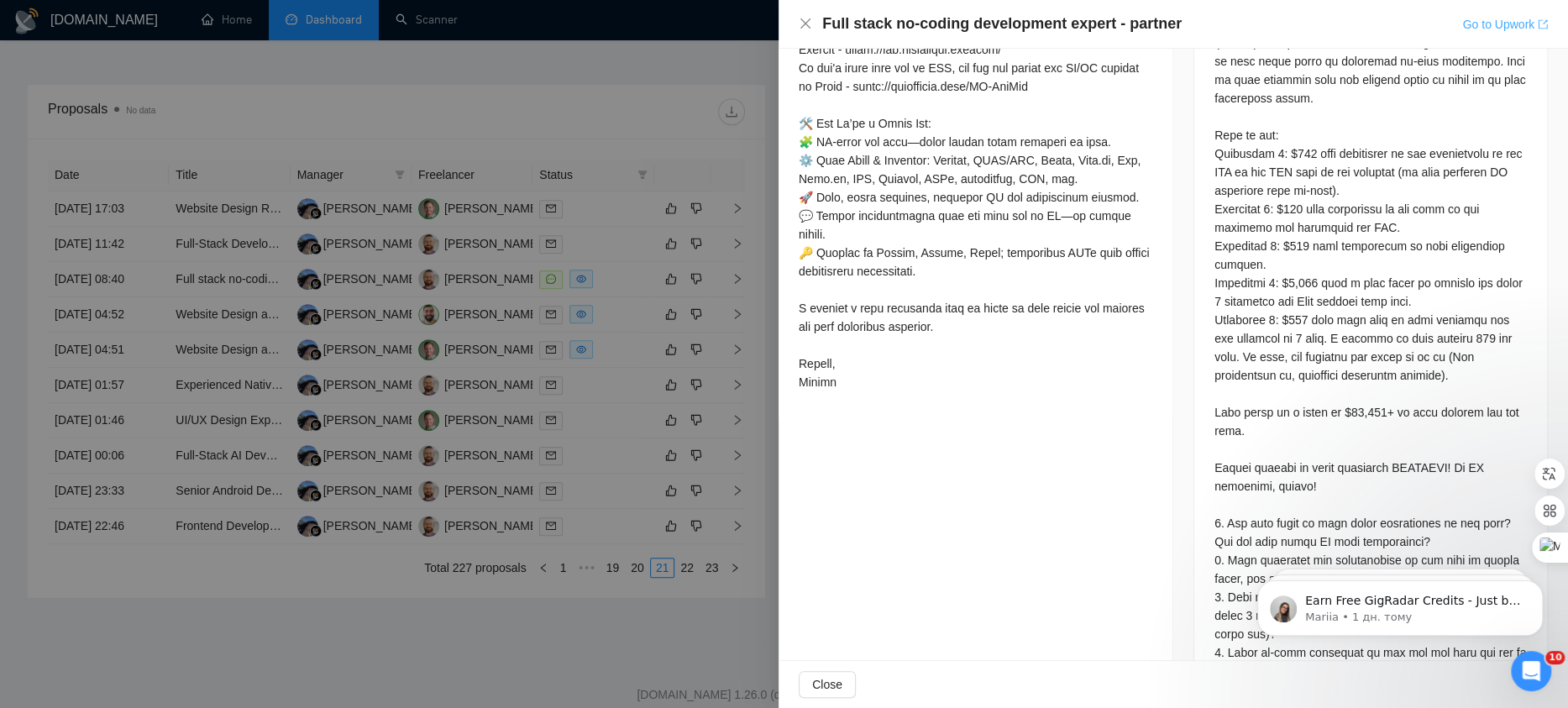
click at [1516, 22] on link "Go to Upwork" at bounding box center [1504, 24] width 85 height 13
click at [1476, 19] on link "Go to Upwork" at bounding box center [1504, 24] width 85 height 13
click at [717, 104] on div at bounding box center [784, 354] width 1568 height 708
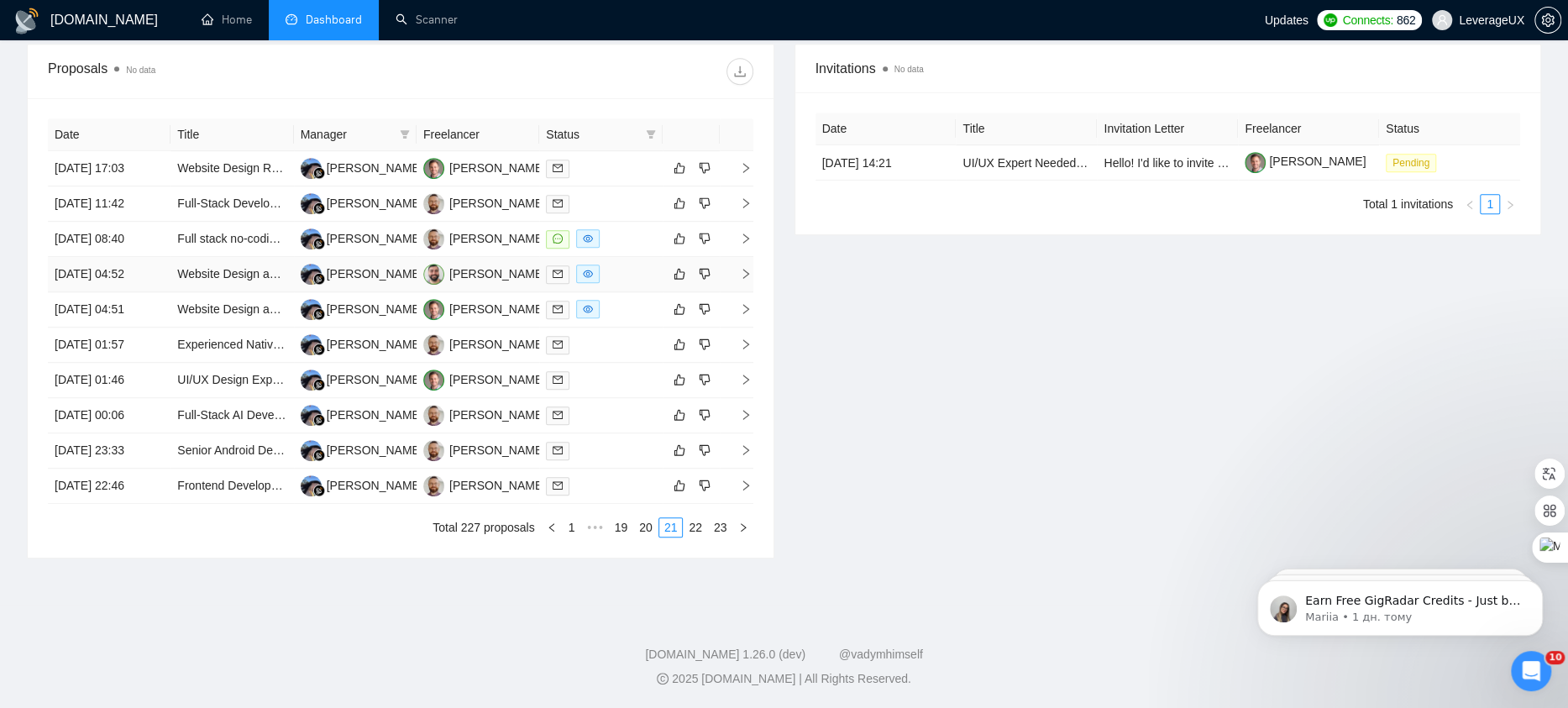
scroll to position [776, 0]
click at [694, 526] on link "22" at bounding box center [695, 527] width 23 height 18
click at [747, 433] on td at bounding box center [736, 451] width 34 height 36
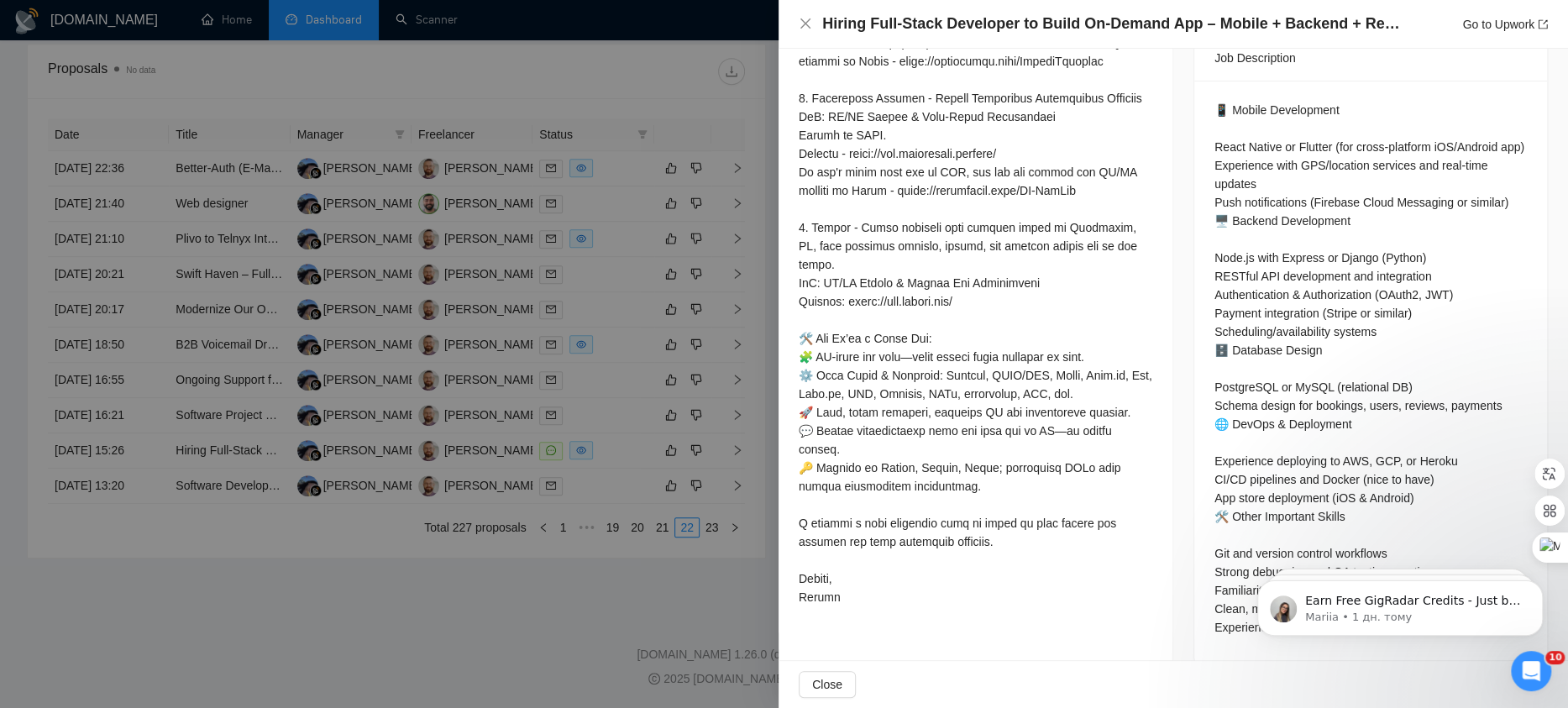
scroll to position [756, 0]
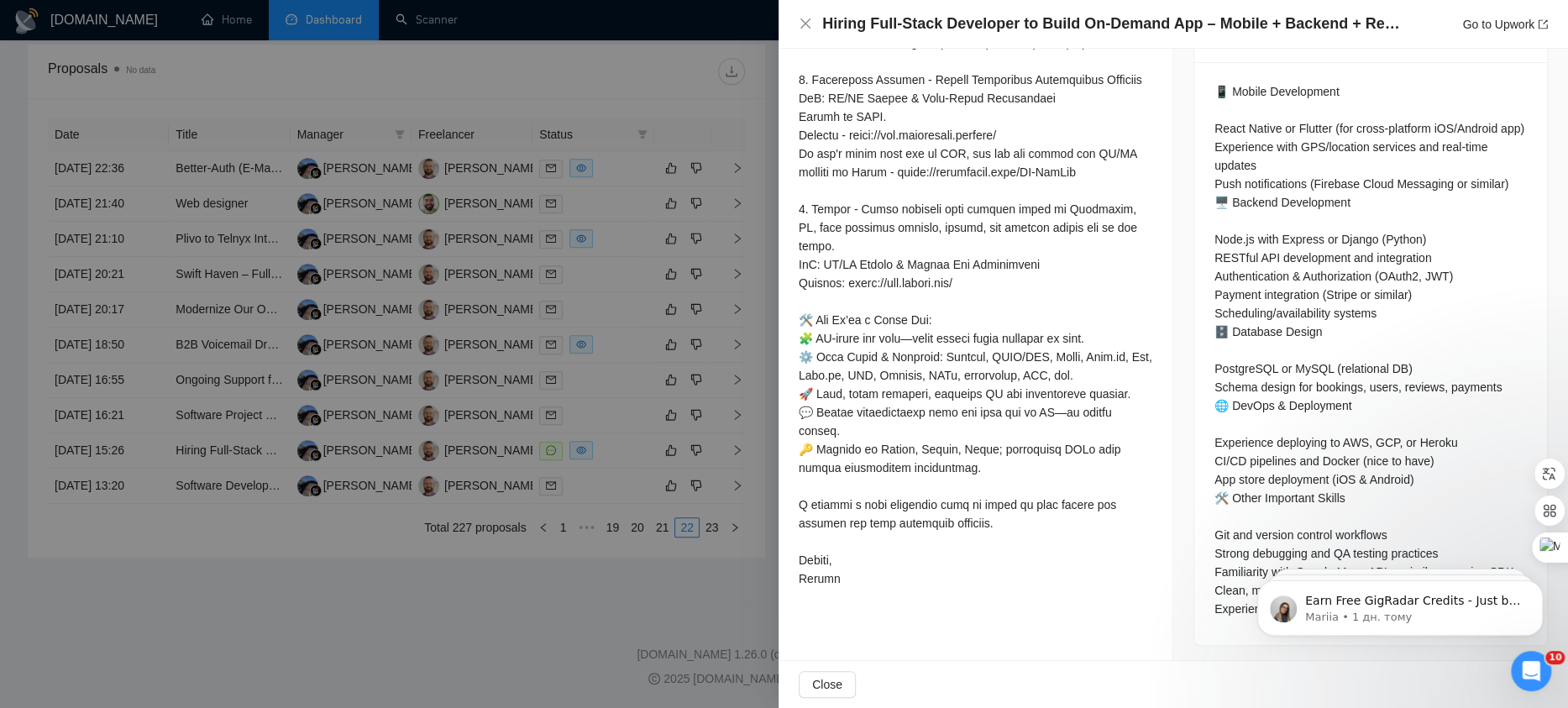
click at [567, 479] on div at bounding box center [784, 354] width 1568 height 708
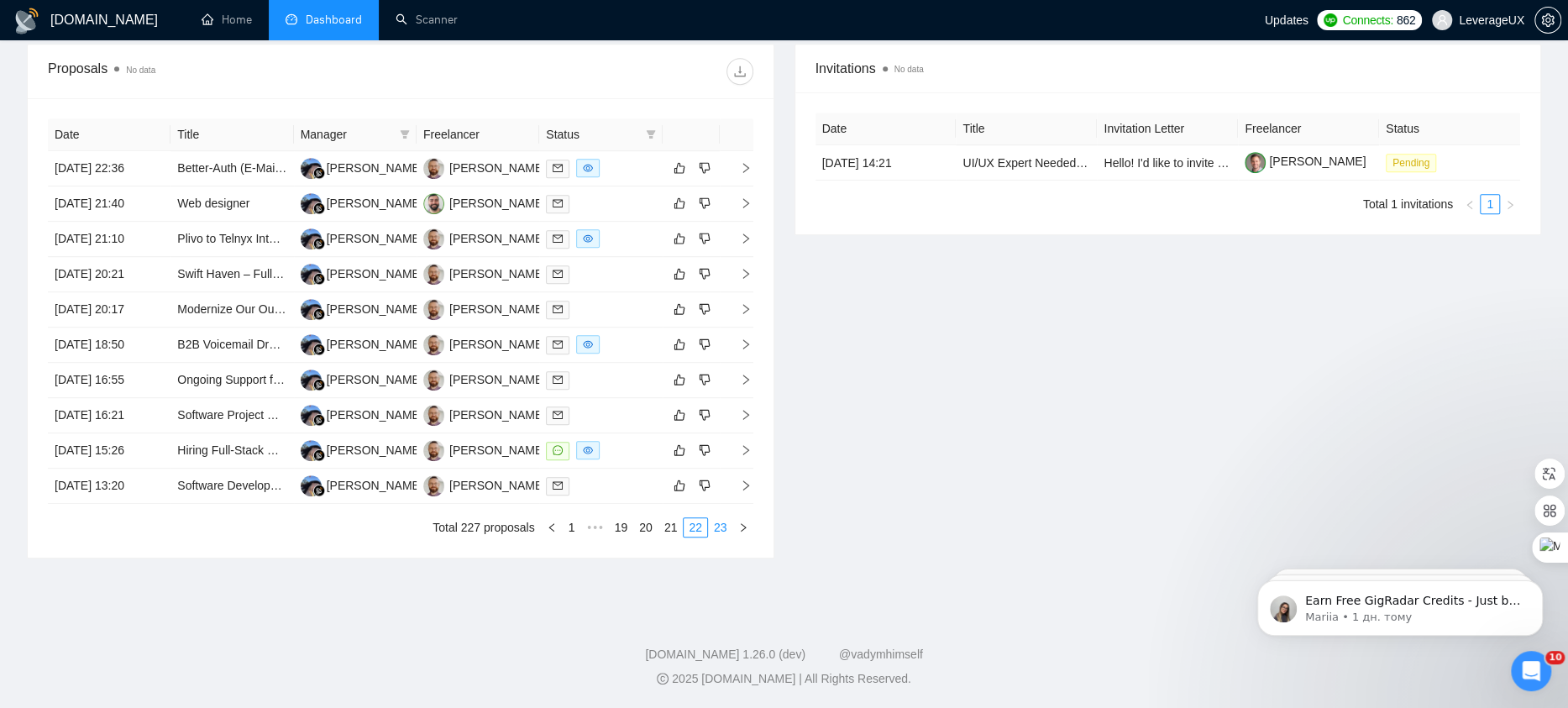
click at [725, 527] on link "23" at bounding box center [720, 527] width 23 height 18
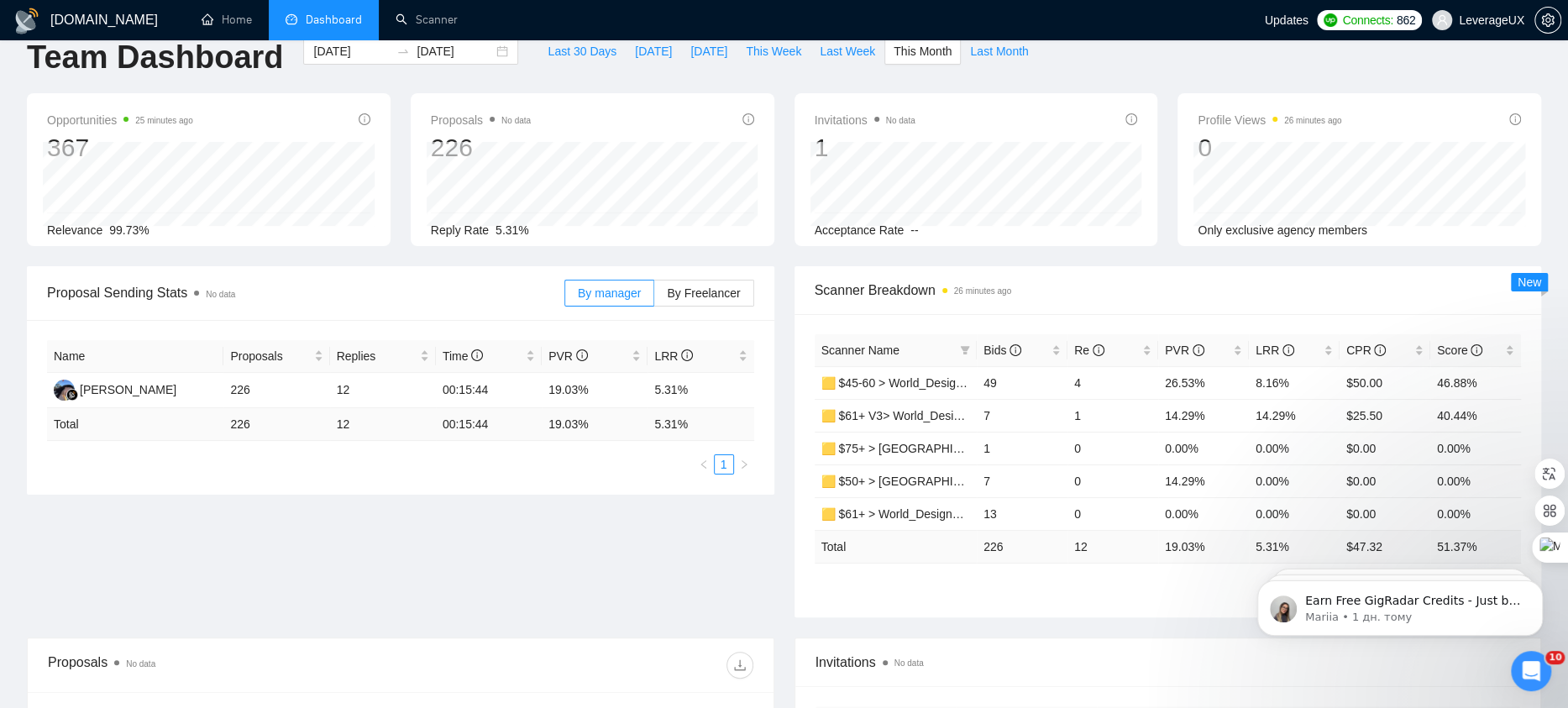
scroll to position [0, 0]
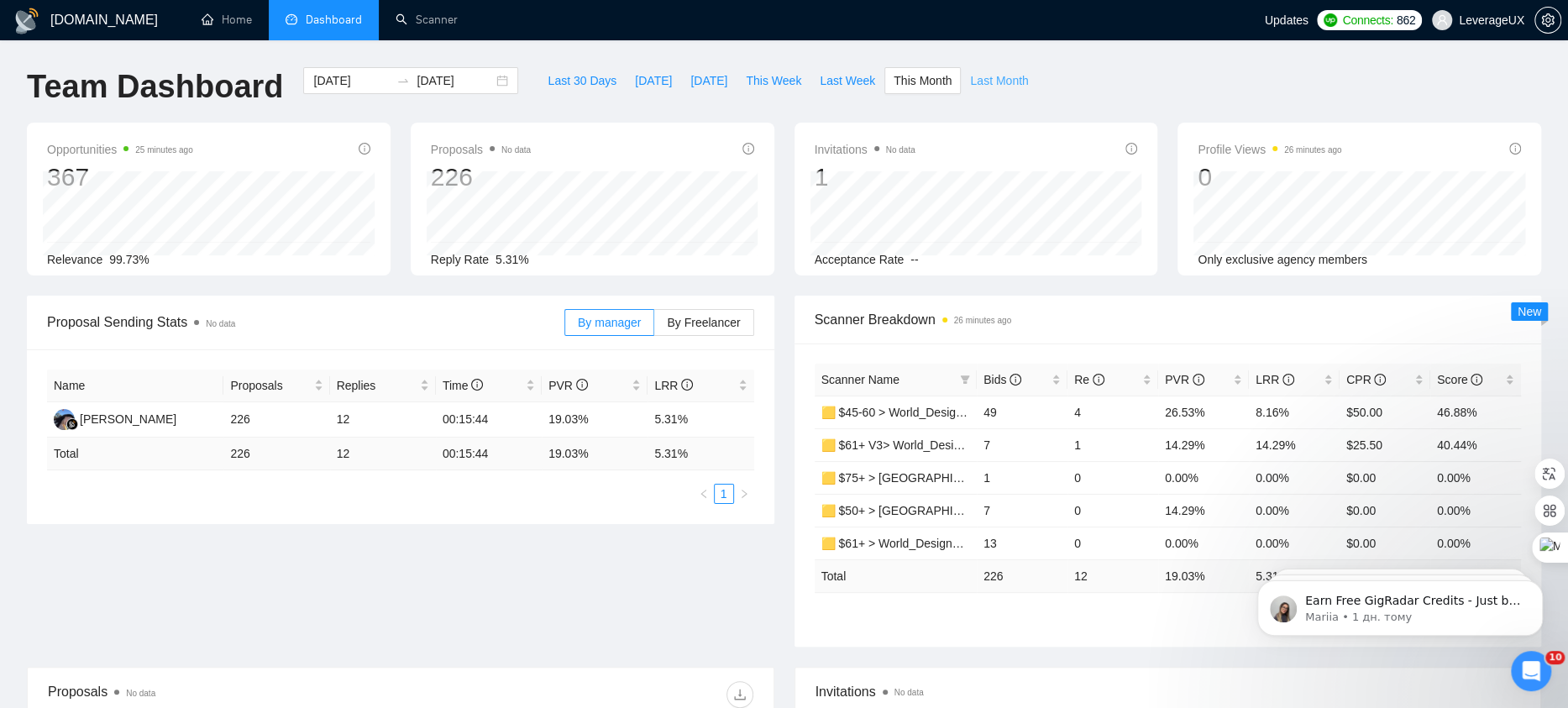
click at [1011, 82] on span "Last Month" at bounding box center [999, 80] width 58 height 18
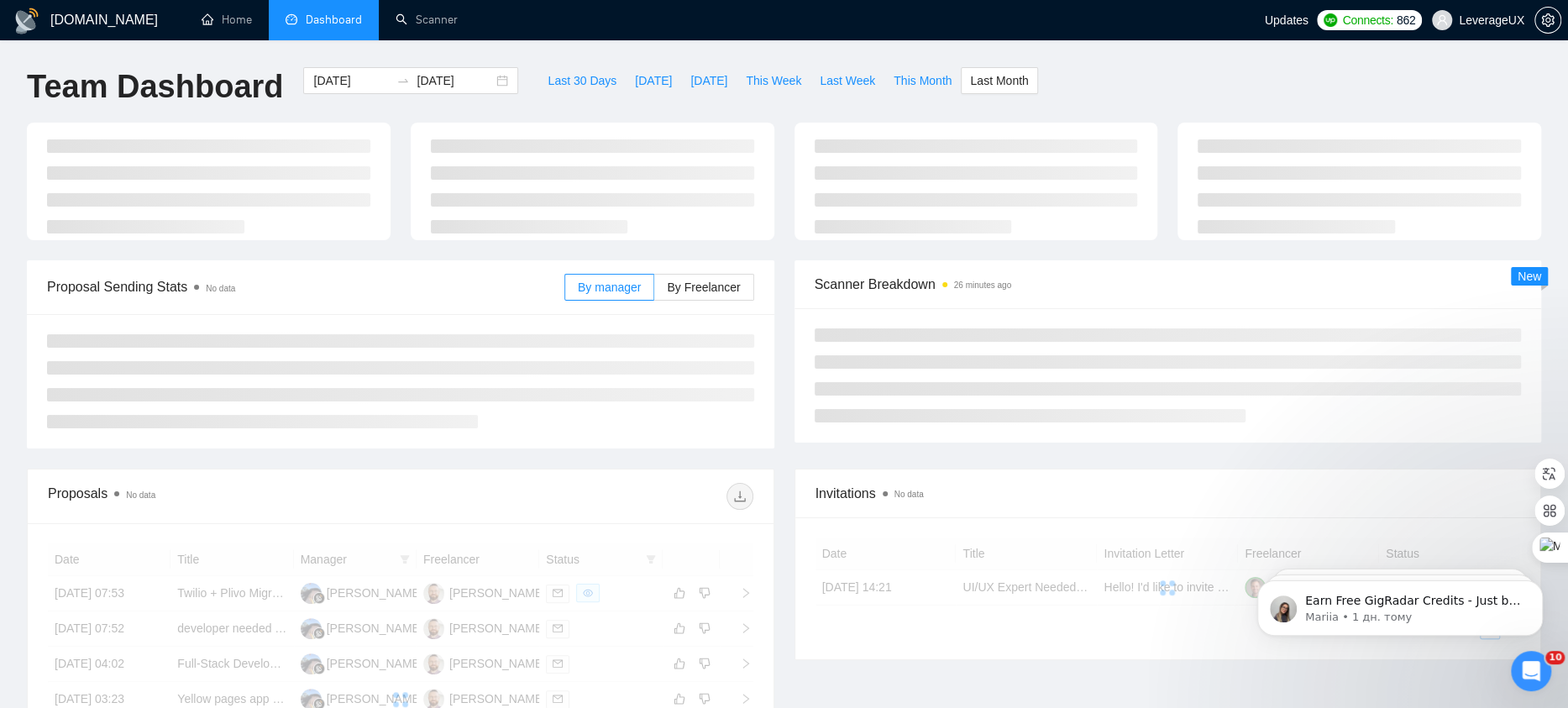
type input "[DATE]"
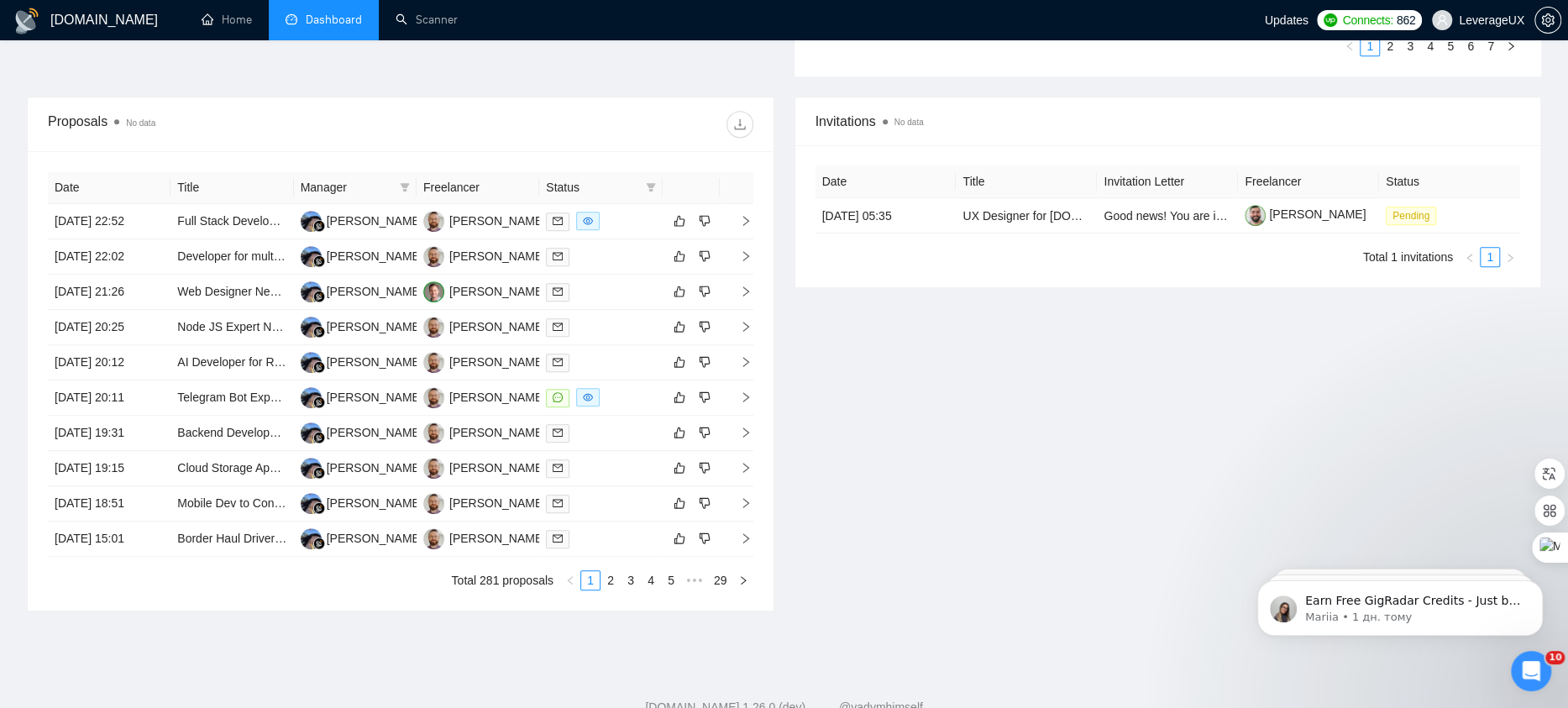
scroll to position [617, 0]
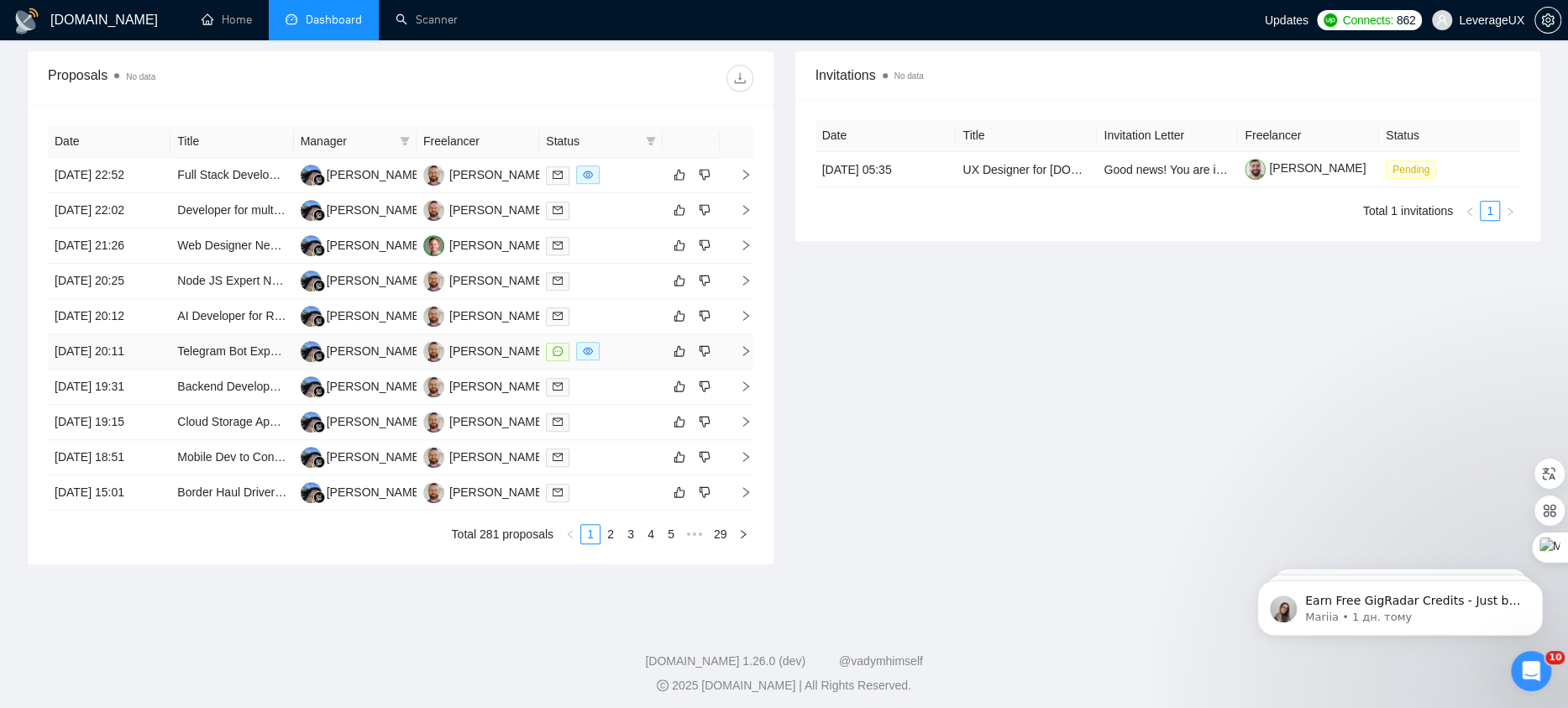
click at [744, 347] on icon "right" at bounding box center [745, 351] width 12 height 12
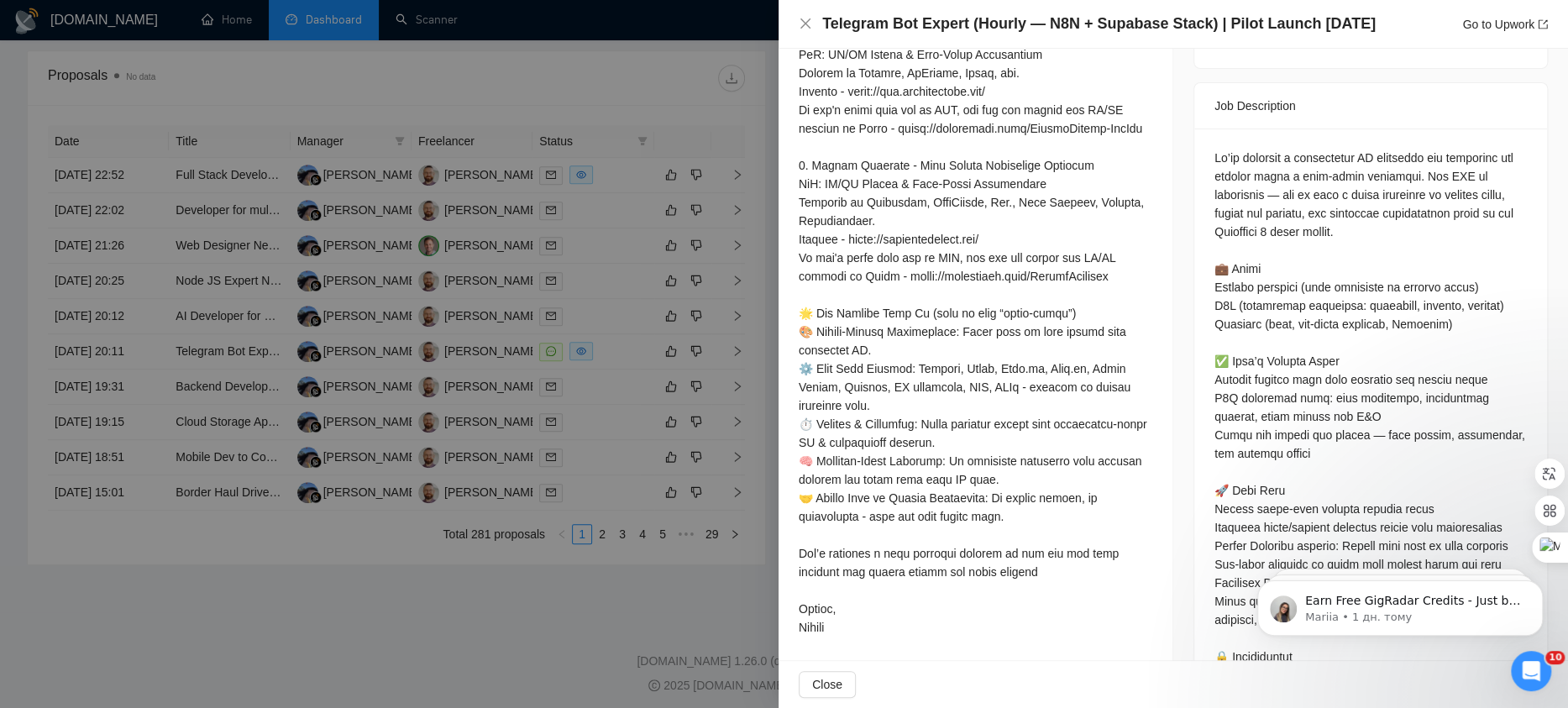
scroll to position [666, 0]
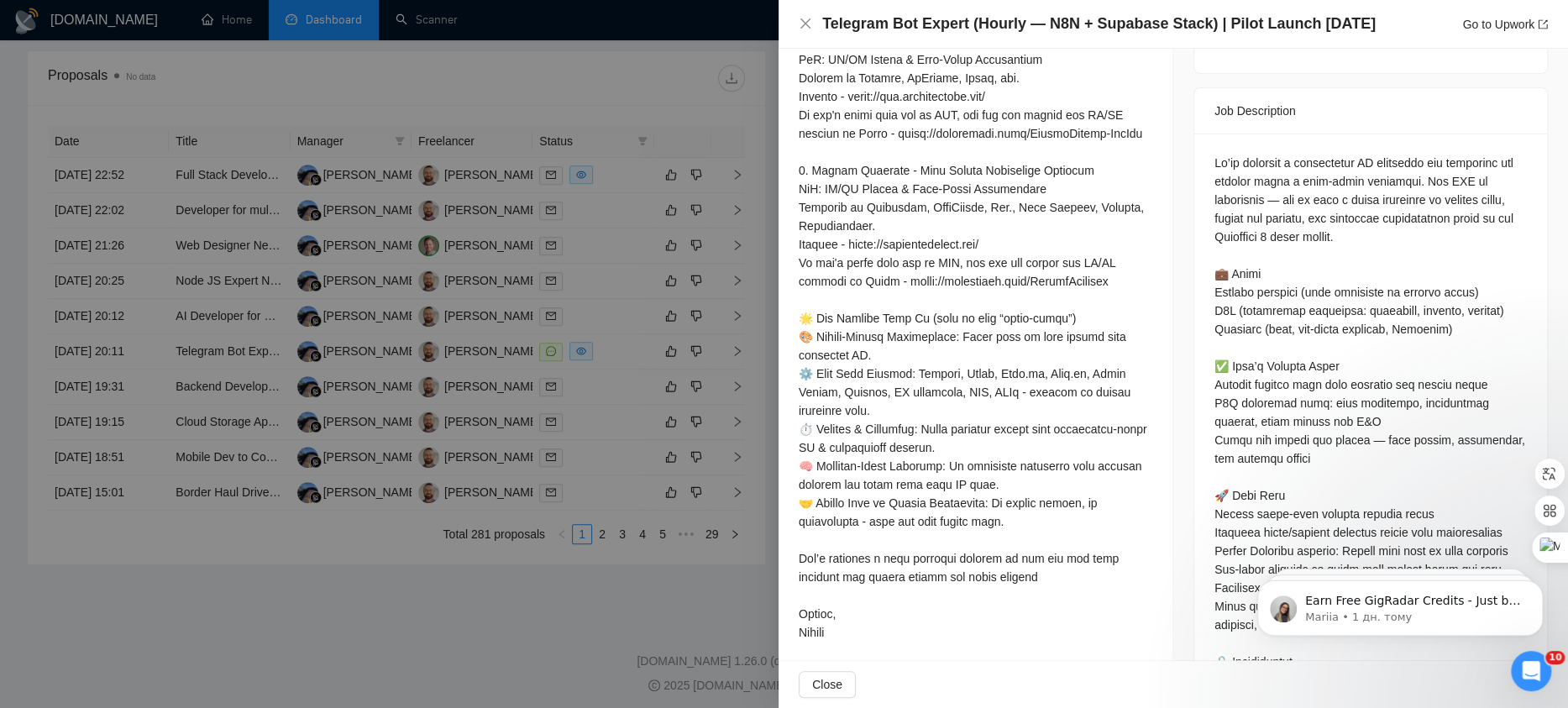
click at [623, 78] on div at bounding box center [784, 354] width 1568 height 708
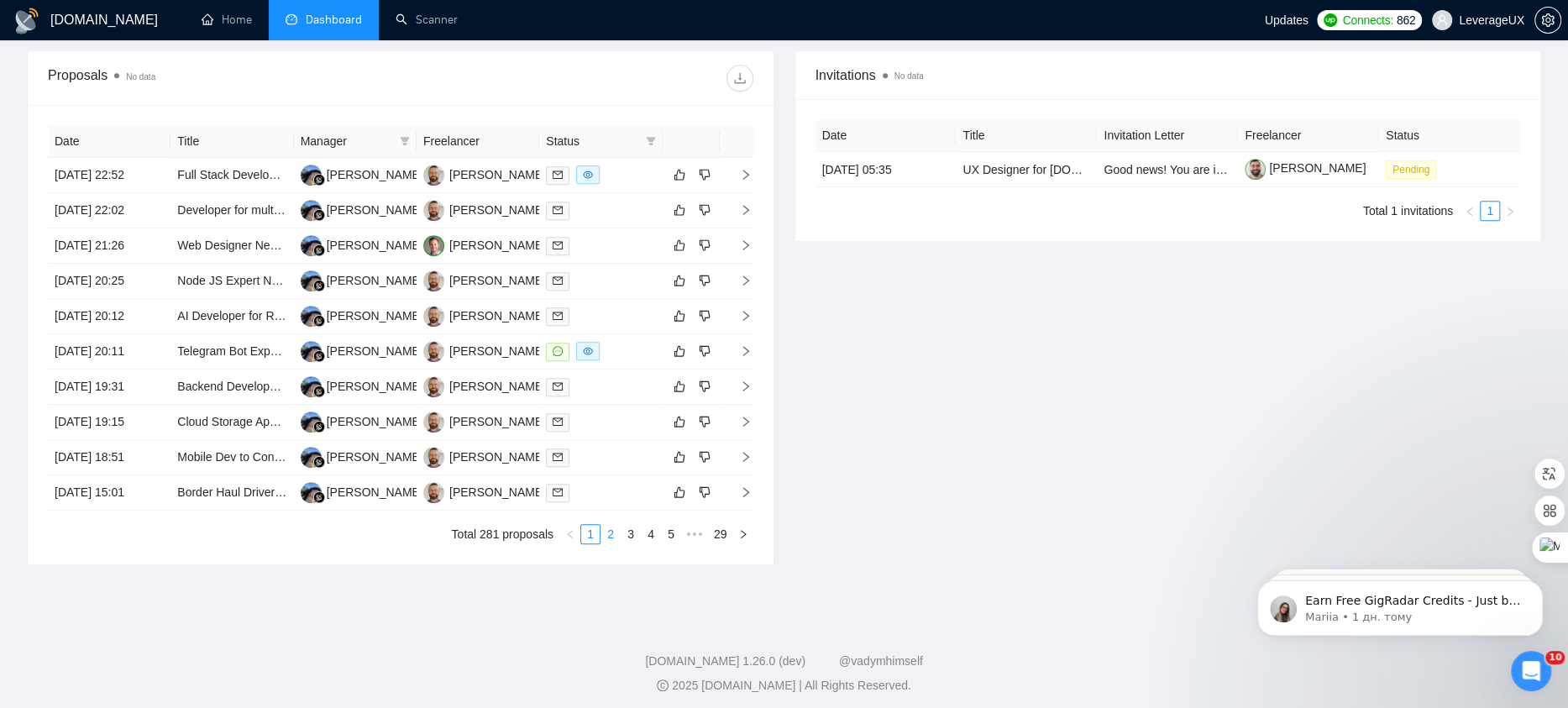
click at [606, 528] on link "2" at bounding box center [610, 533] width 18 height 18
click at [629, 529] on link "3" at bounding box center [630, 533] width 18 height 18
click at [649, 533] on link "4" at bounding box center [650, 533] width 18 height 18
click at [650, 532] on link "5" at bounding box center [650, 533] width 18 height 18
click at [650, 532] on link "6" at bounding box center [650, 533] width 18 height 18
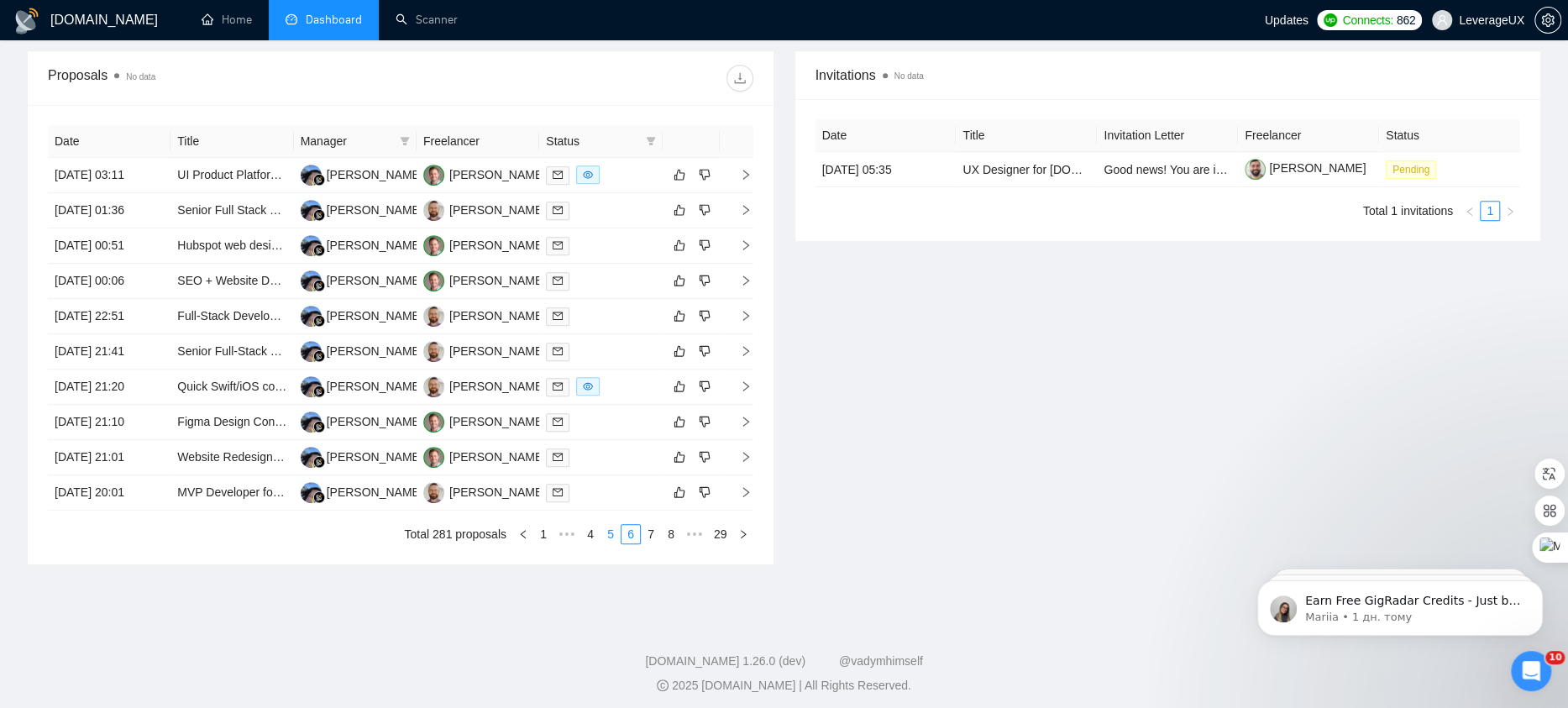
click at [650, 532] on link "7" at bounding box center [650, 533] width 18 height 18
click at [650, 532] on link "8" at bounding box center [650, 533] width 18 height 18
click at [745, 409] on td at bounding box center [736, 422] width 34 height 36
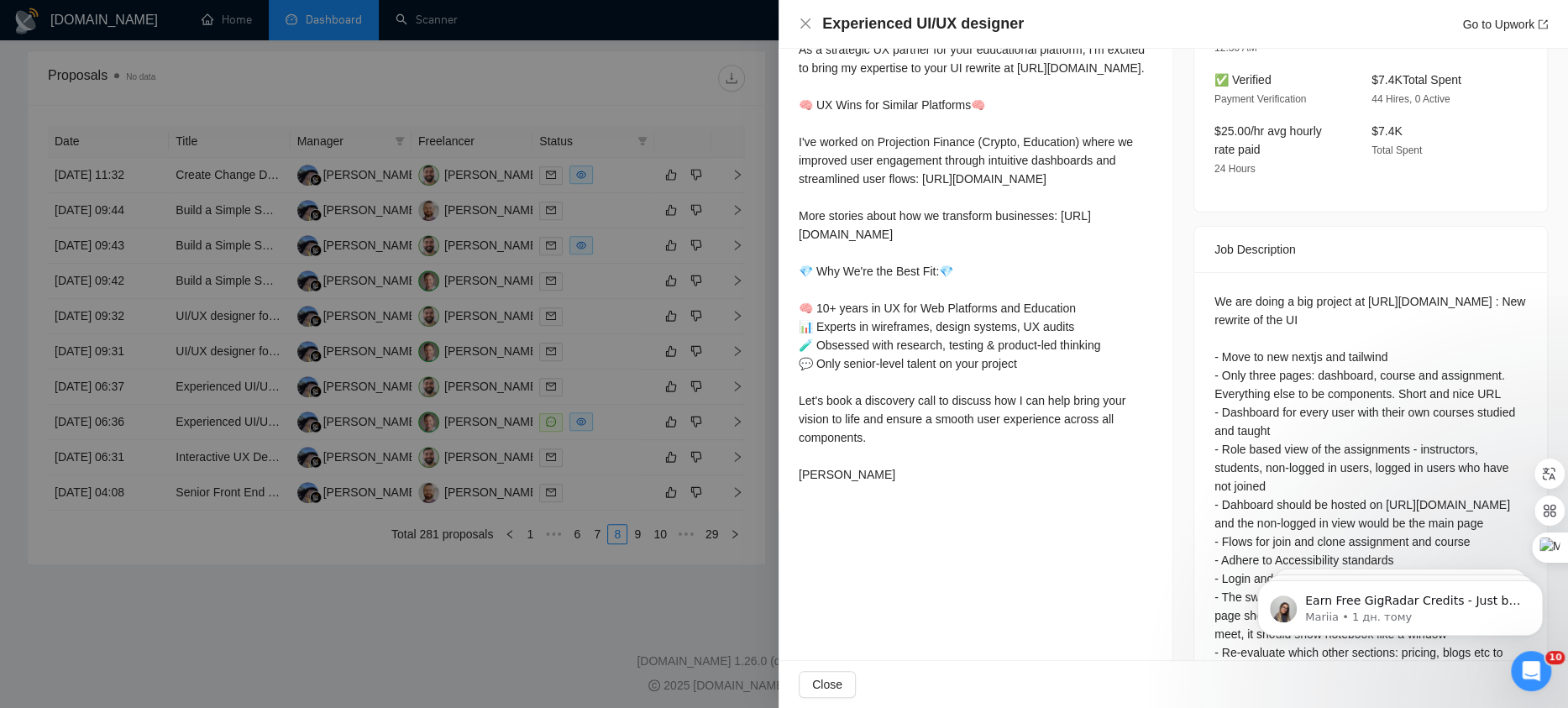
scroll to position [591, 0]
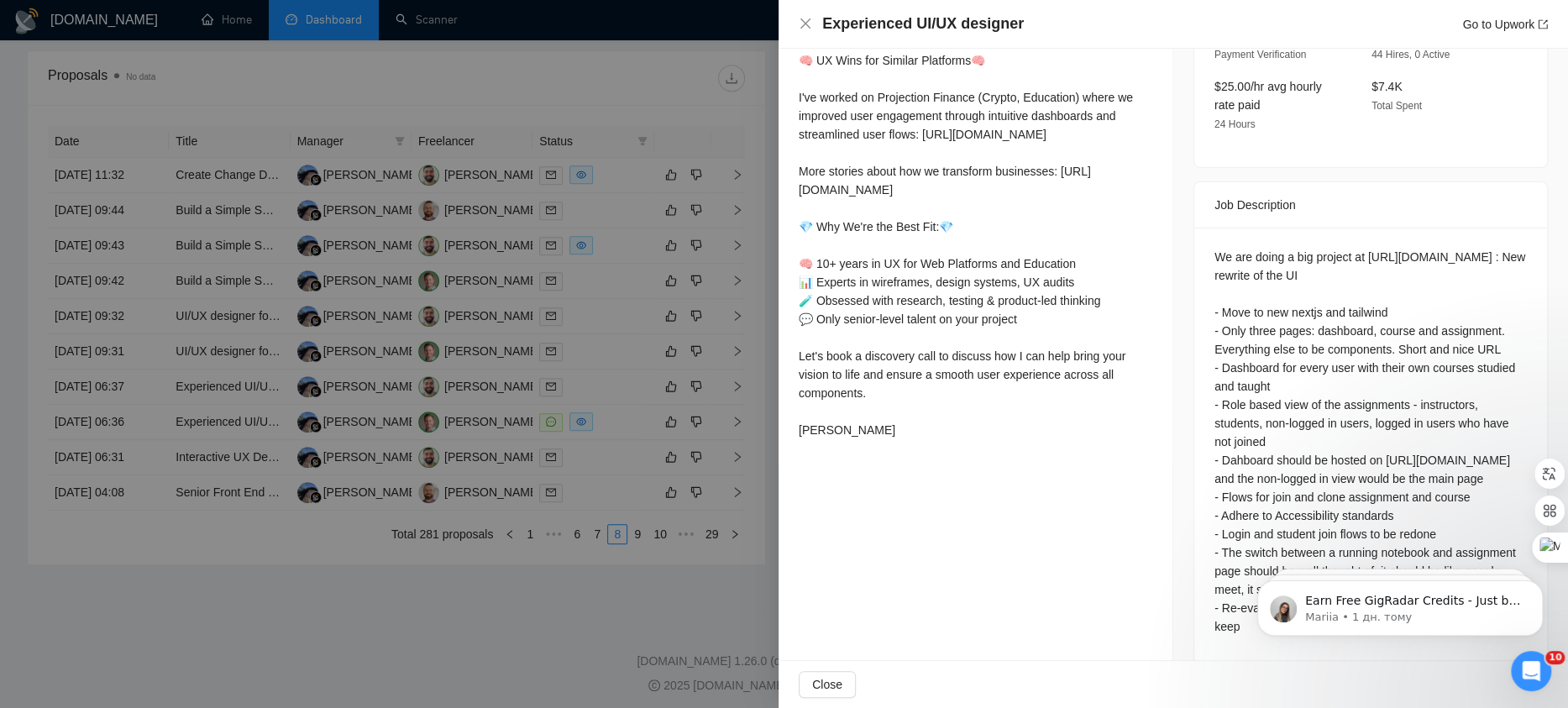
click at [705, 427] on div at bounding box center [784, 354] width 1568 height 708
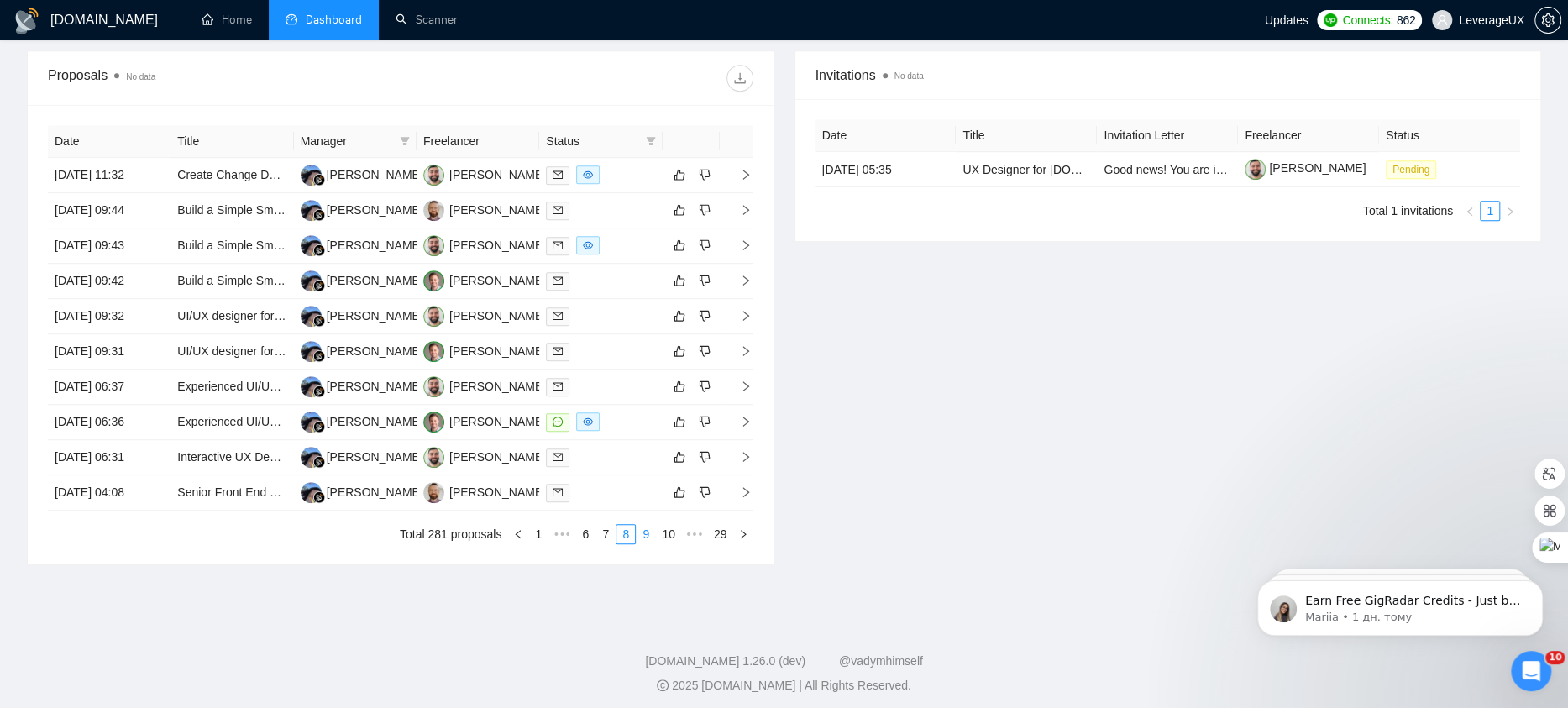
click at [642, 527] on link "9" at bounding box center [645, 533] width 18 height 18
click at [736, 204] on span "right" at bounding box center [738, 209] width 25 height 12
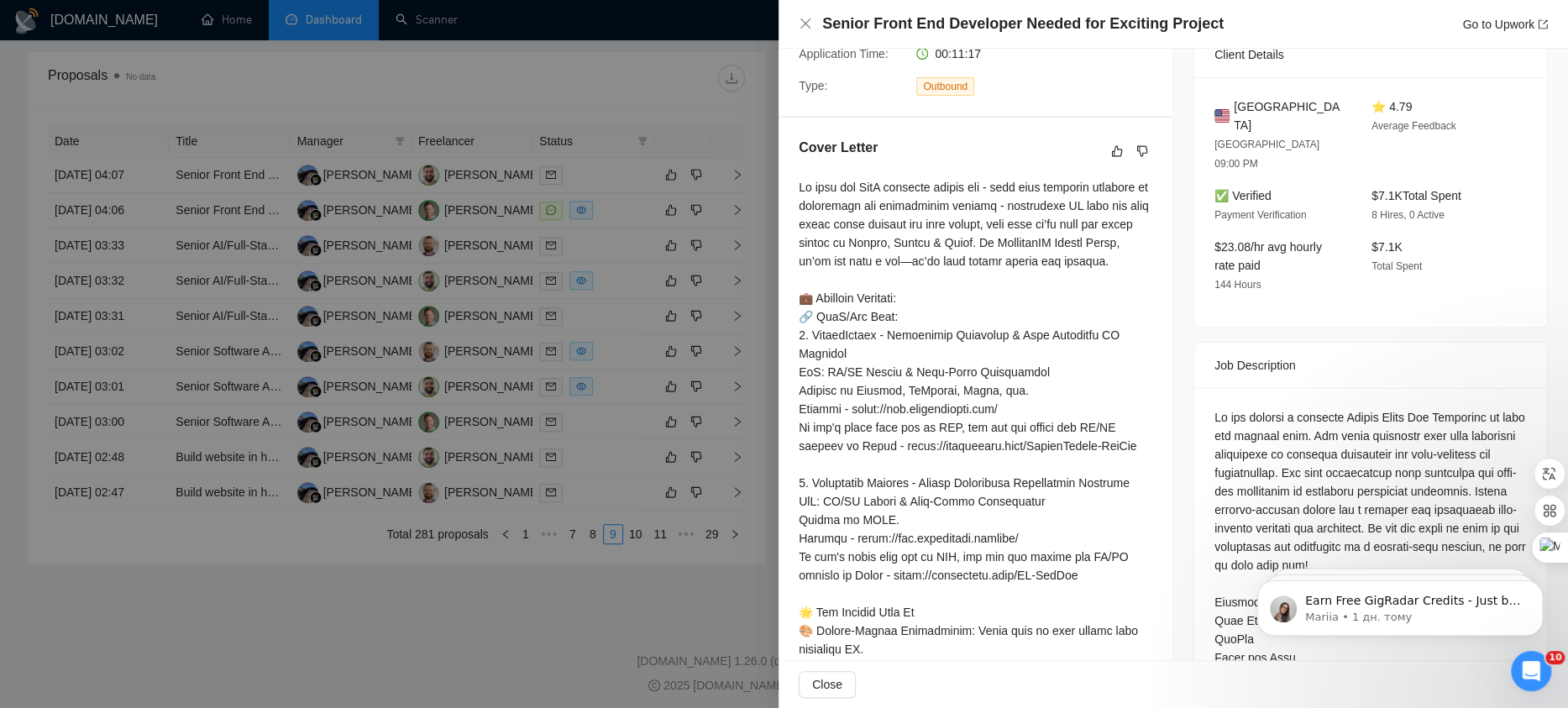
scroll to position [404, 0]
click at [652, 113] on div at bounding box center [784, 354] width 1568 height 708
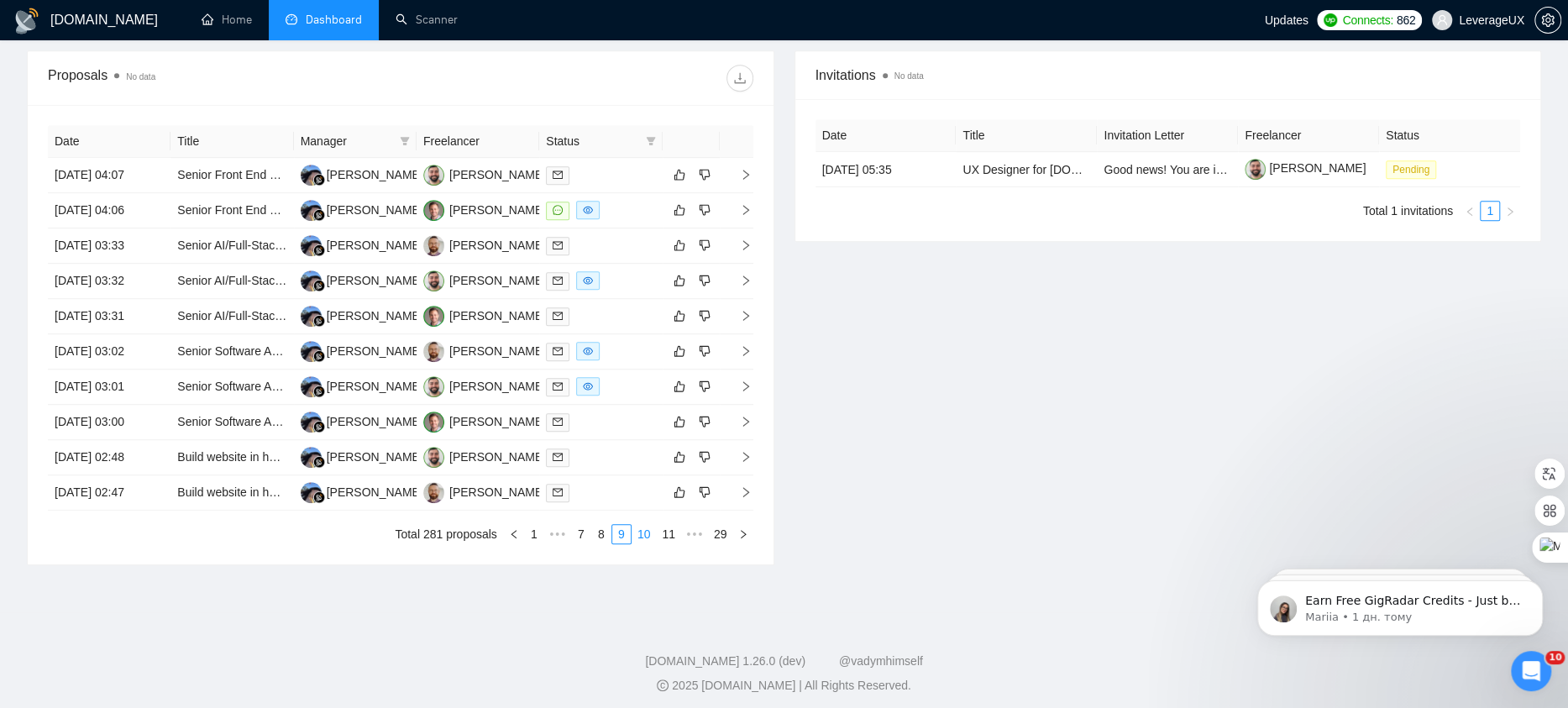
click at [639, 530] on link "10" at bounding box center [643, 533] width 23 height 18
click at [646, 531] on link "11" at bounding box center [643, 533] width 23 height 18
click at [640, 528] on link "12" at bounding box center [643, 533] width 23 height 18
click at [743, 345] on icon "right" at bounding box center [745, 351] width 12 height 12
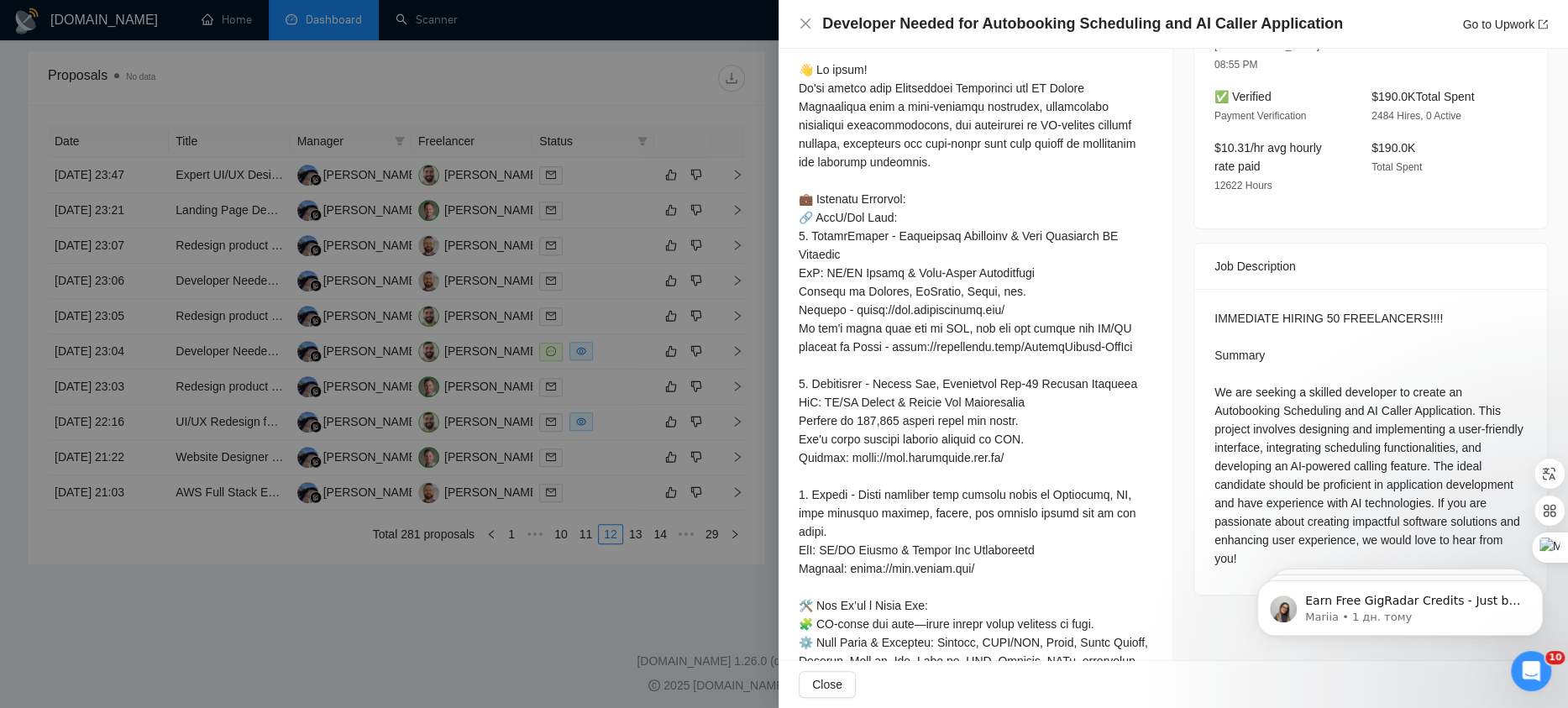
scroll to position [511, 0]
drag, startPoint x: 1268, startPoint y: 271, endPoint x: 1209, endPoint y: 274, distance: 59.1
click at [1214, 305] on div "IMMEDIATE HIRING 50 FREELANCERS!!!! Summary We are seeking a skilled developer …" at bounding box center [1369, 434] width 312 height 258
click at [1260, 305] on div "IMMEDIATE HIRING 50 FREELANCERS!!!! Summary We are seeking a skilled developer …" at bounding box center [1369, 434] width 312 height 258
drag, startPoint x: 1268, startPoint y: 271, endPoint x: 1232, endPoint y: 271, distance: 36.0
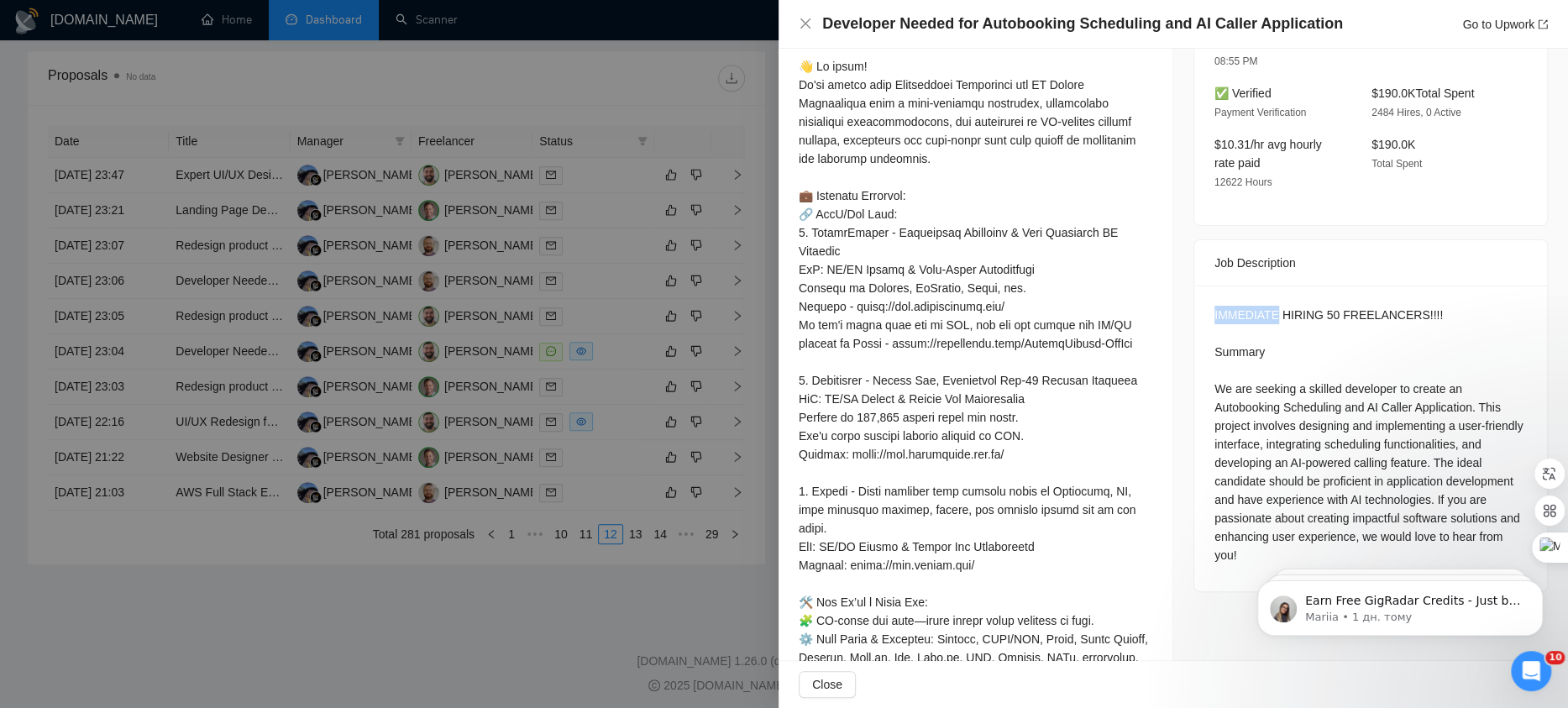
click at [1214, 305] on div "IMMEDIATE HIRING 50 FREELANCERS!!!! Summary We are seeking a skilled developer …" at bounding box center [1369, 434] width 312 height 258
copy div "IMMEDIATE"
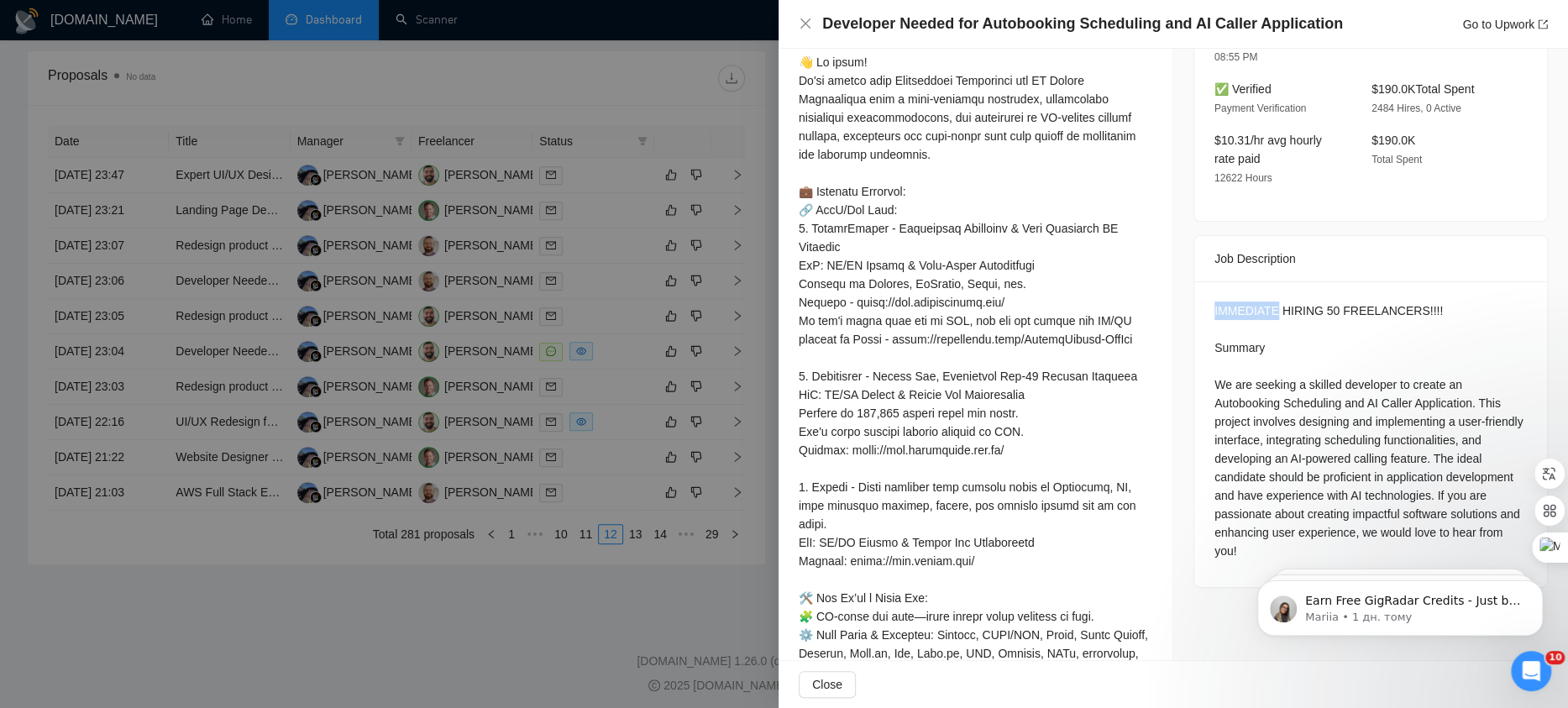
scroll to position [516, 0]
click at [1516, 12] on div "Developer Needed for Autobooking Scheduling and AI Caller Application Go to Upw…" at bounding box center [1173, 24] width 789 height 49
click at [1515, 32] on div "Go to Upwork" at bounding box center [1504, 24] width 85 height 18
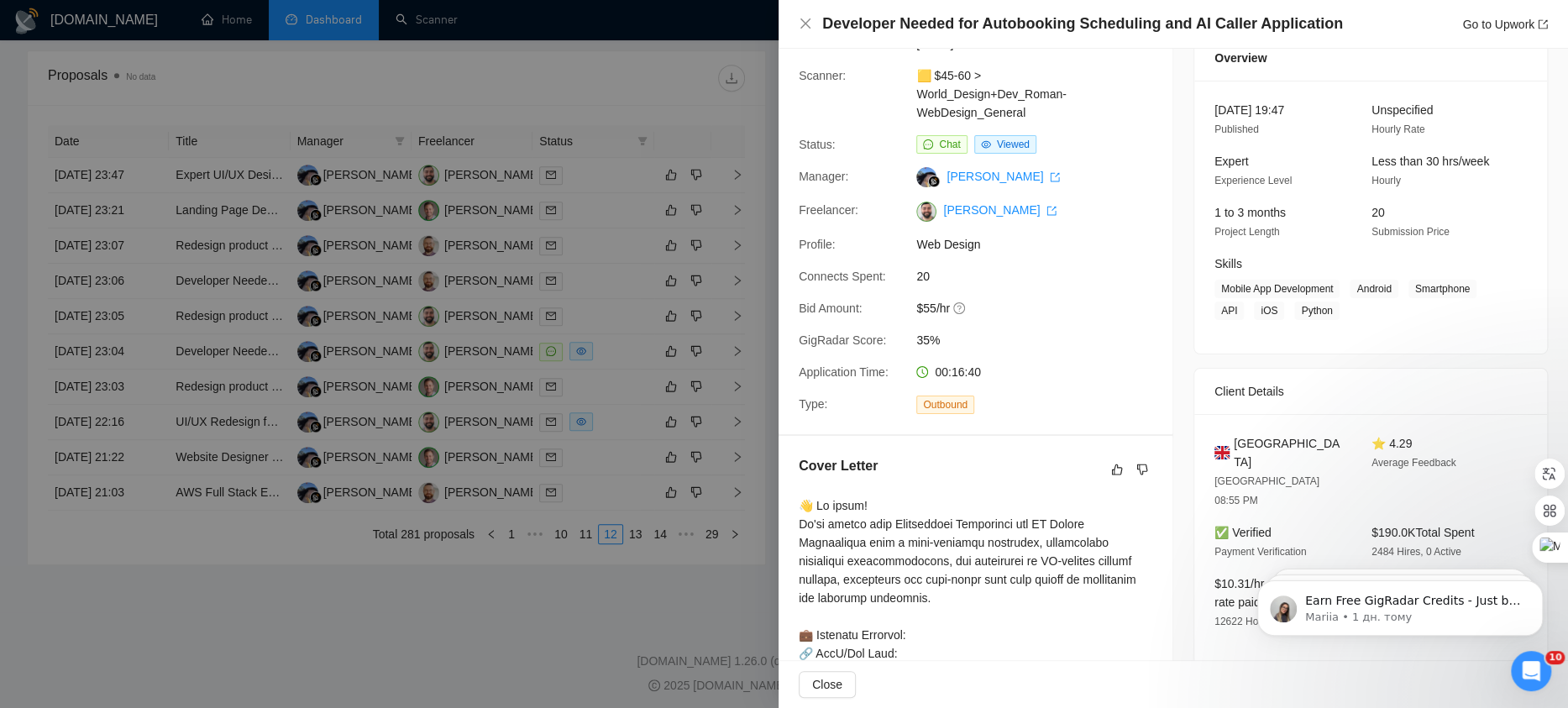
scroll to position [0, 0]
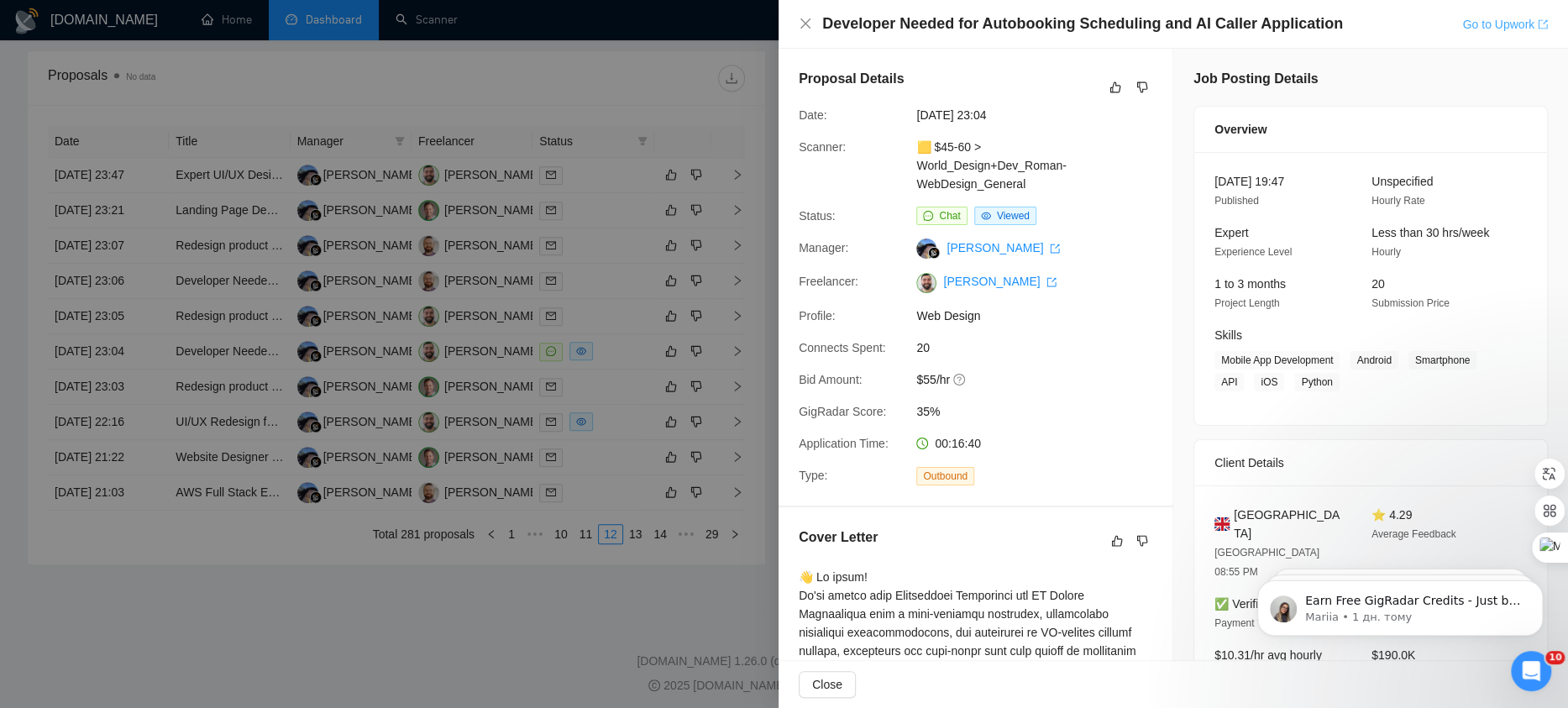
click at [1491, 24] on link "Go to Upwork" at bounding box center [1504, 24] width 85 height 13
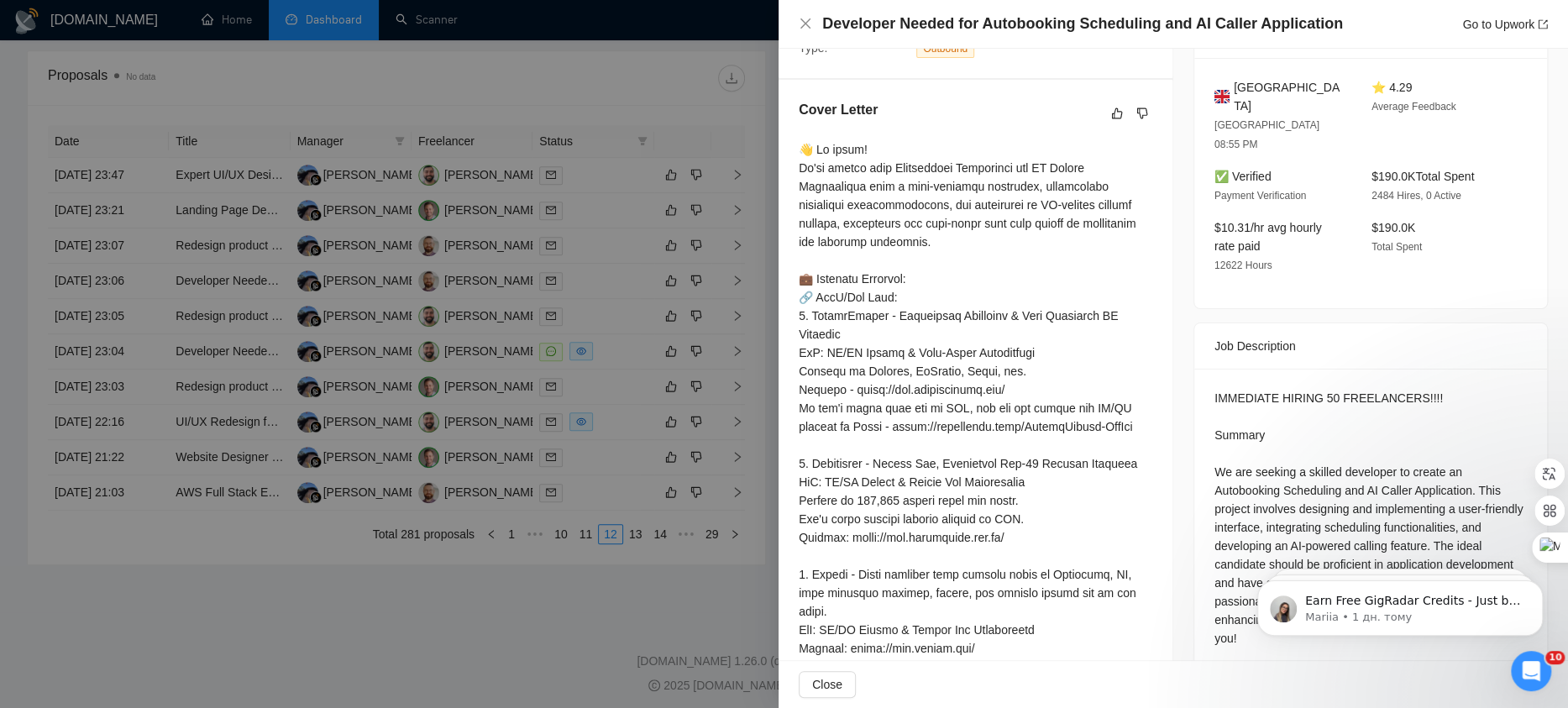
scroll to position [783, 0]
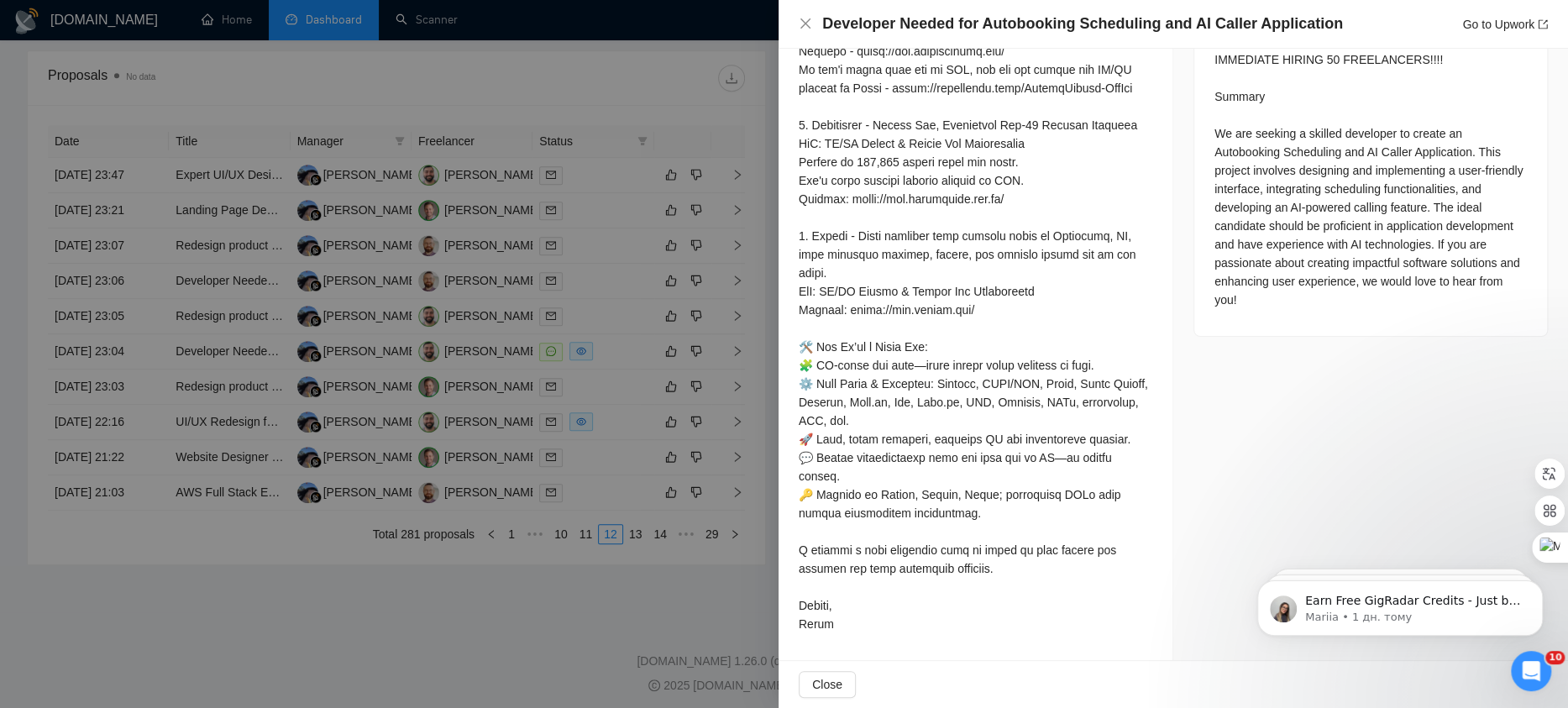
click at [648, 391] on div at bounding box center [784, 354] width 1568 height 708
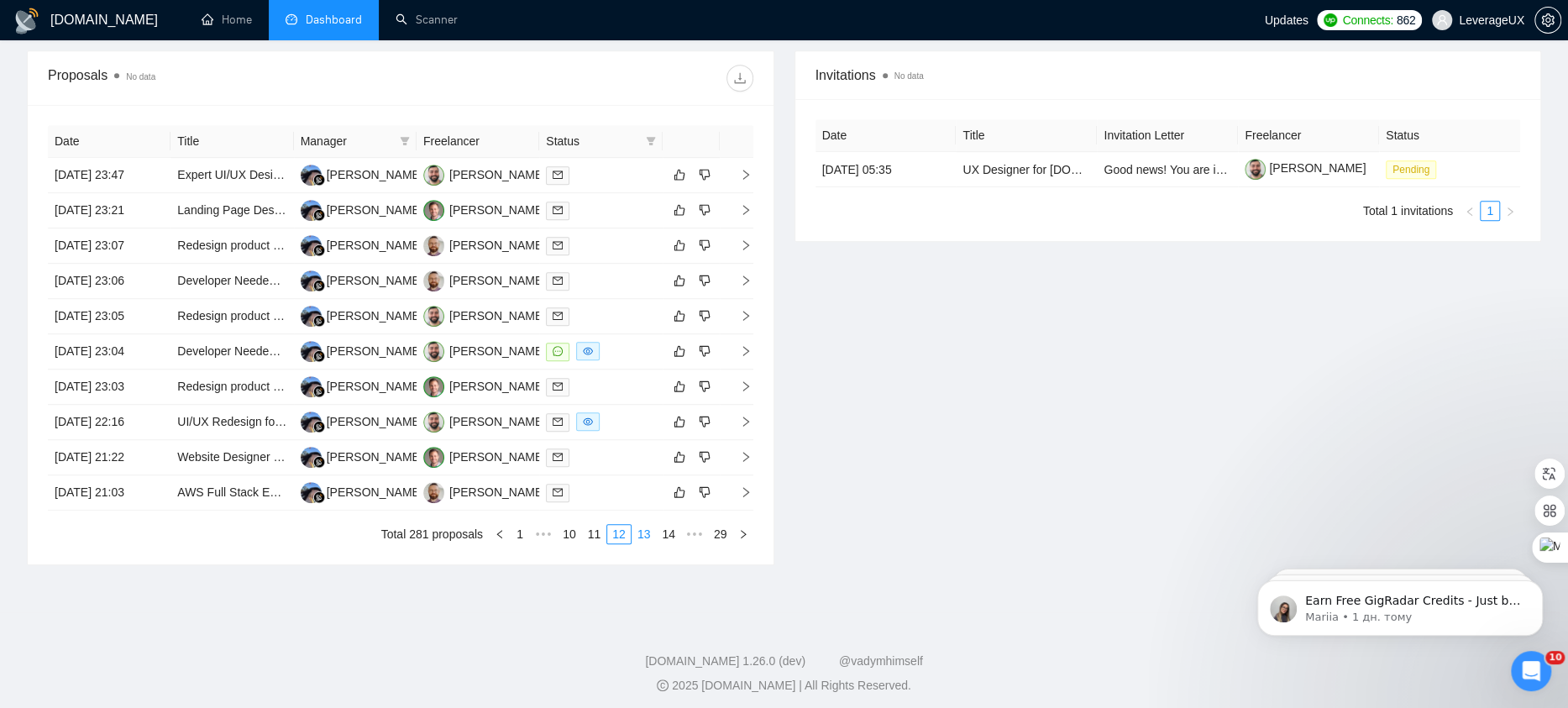
click at [640, 531] on link "13" at bounding box center [643, 533] width 23 height 18
click at [643, 532] on link "14" at bounding box center [643, 533] width 23 height 18
click at [651, 529] on link "15" at bounding box center [643, 533] width 23 height 18
click at [647, 531] on link "16" at bounding box center [643, 533] width 23 height 18
click at [748, 169] on icon "right" at bounding box center [745, 175] width 12 height 12
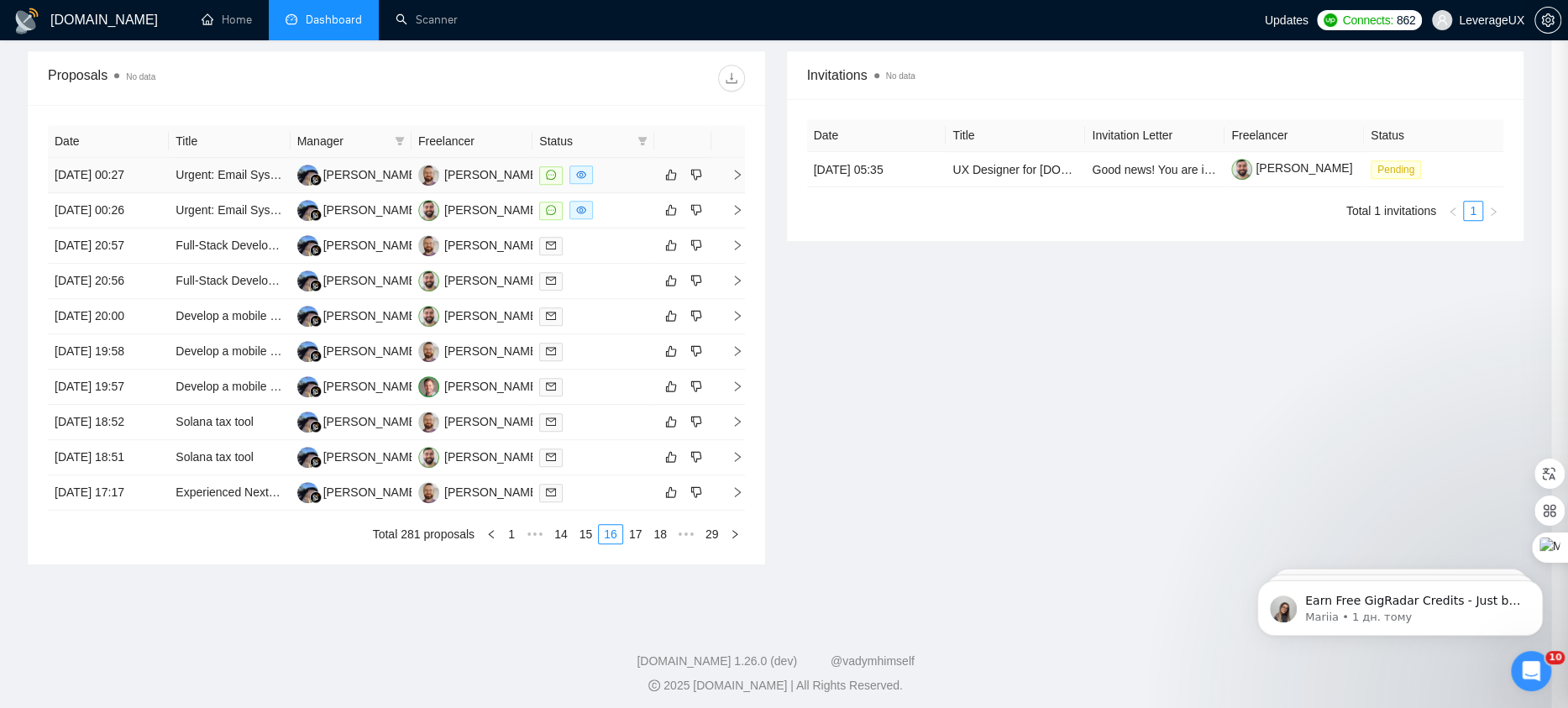
scroll to position [579, 0]
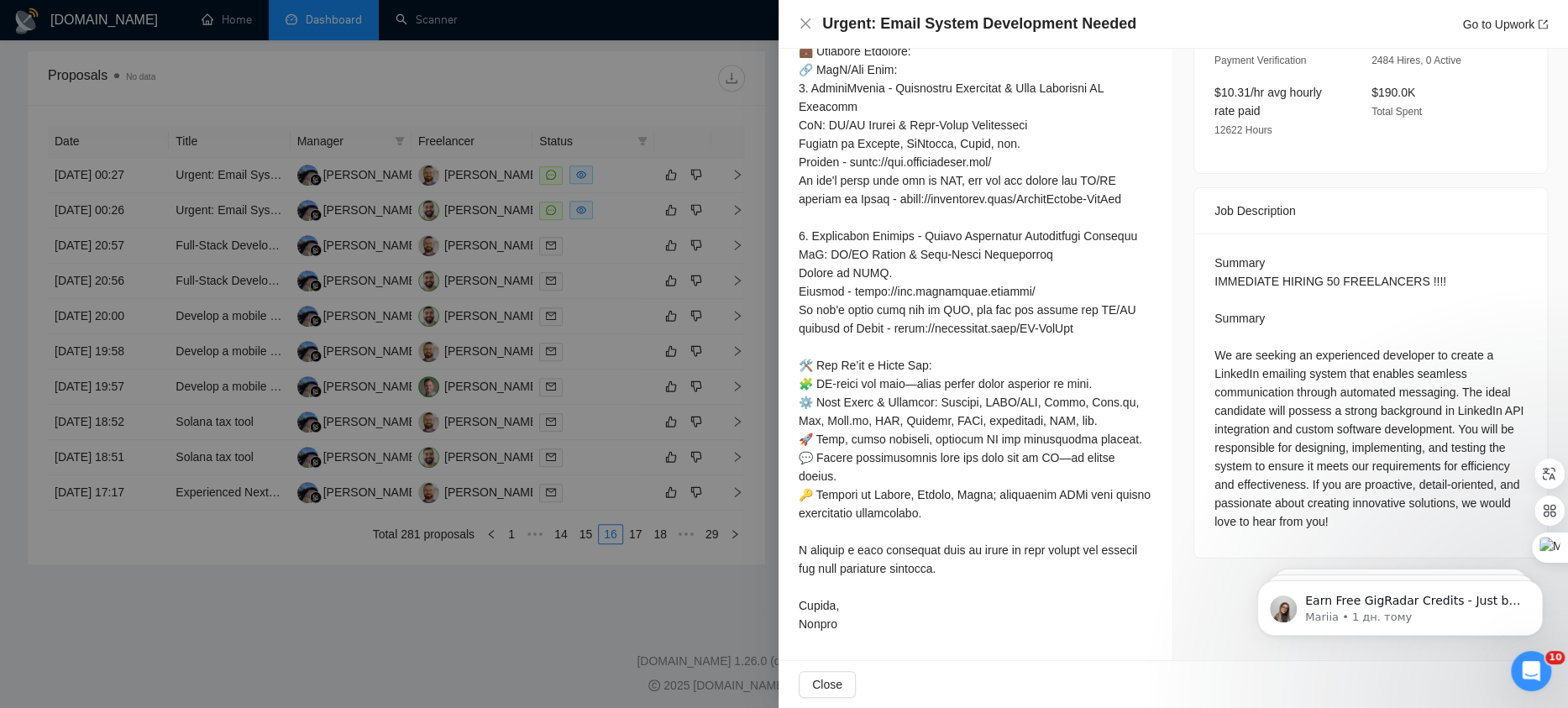
click at [732, 219] on div at bounding box center [784, 354] width 1568 height 708
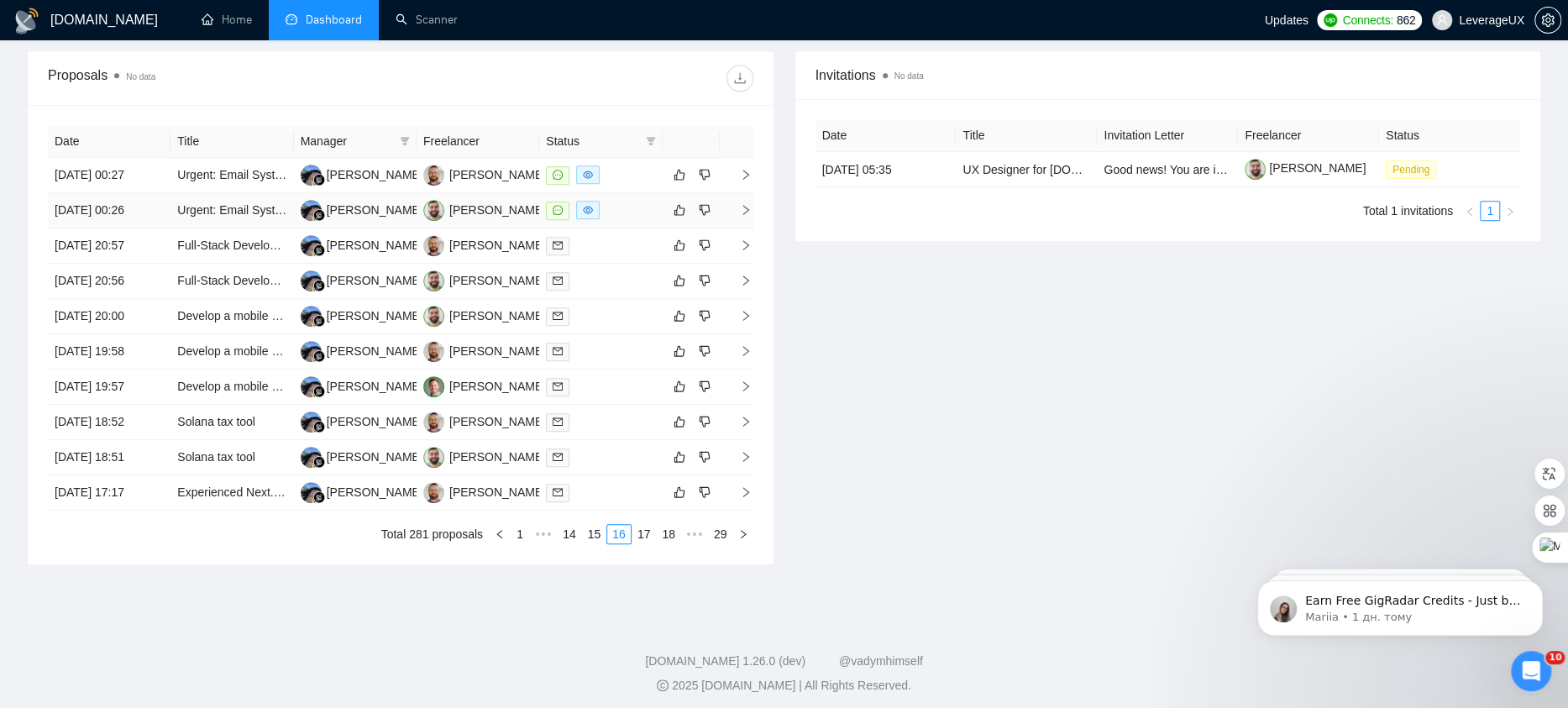
click at [734, 208] on span "right" at bounding box center [738, 209] width 25 height 12
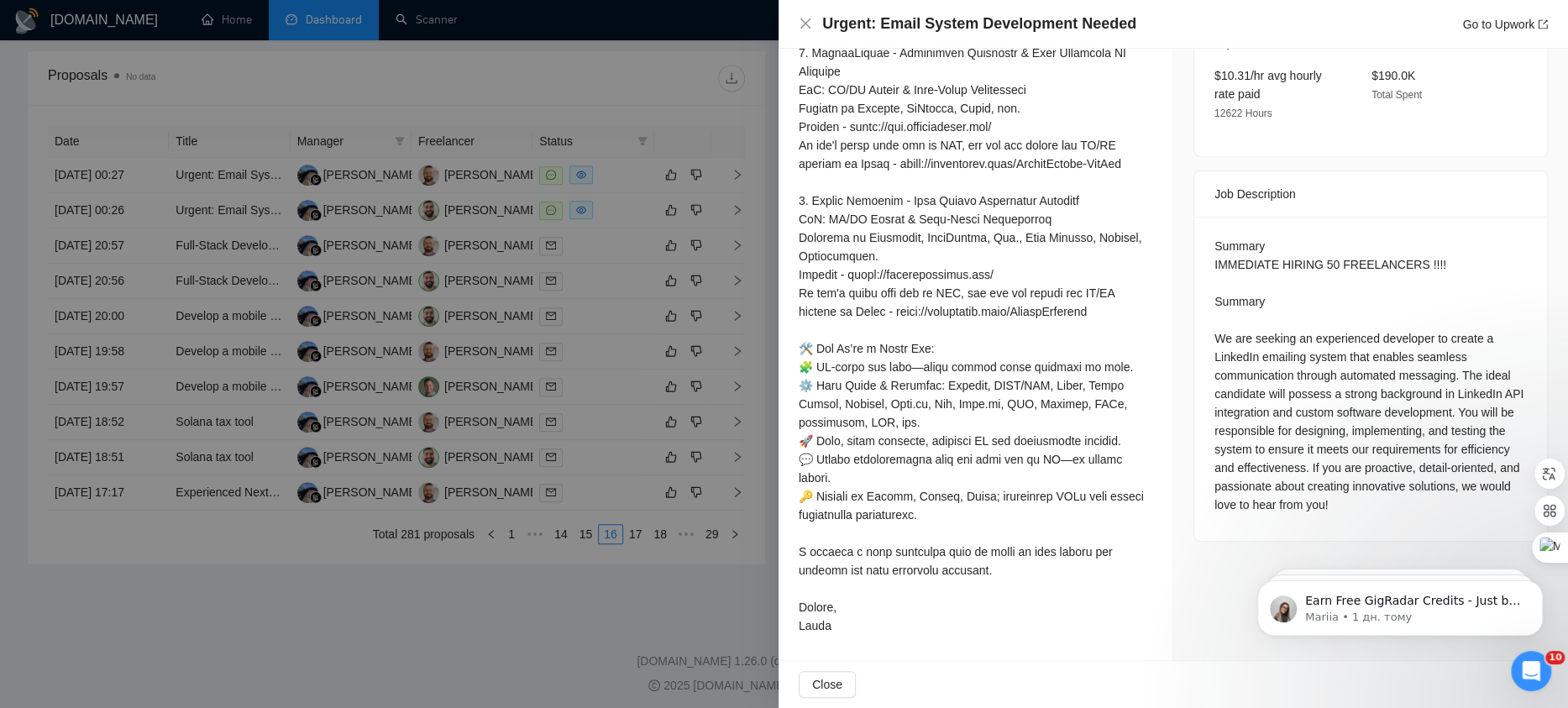
click at [710, 251] on div at bounding box center [784, 354] width 1568 height 708
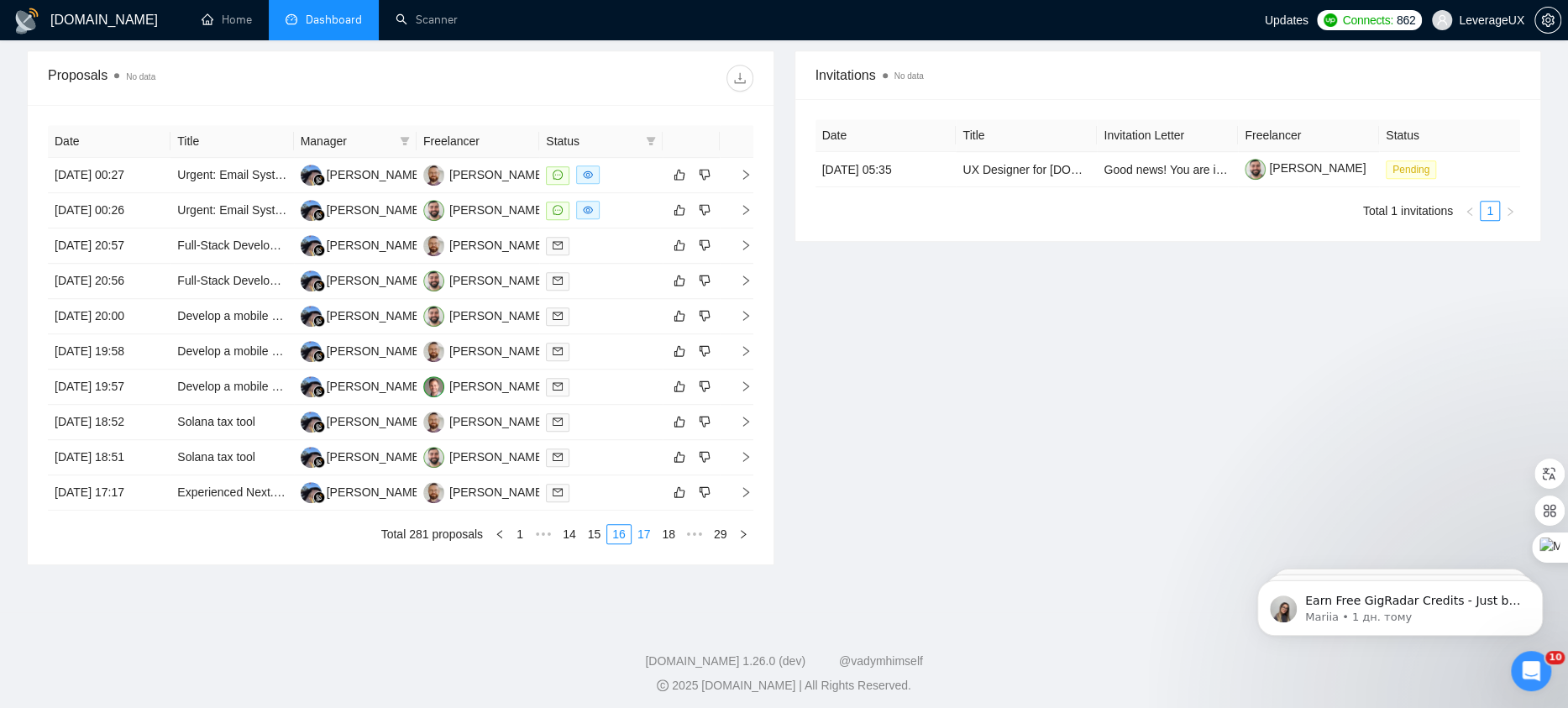
click at [651, 531] on link "17" at bounding box center [643, 533] width 23 height 18
click at [638, 526] on link "18" at bounding box center [643, 533] width 23 height 18
click at [641, 533] on link "19" at bounding box center [643, 533] width 23 height 18
click at [641, 533] on link "20" at bounding box center [643, 533] width 23 height 18
click at [641, 530] on link "21" at bounding box center [643, 533] width 23 height 18
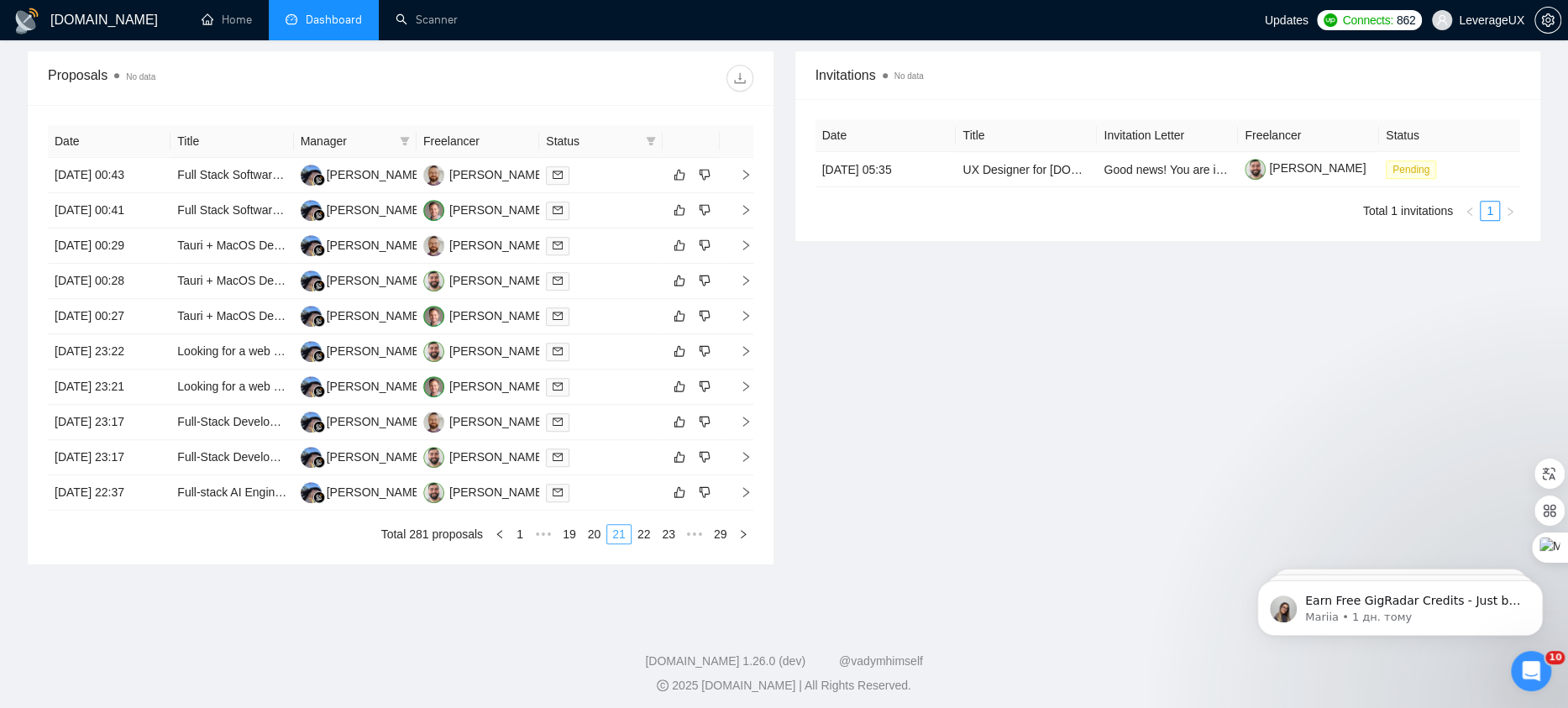
click at [641, 530] on link "22" at bounding box center [643, 533] width 23 height 18
click at [740, 207] on icon "right" at bounding box center [745, 209] width 12 height 12
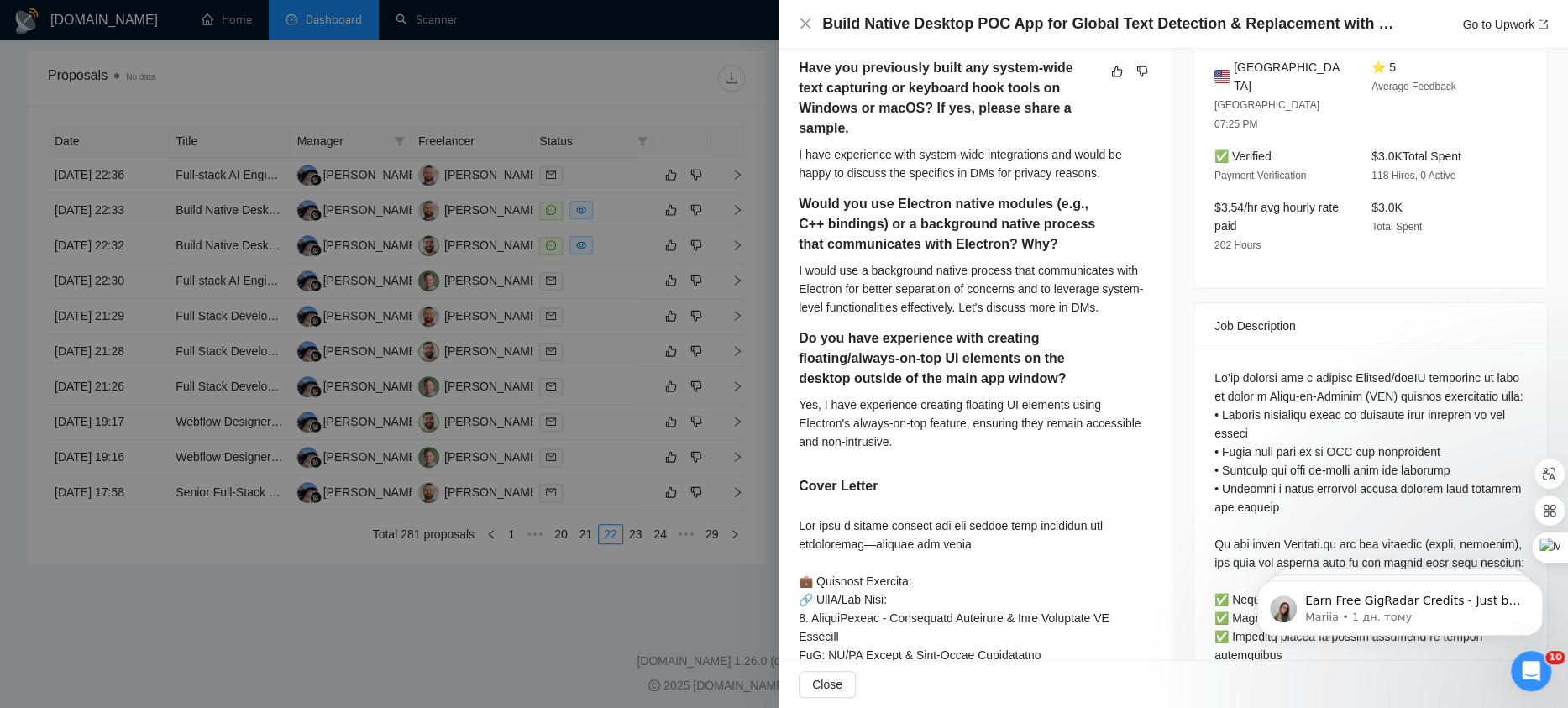
scroll to position [511, 0]
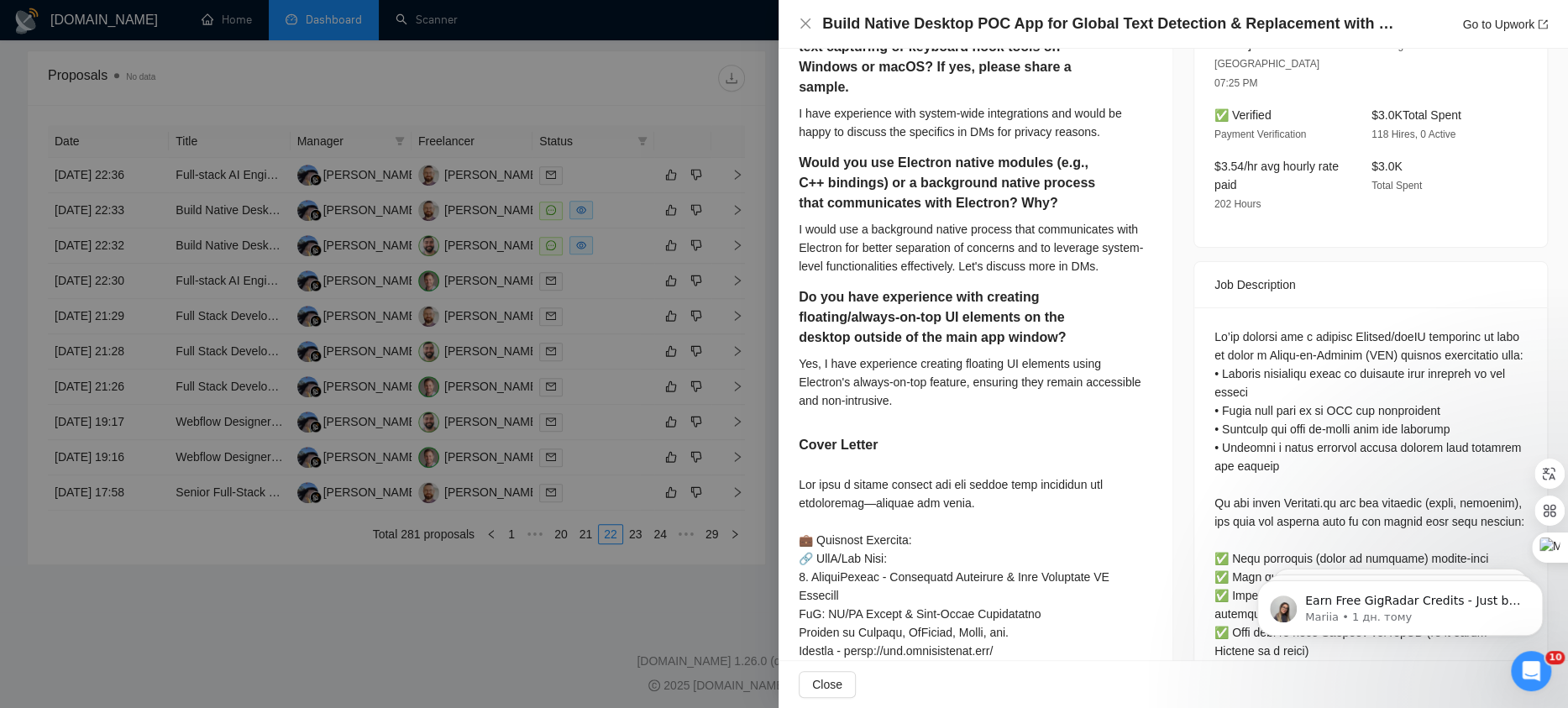
click at [625, 327] on div at bounding box center [784, 354] width 1568 height 708
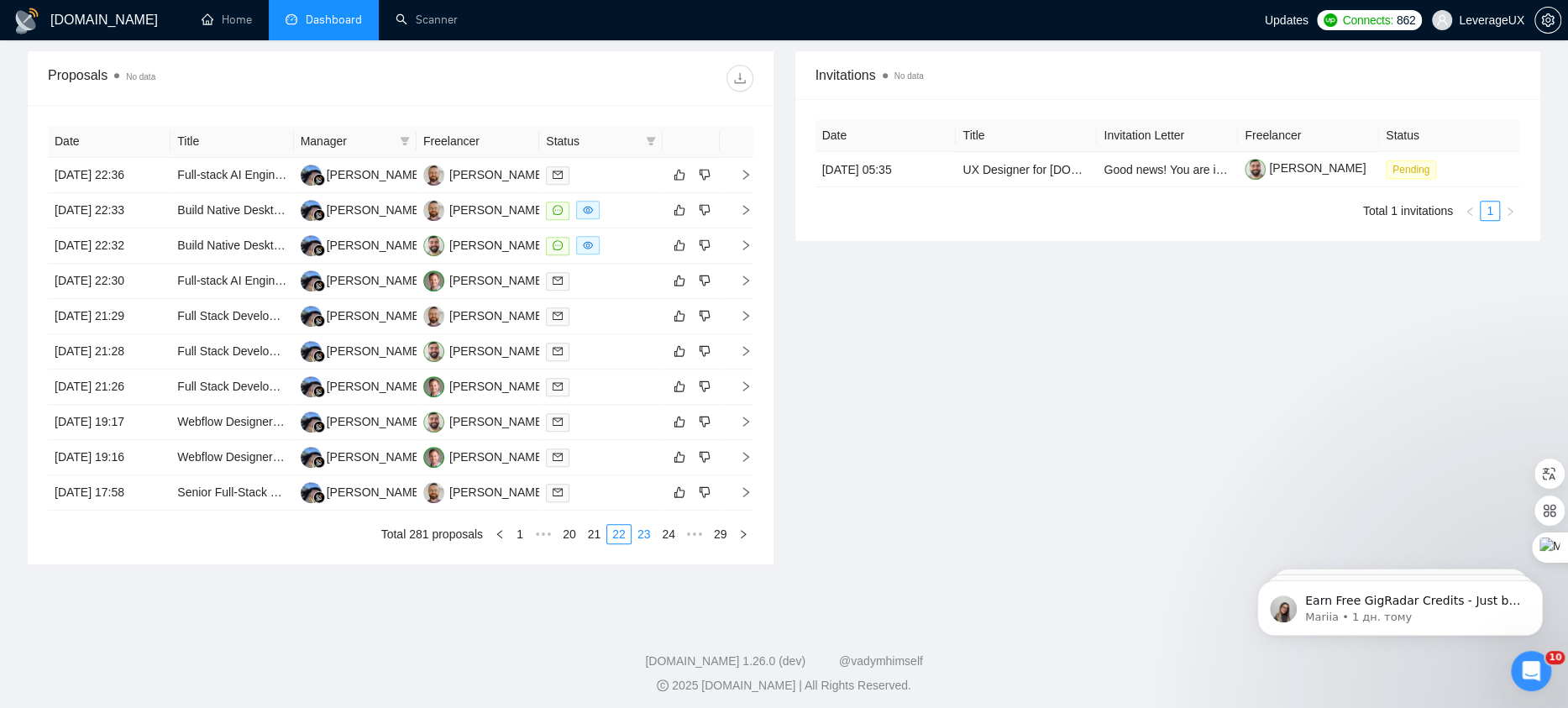
click at [644, 529] on link "23" at bounding box center [643, 533] width 23 height 18
click at [651, 528] on link "24" at bounding box center [643, 533] width 23 height 18
click at [651, 528] on link "25" at bounding box center [643, 533] width 23 height 18
click at [651, 528] on link "26" at bounding box center [643, 533] width 23 height 18
click at [645, 530] on link "26" at bounding box center [645, 533] width 23 height 18
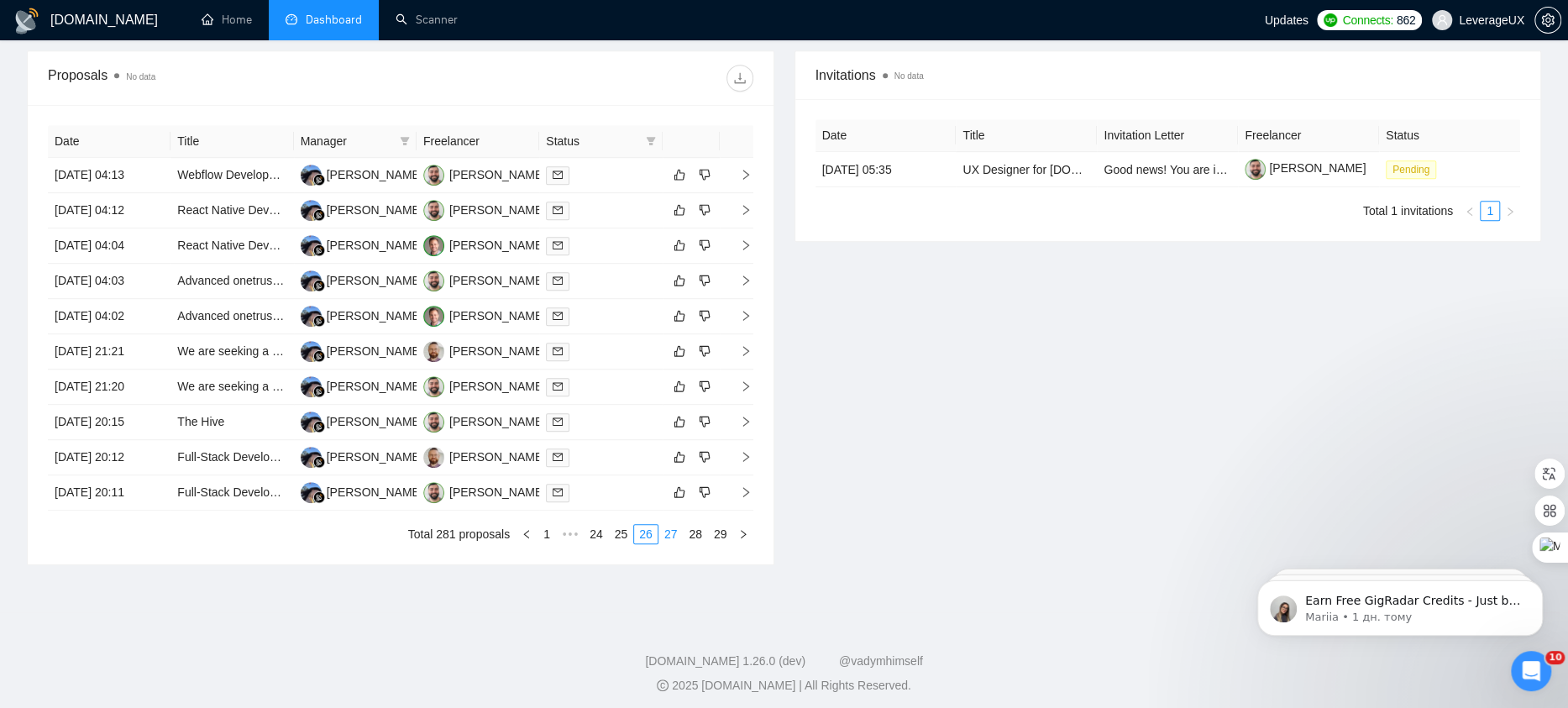
click at [679, 526] on link "27" at bounding box center [670, 533] width 23 height 18
click at [699, 528] on link "28" at bounding box center [695, 533] width 23 height 18
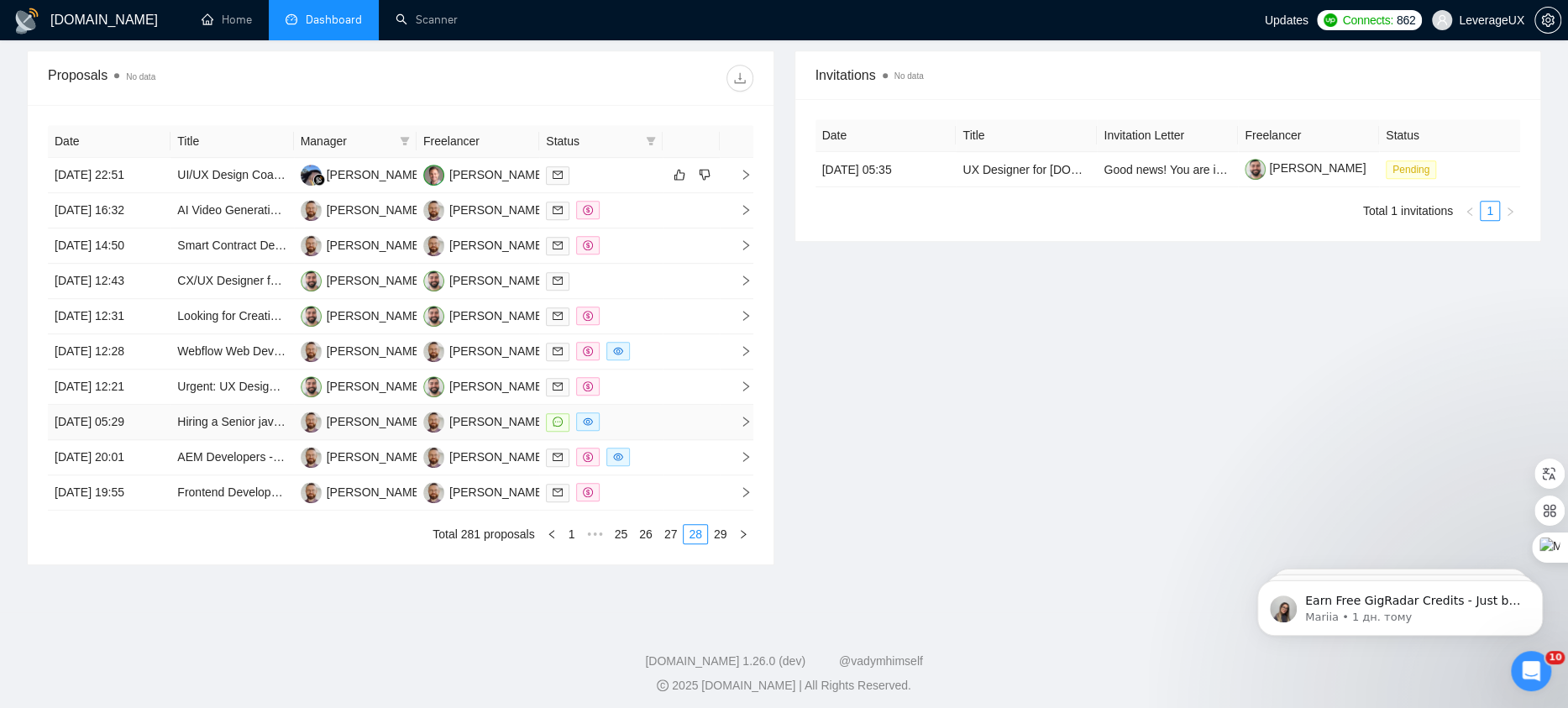
click at [748, 418] on icon "right" at bounding box center [745, 422] width 12 height 12
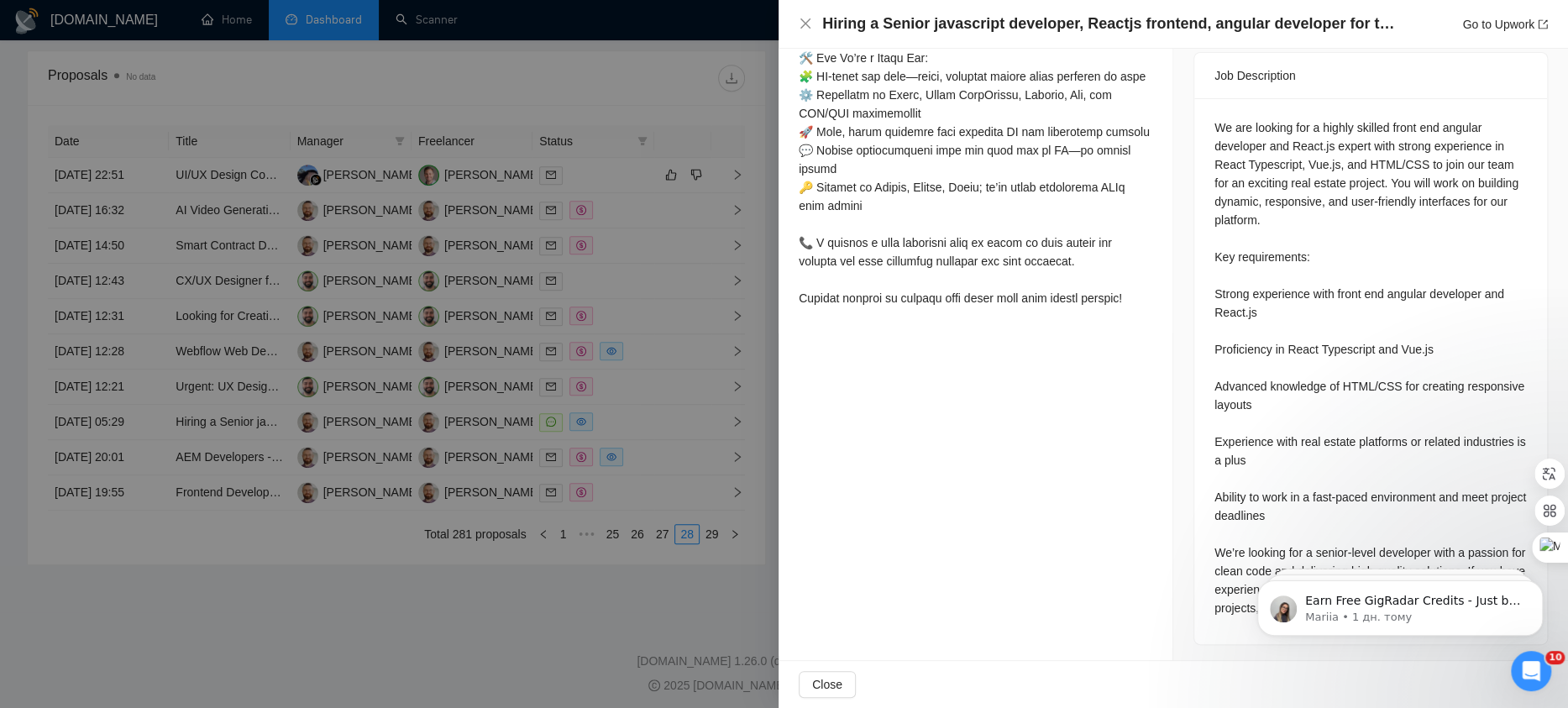
scroll to position [700, 0]
click at [634, 402] on div at bounding box center [784, 354] width 1568 height 708
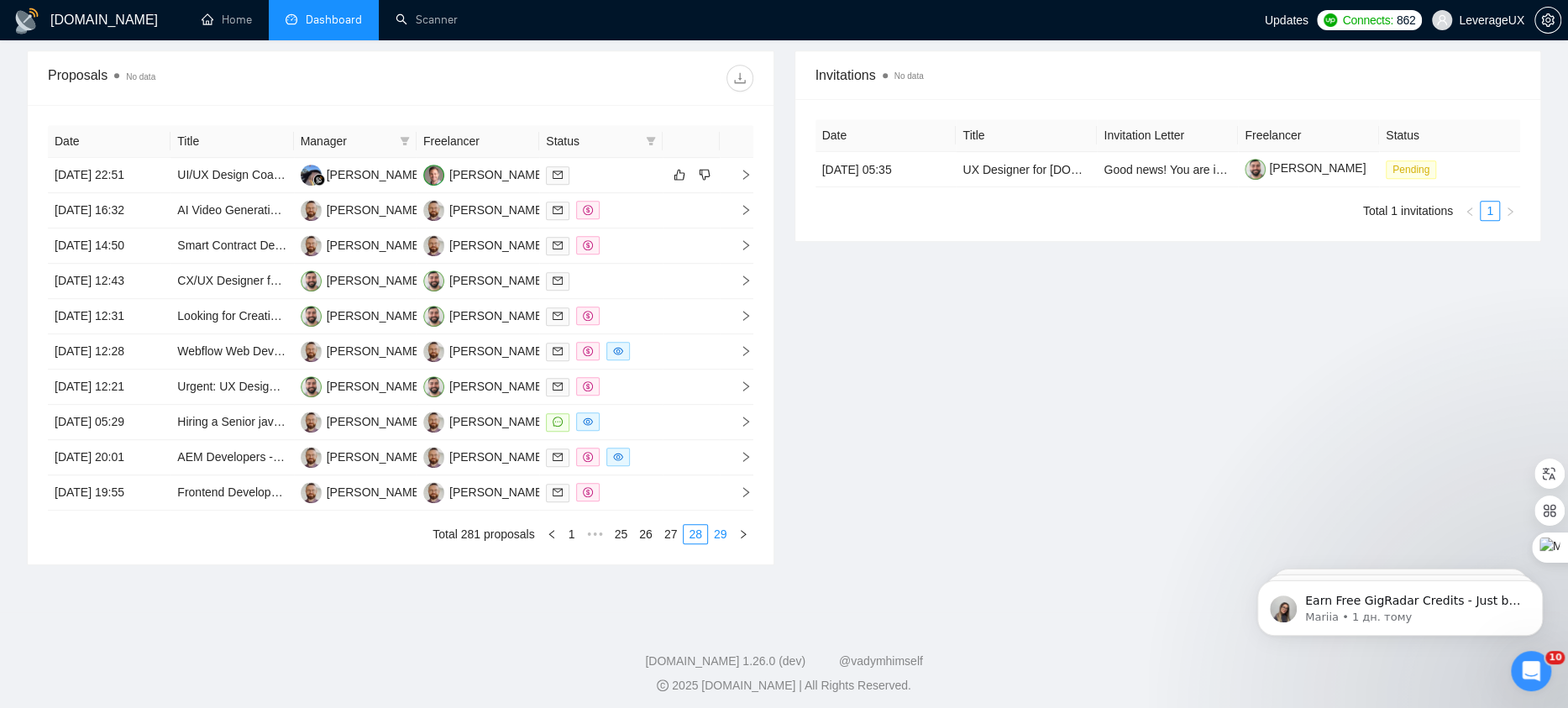
click at [717, 533] on link "29" at bounding box center [720, 533] width 23 height 18
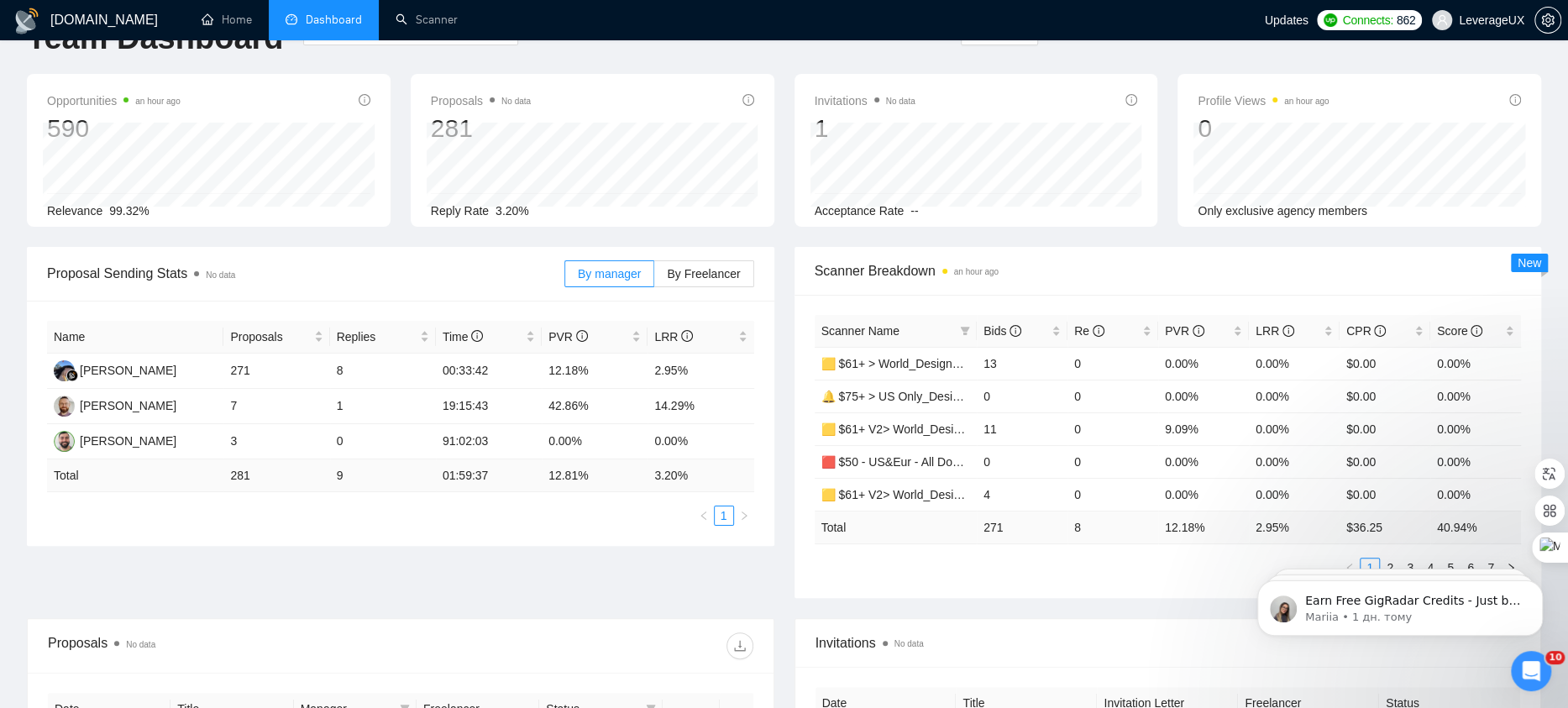
scroll to position [0, 0]
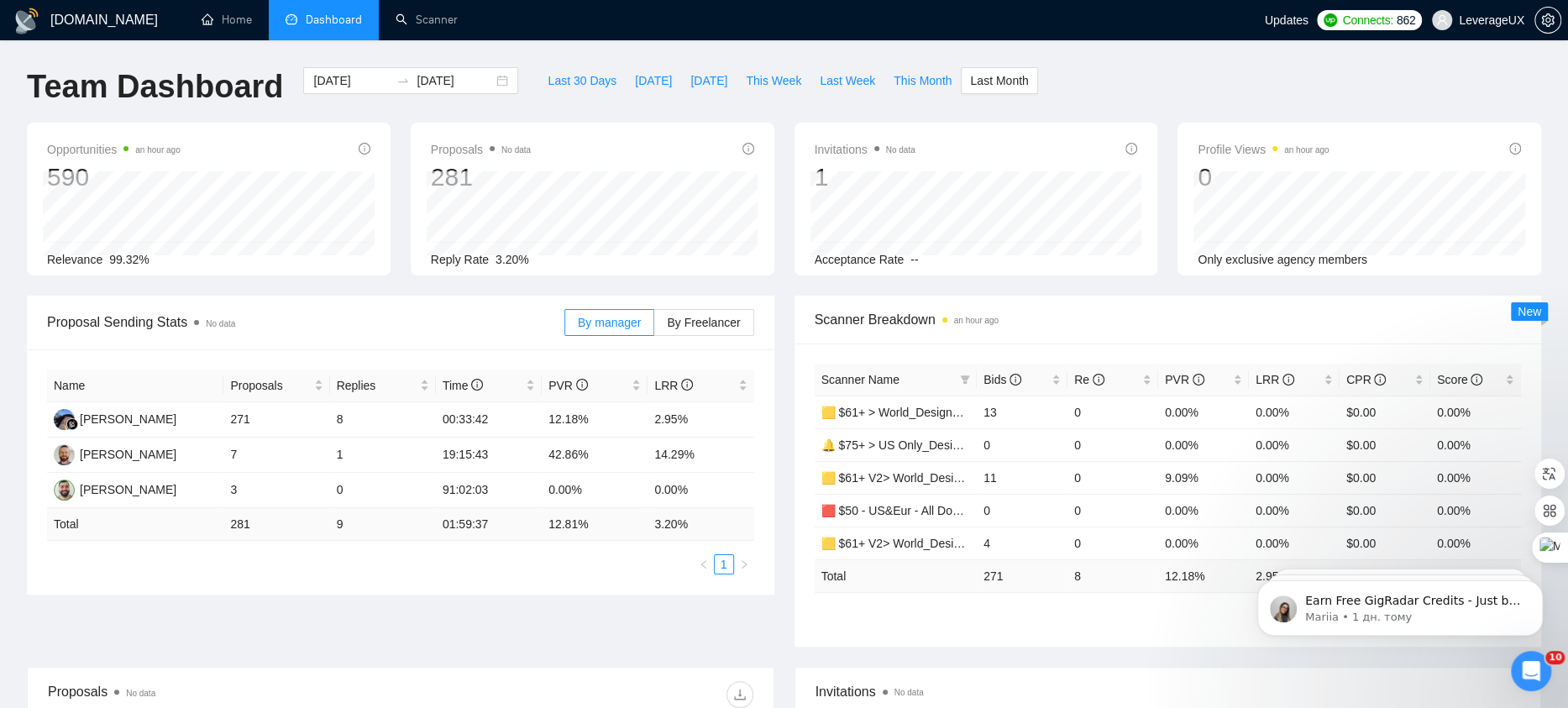
click at [301, 13] on span "Dashboard" at bounding box center [324, 19] width 77 height 14
click at [923, 85] on span "This Month" at bounding box center [922, 80] width 58 height 18
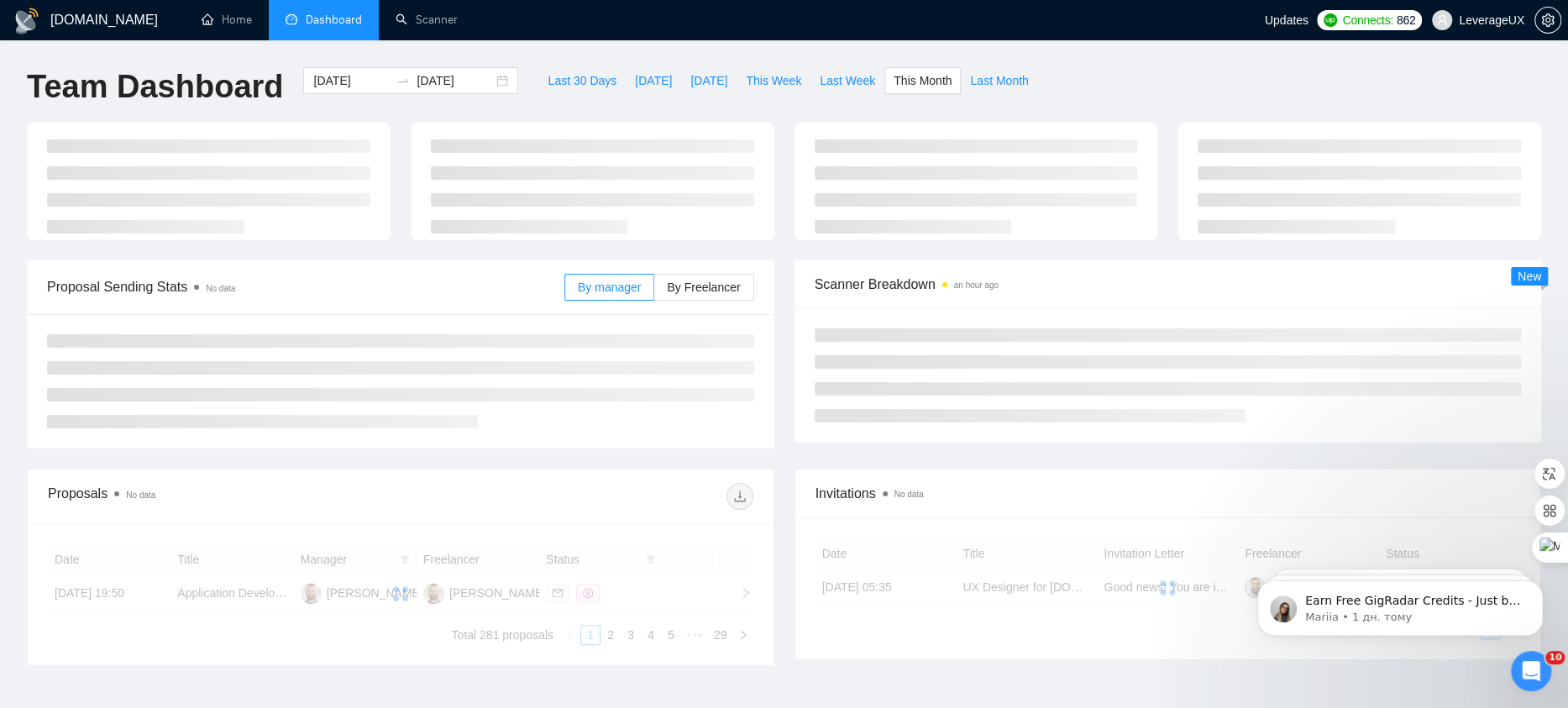
type input "[DATE]"
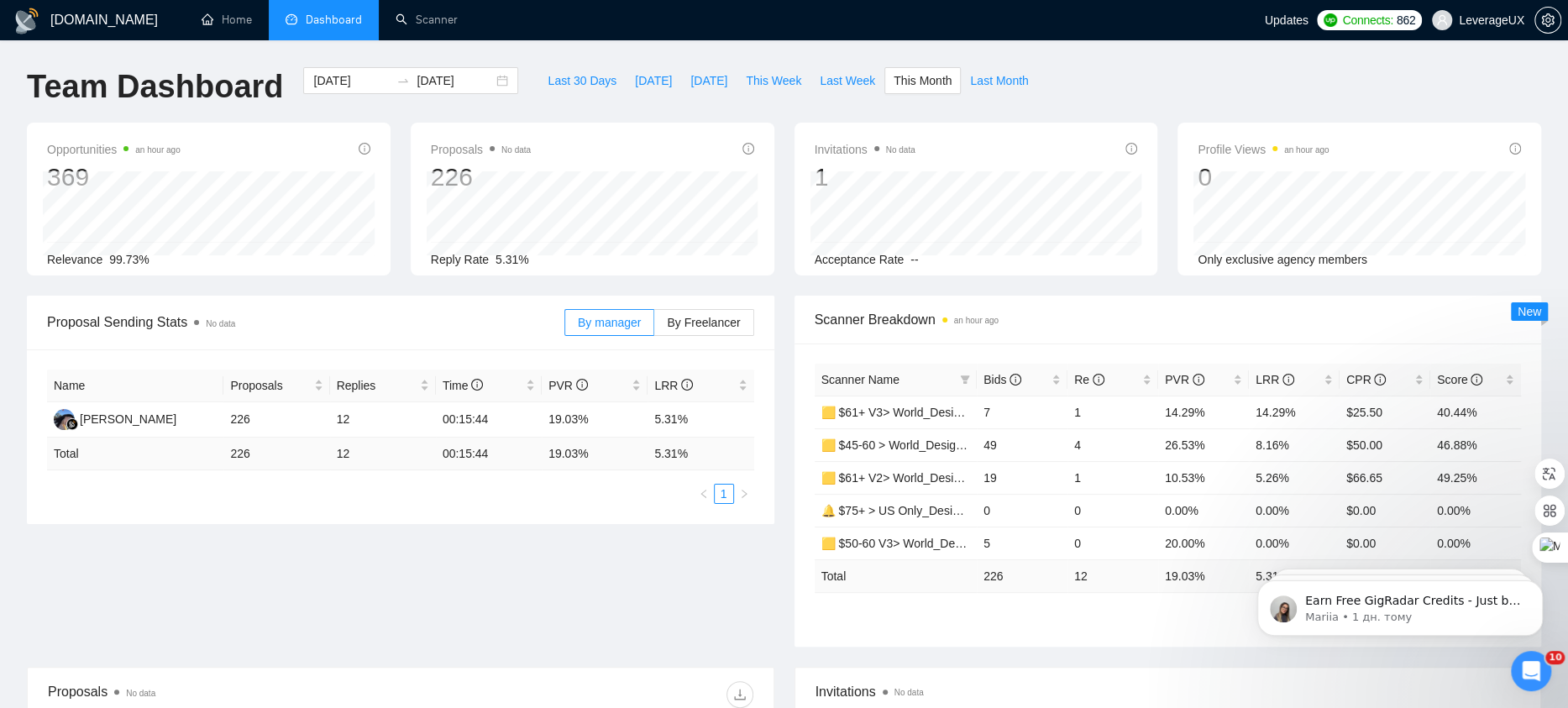
scroll to position [60, 0]
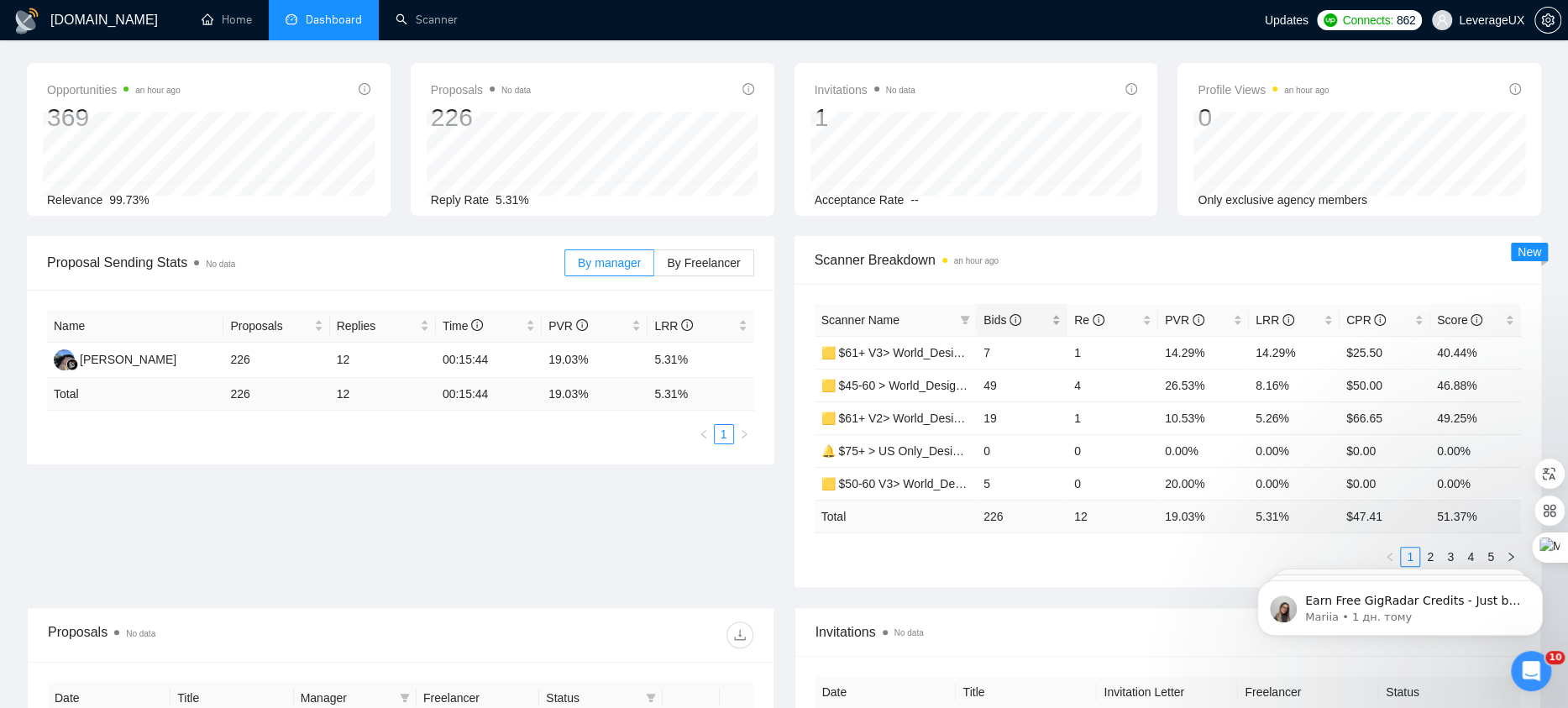
click at [983, 313] on div "Bids" at bounding box center [1022, 320] width 77 height 18
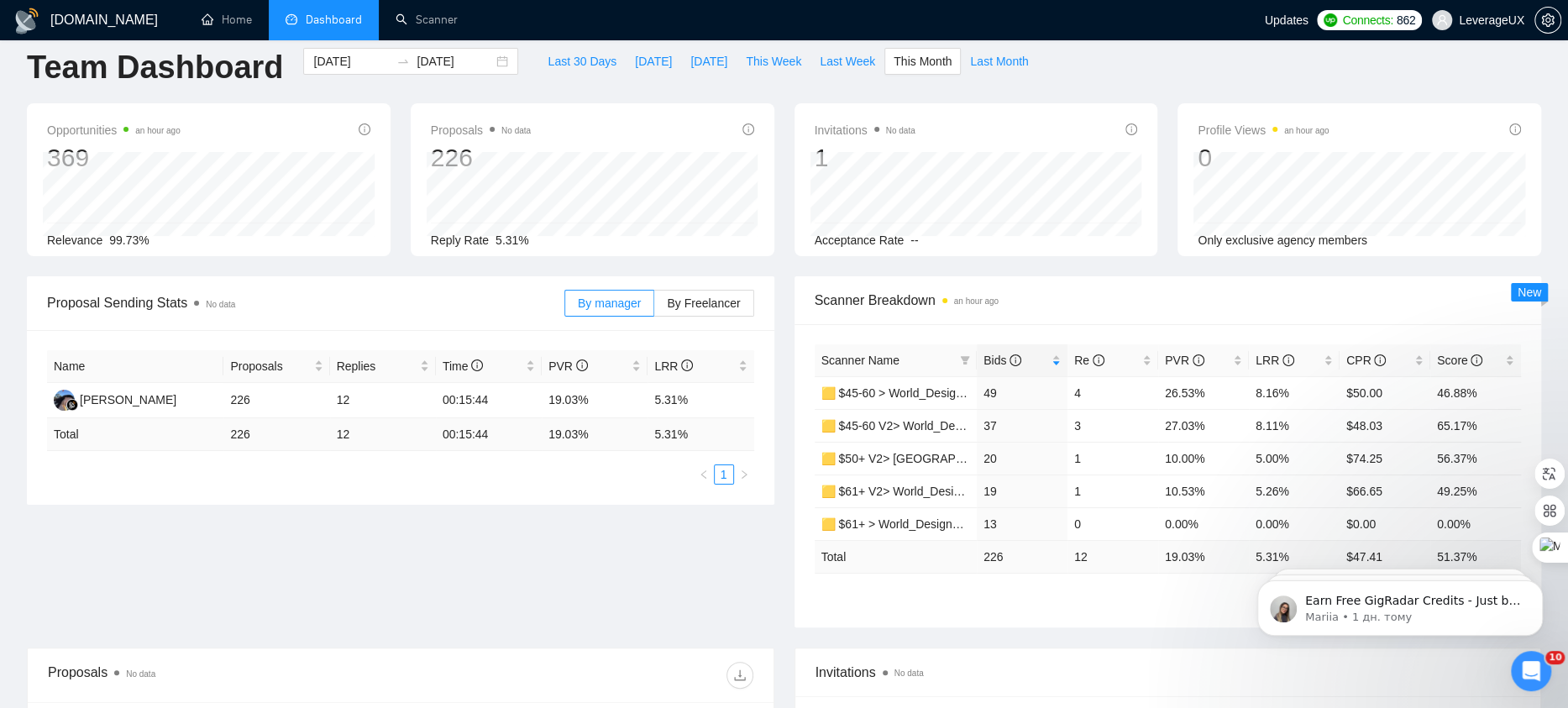
scroll to position [22, 0]
click at [848, 59] on span "Last Week" at bounding box center [847, 59] width 56 height 18
type input "[DATE]"
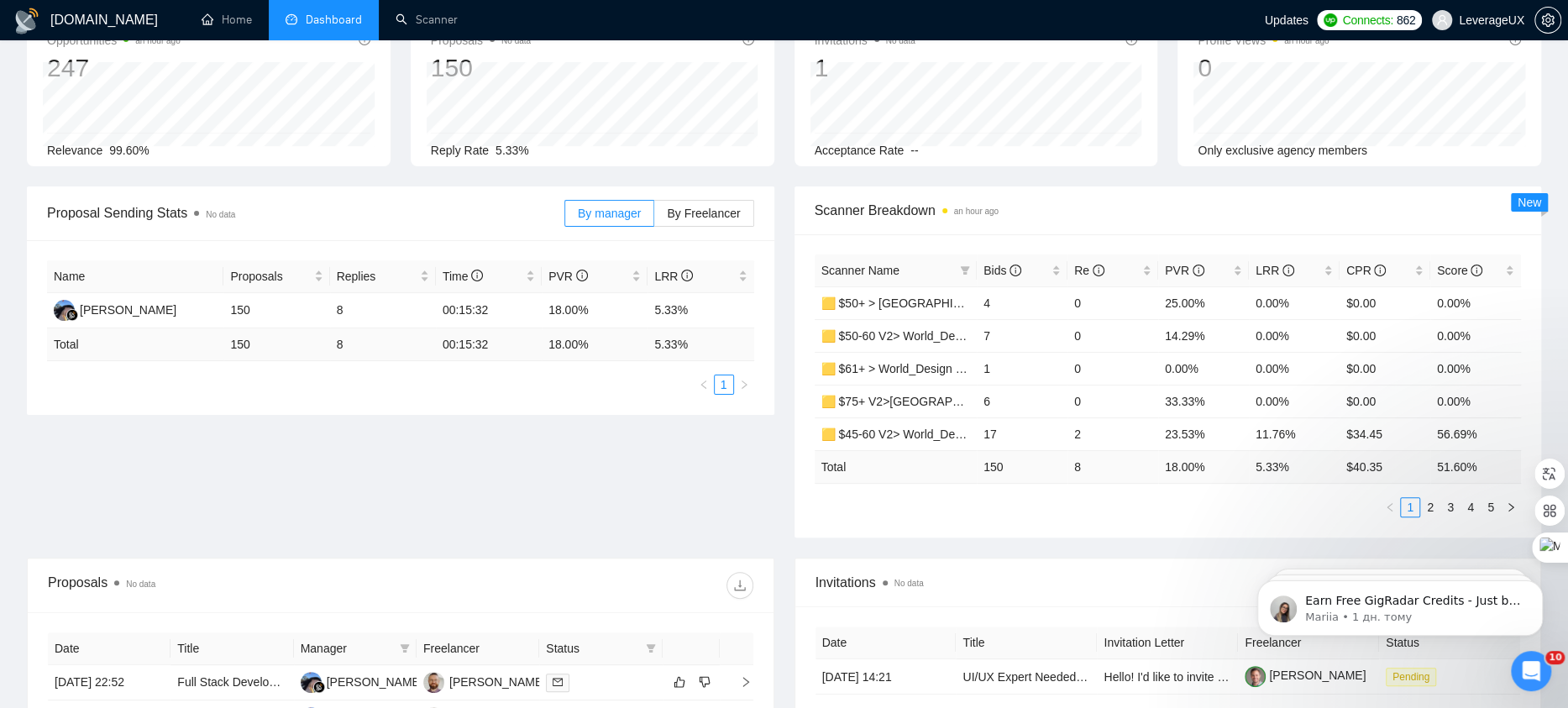
scroll to position [111, 0]
click at [986, 268] on span "Bids" at bounding box center [1001, 268] width 37 height 13
click at [1431, 505] on link "2" at bounding box center [1429, 504] width 18 height 18
click at [1447, 505] on link "3" at bounding box center [1449, 504] width 18 height 18
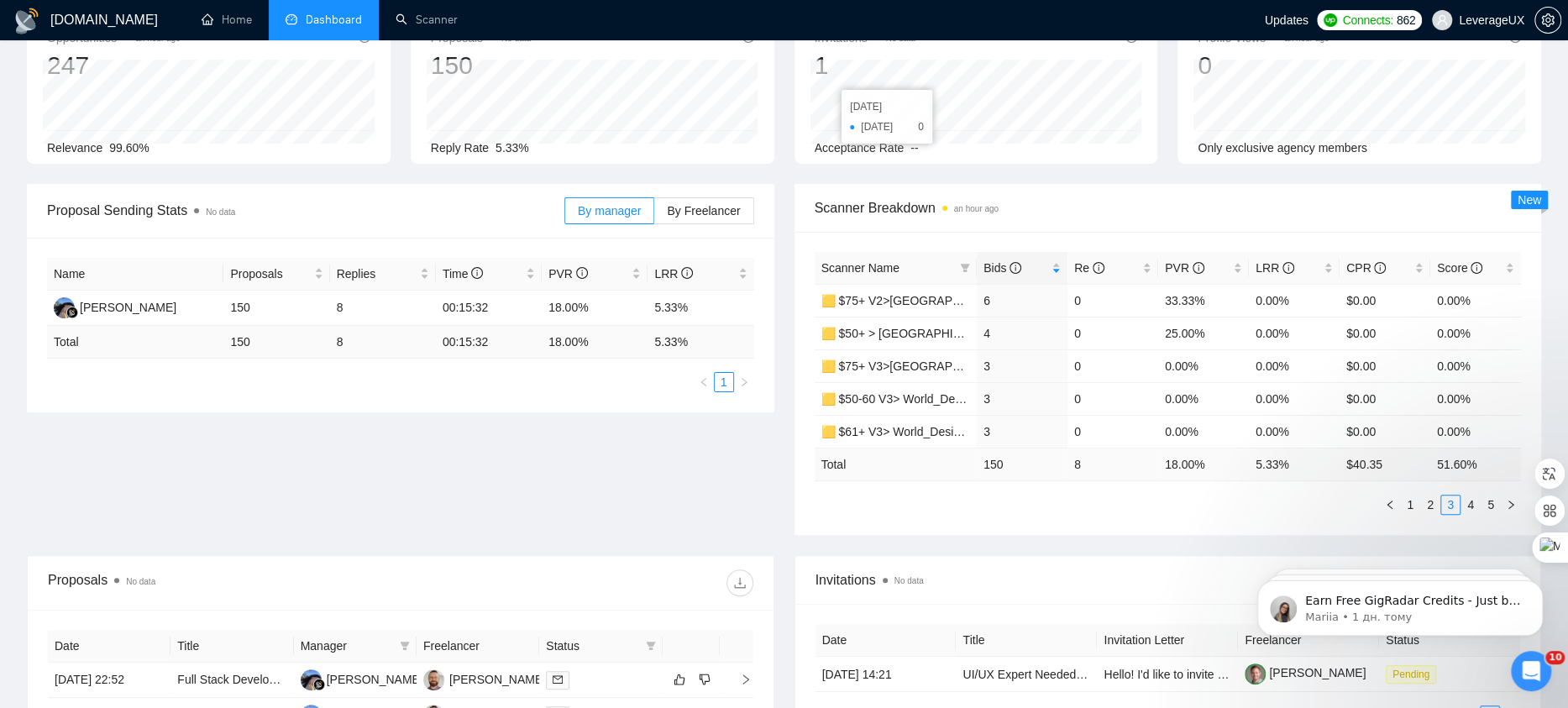
click at [1167, 174] on div "Opportunities an hour ago 247 Relevance 99.60% Proposals No data 150 [DATE] Sen…" at bounding box center [784, 97] width 1534 height 173
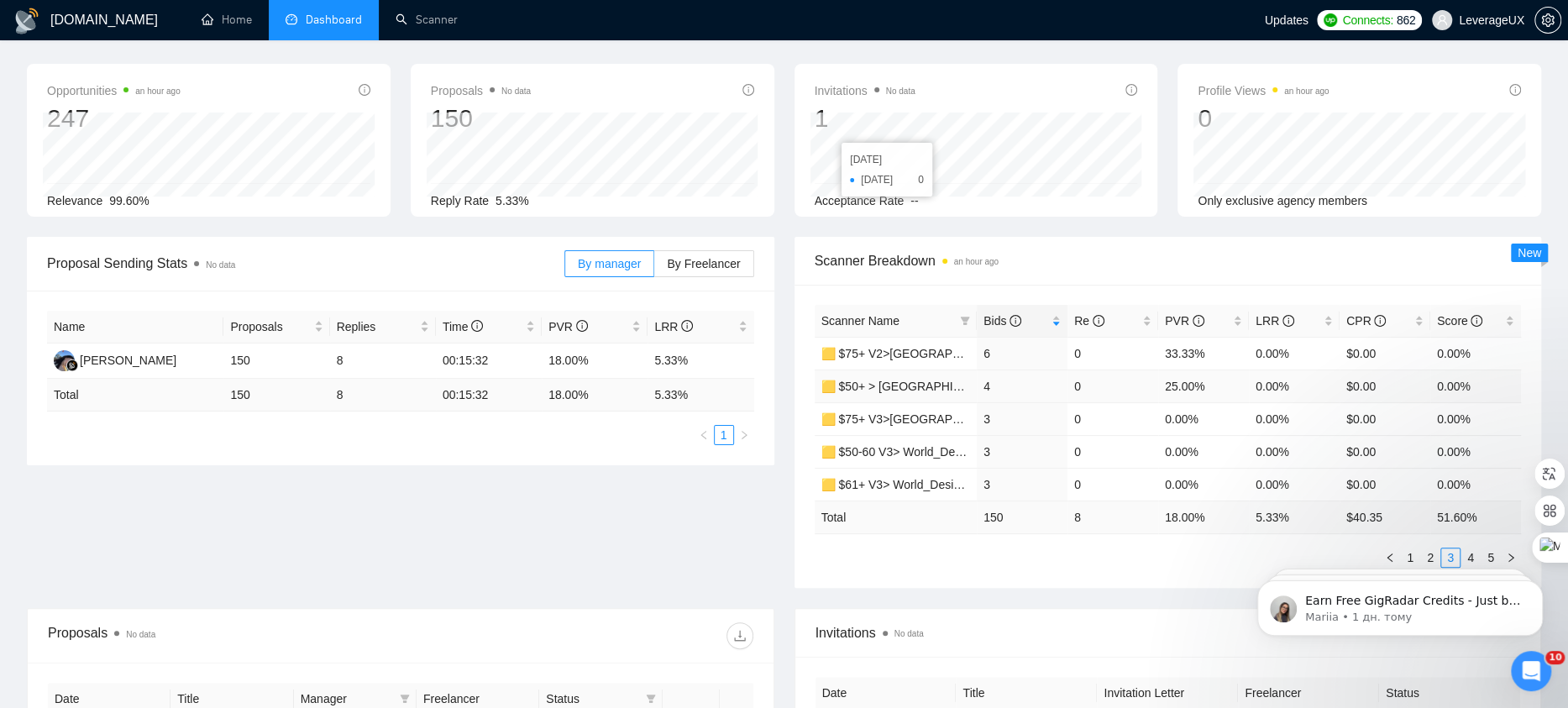
scroll to position [137, 0]
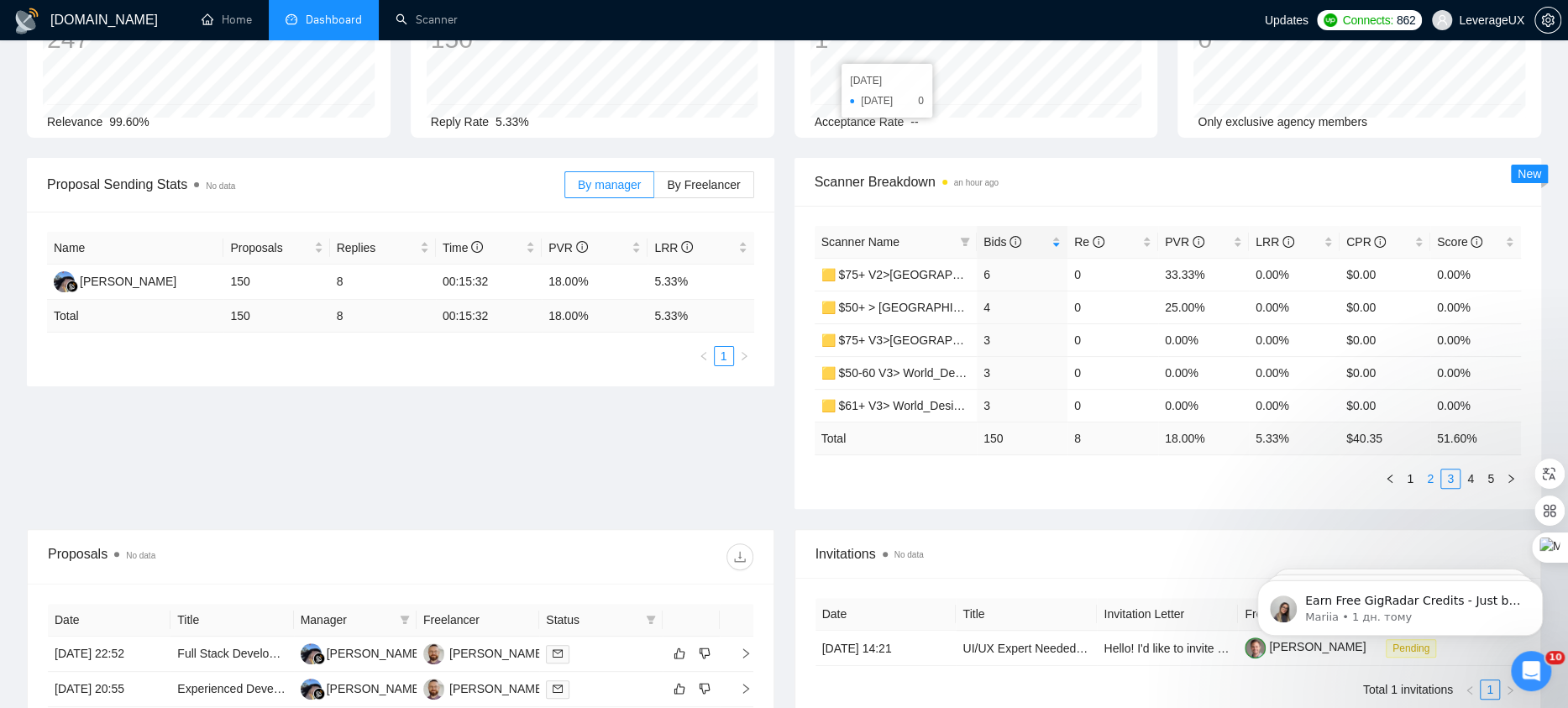
click at [1430, 474] on link "2" at bounding box center [1429, 478] width 18 height 18
click at [1407, 478] on link "1" at bounding box center [1409, 478] width 18 height 18
